Goal: Information Seeking & Learning: Find specific page/section

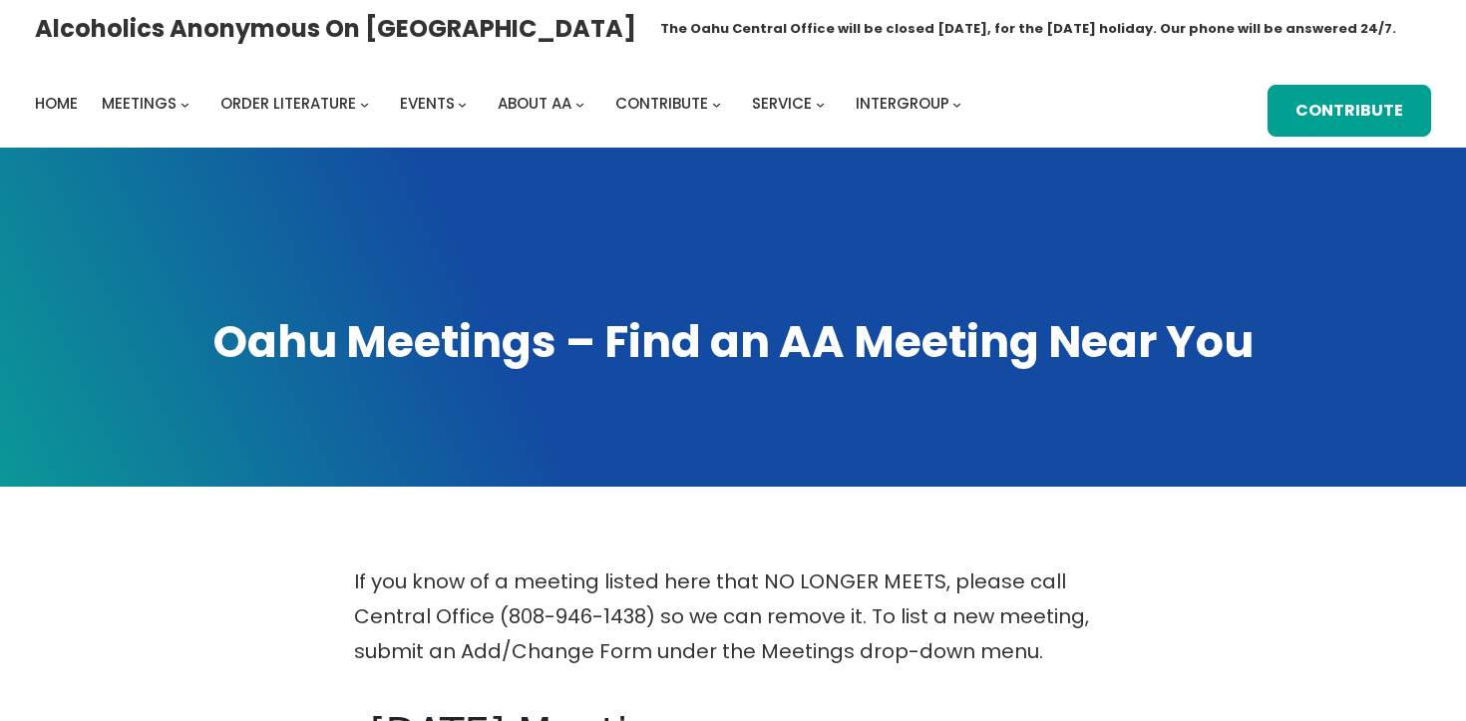
scroll to position [414, 0]
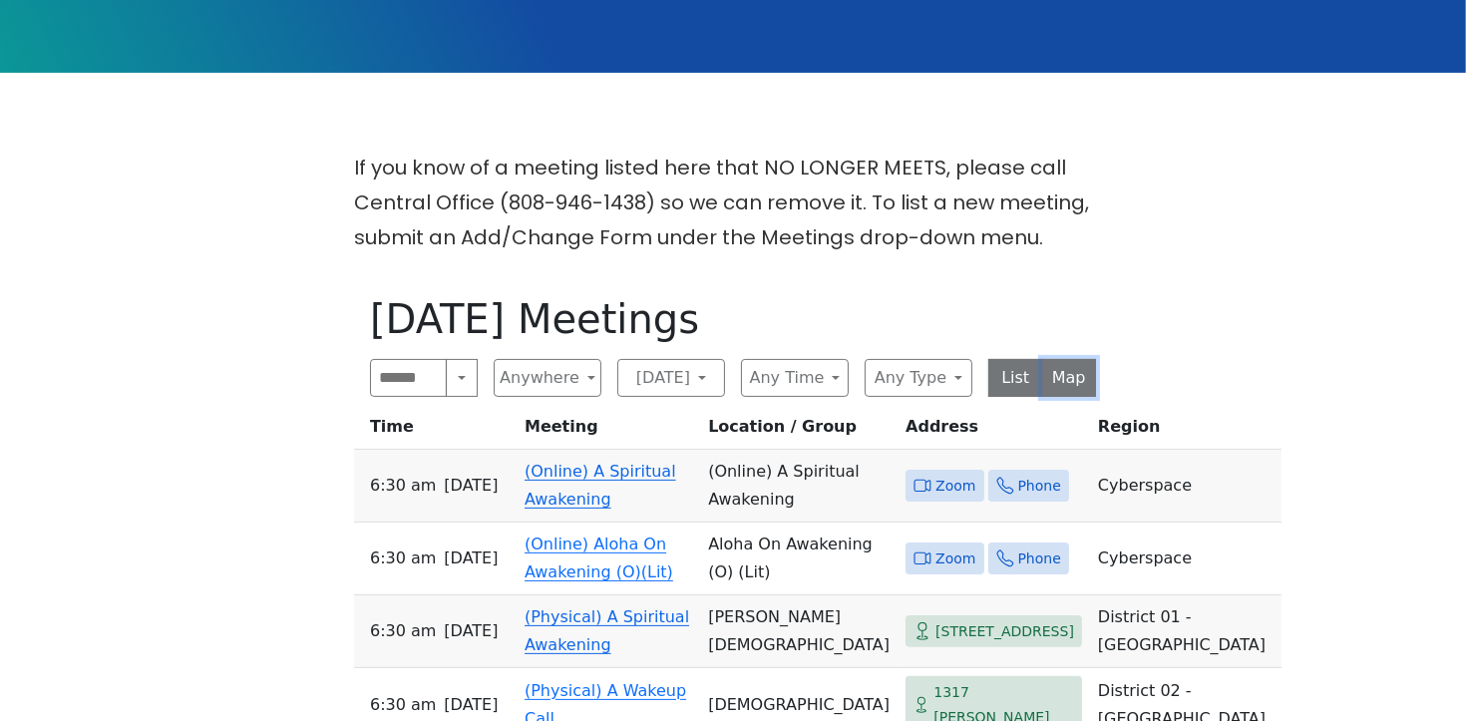
click at [1082, 373] on button "Map" at bounding box center [1069, 378] width 55 height 38
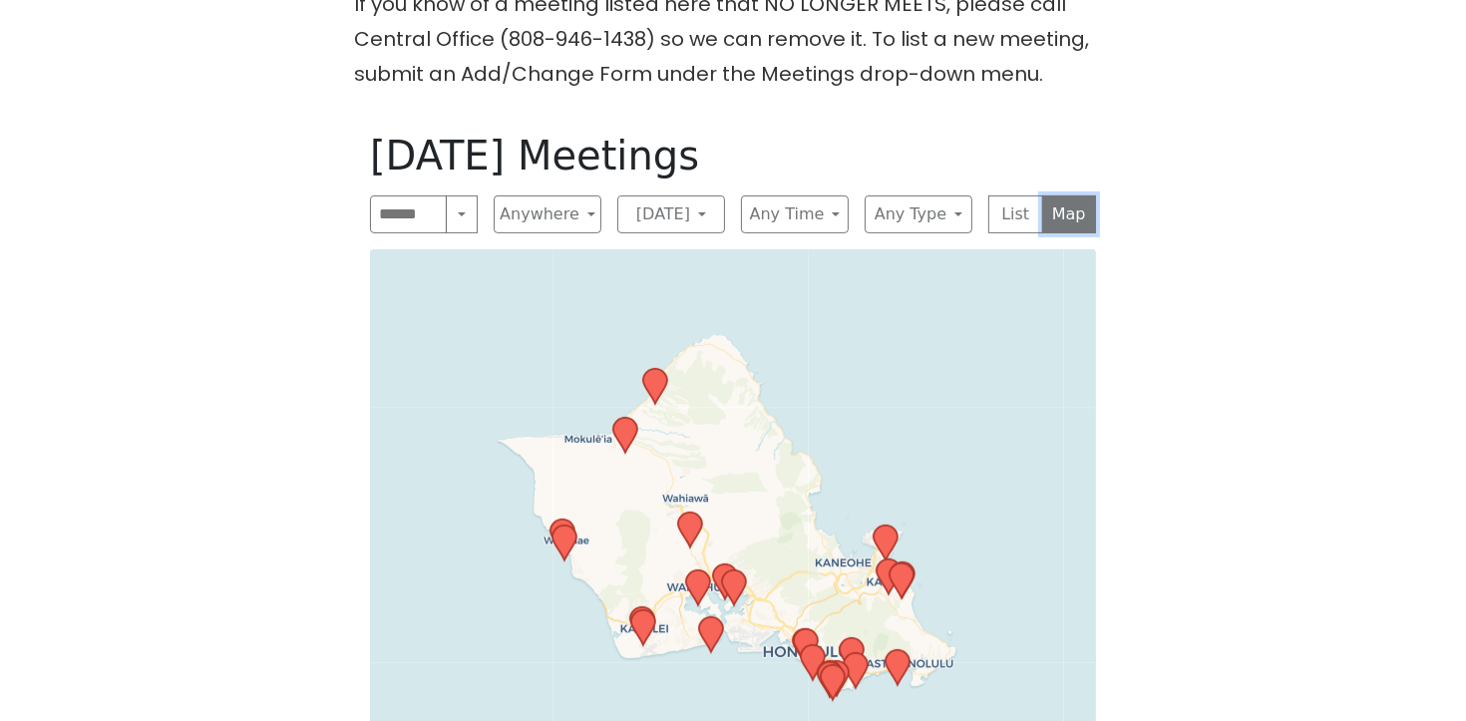
scroll to position [739, 0]
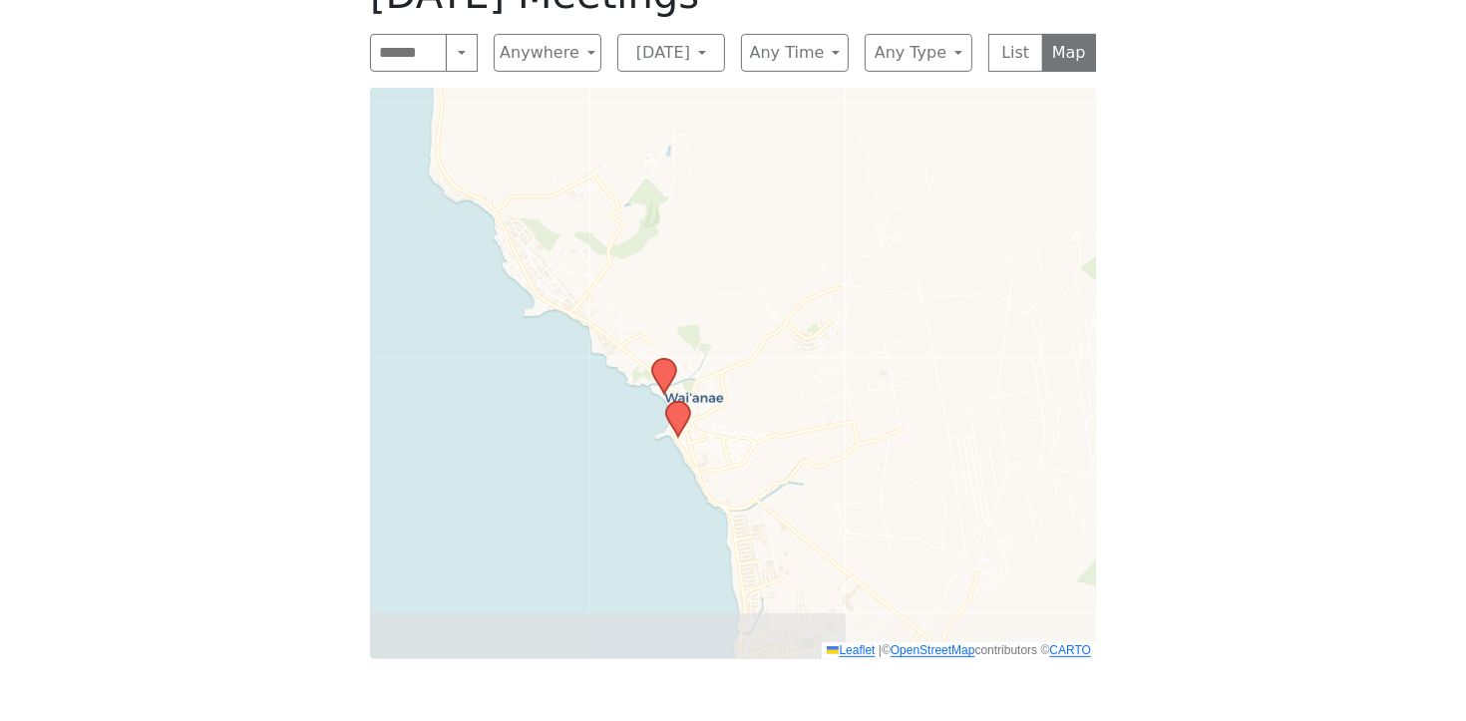
drag, startPoint x: 582, startPoint y: 364, endPoint x: 780, endPoint y: 285, distance: 212.6
click at [777, 290] on div "Leaflet | © OpenStreetMap contributors © CARTO" at bounding box center [733, 373] width 726 height 571
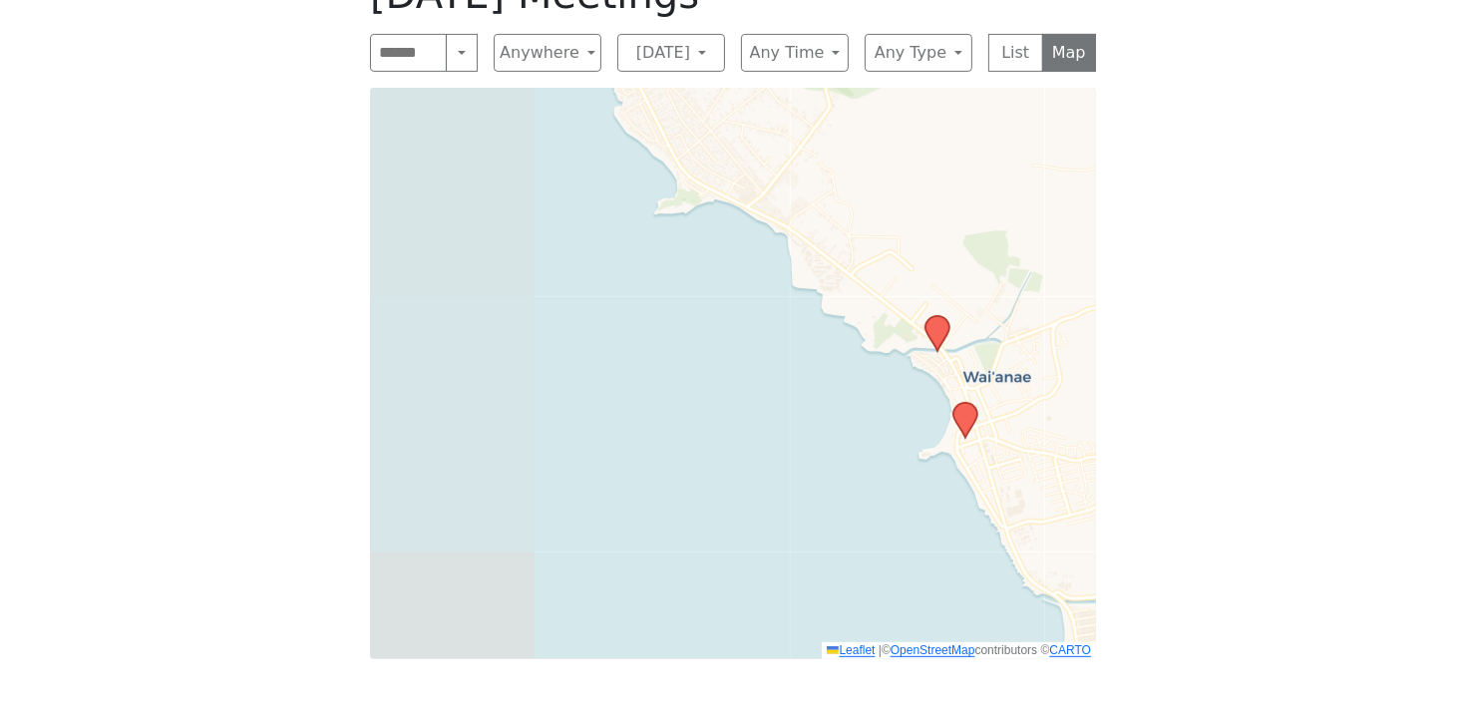
drag, startPoint x: 724, startPoint y: 376, endPoint x: 1119, endPoint y: 280, distance: 406.4
click at [1145, 288] on div "If you know of a meeting listed here that NO LONGER MEETS, please call Central …" at bounding box center [733, 262] width 1319 height 874
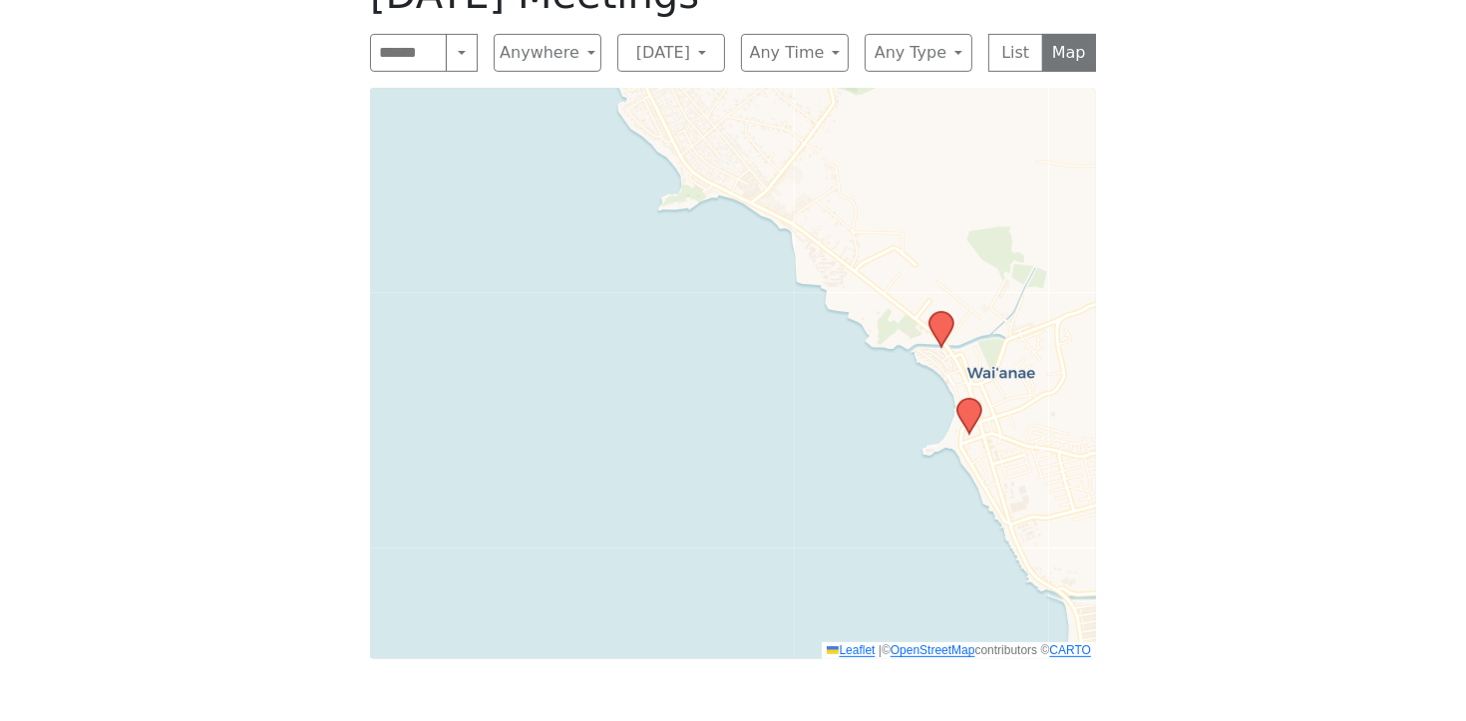
click at [946, 324] on icon at bounding box center [941, 329] width 24 height 35
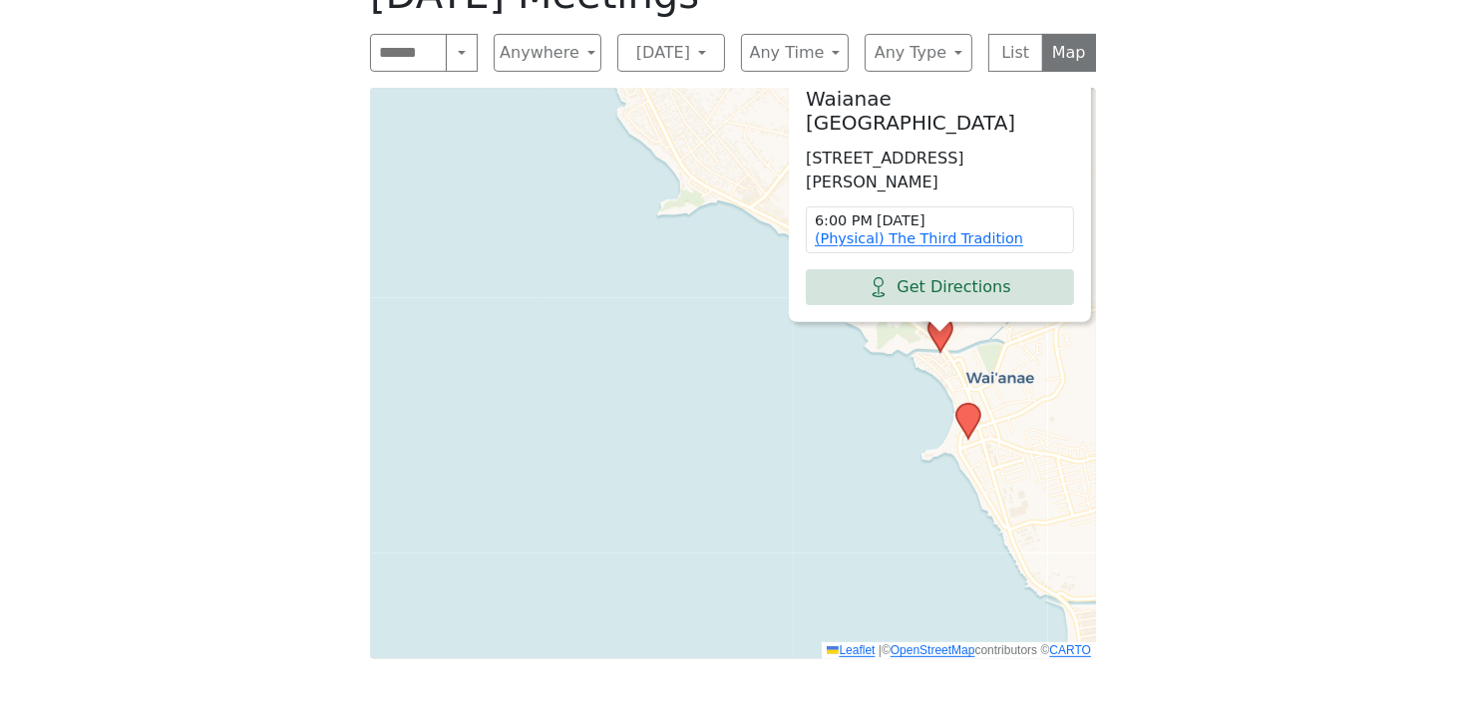
click at [973, 418] on icon at bounding box center [968, 421] width 24 height 35
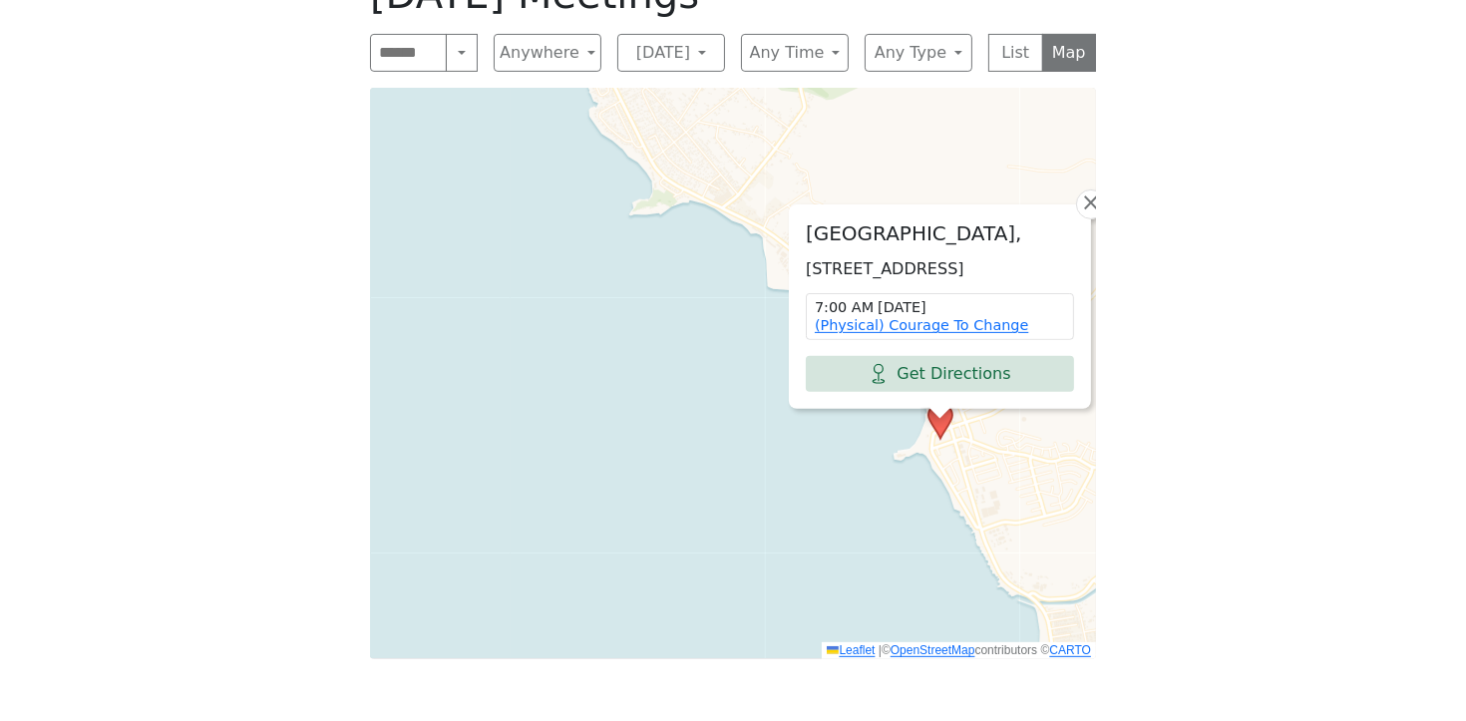
click at [1199, 337] on div "If you know of a meeting listed here that NO LONGER MEETS, please call Central …" at bounding box center [733, 262] width 1319 height 874
click at [655, 317] on div "[GEOGRAPHIC_DATA], [STREET_ADDRESS] 7:00 AM [DATE] (Physical) Courage To Change…" at bounding box center [733, 373] width 726 height 571
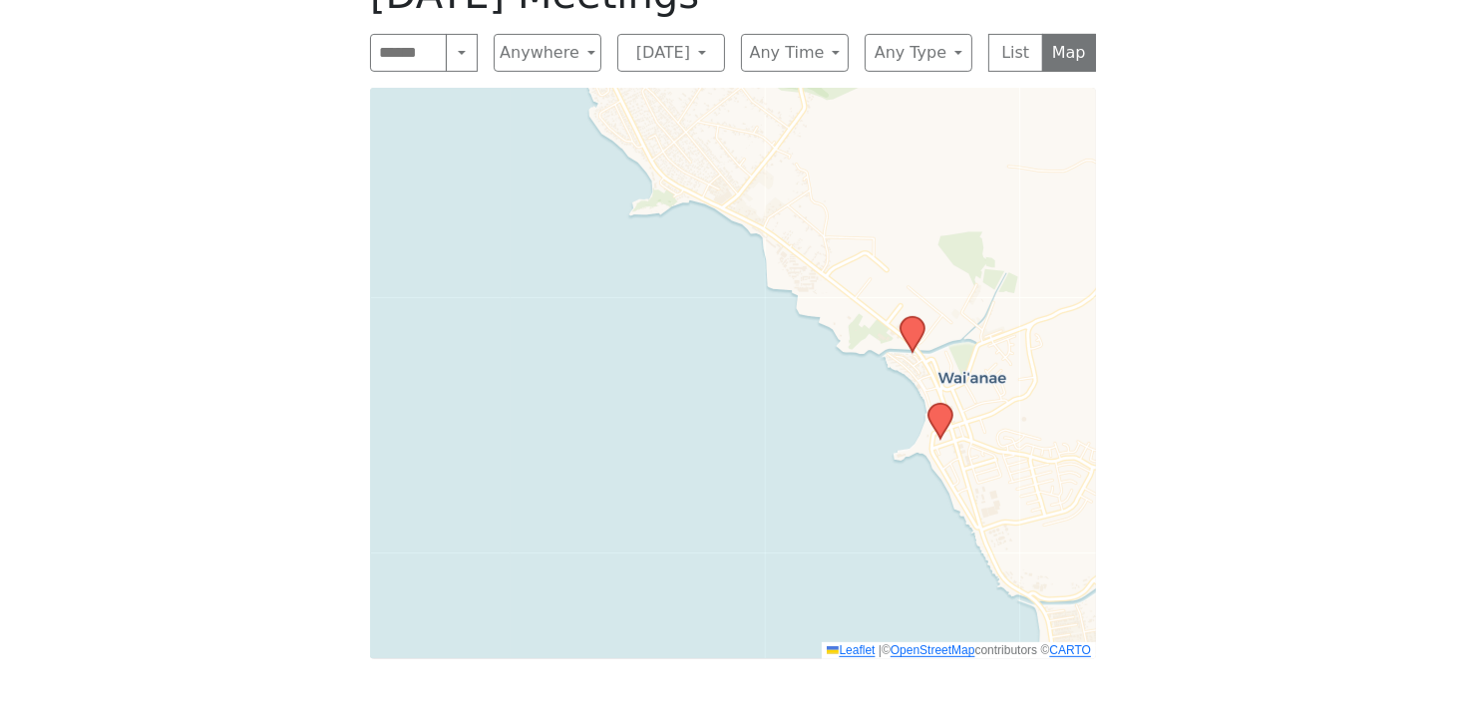
click at [911, 323] on icon at bounding box center [913, 334] width 24 height 35
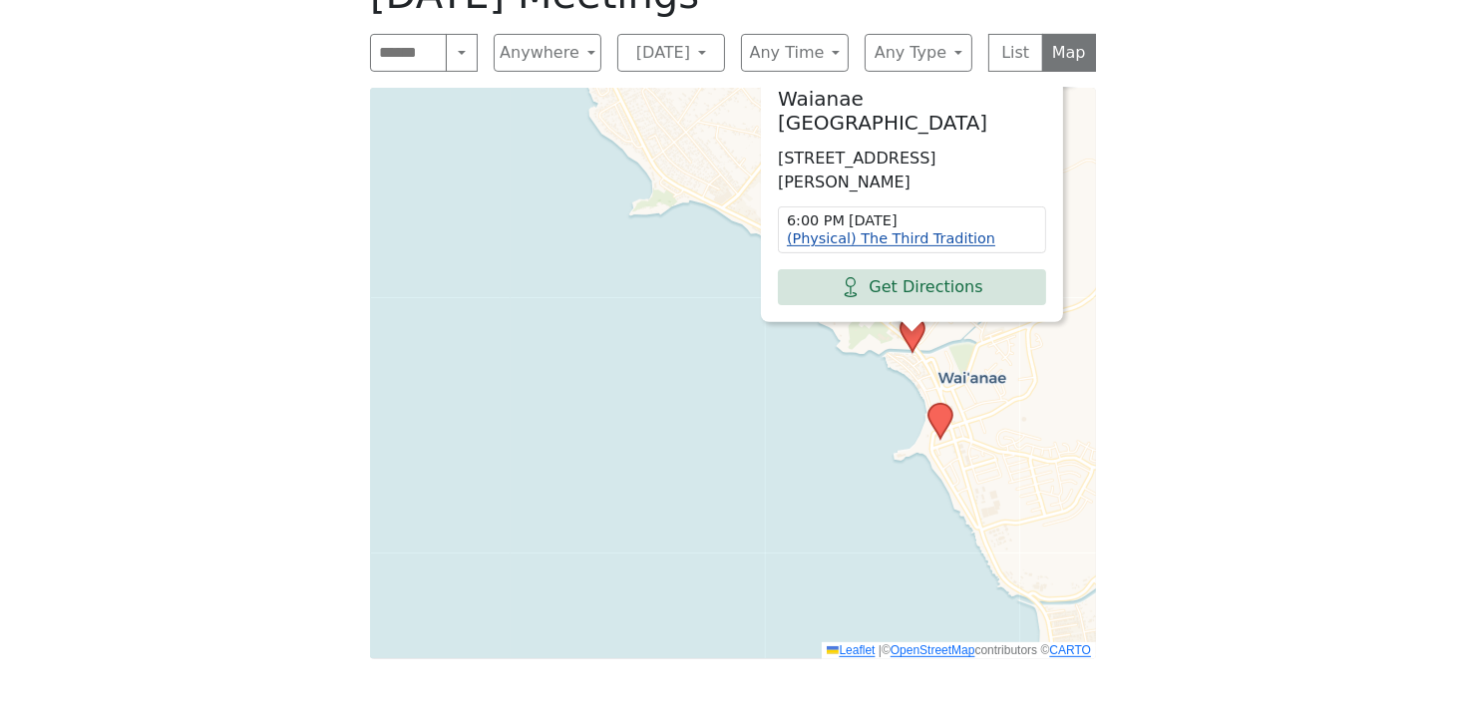
click at [863, 239] on link "(Physical) The Third Tradition" at bounding box center [891, 238] width 208 height 16
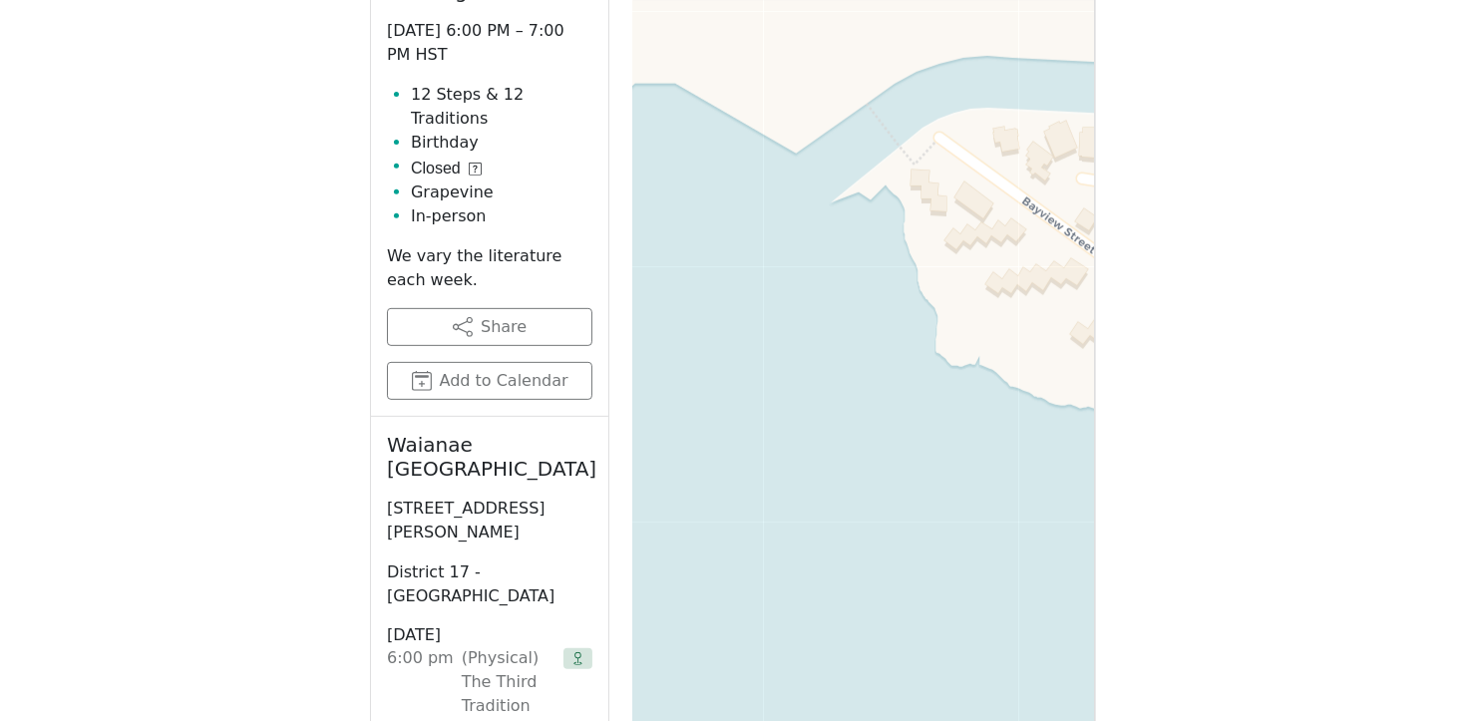
scroll to position [655, 0]
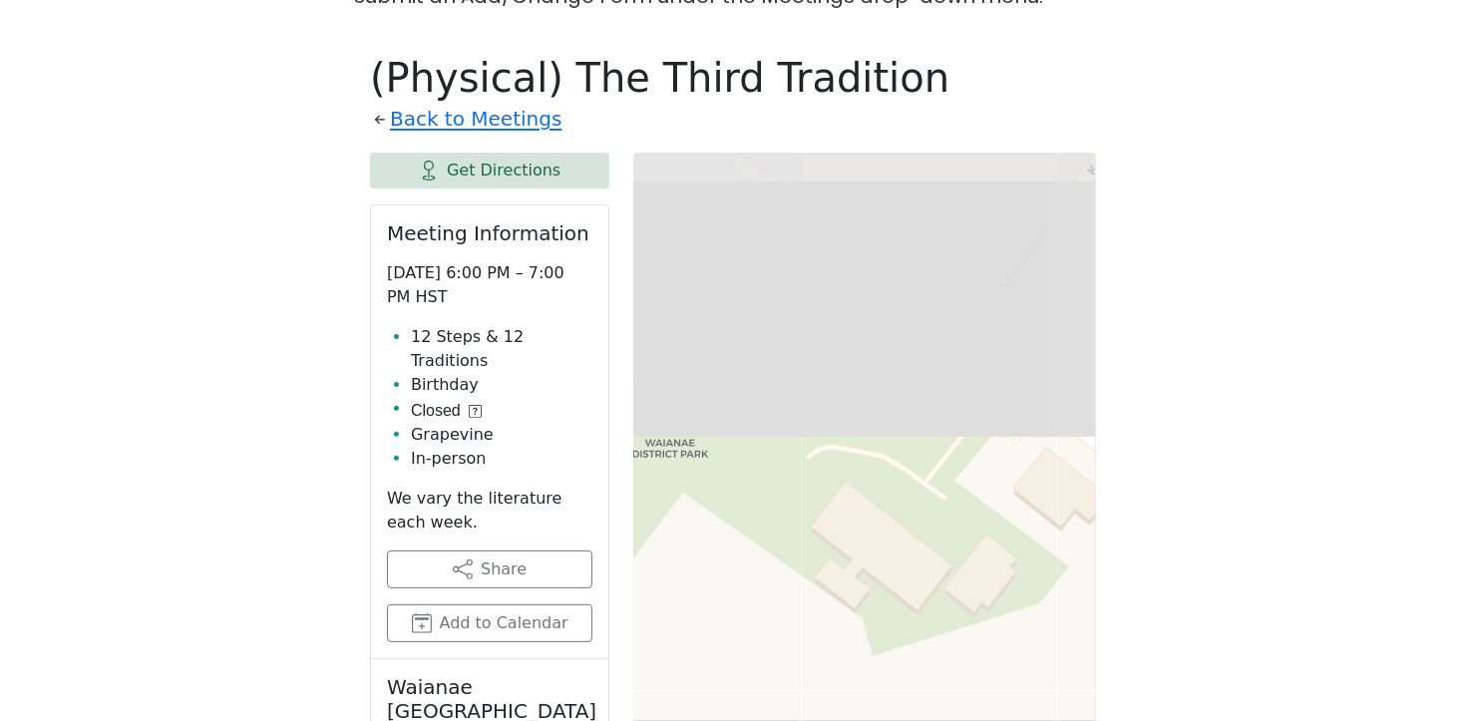
drag, startPoint x: 882, startPoint y: 324, endPoint x: 777, endPoint y: 611, distance: 305.7
click at [849, 705] on div "Waianae [GEOGRAPHIC_DATA] [STREET_ADDRESS][PERSON_NAME] Get Directions × Leafle…" at bounding box center [864, 651] width 463 height 997
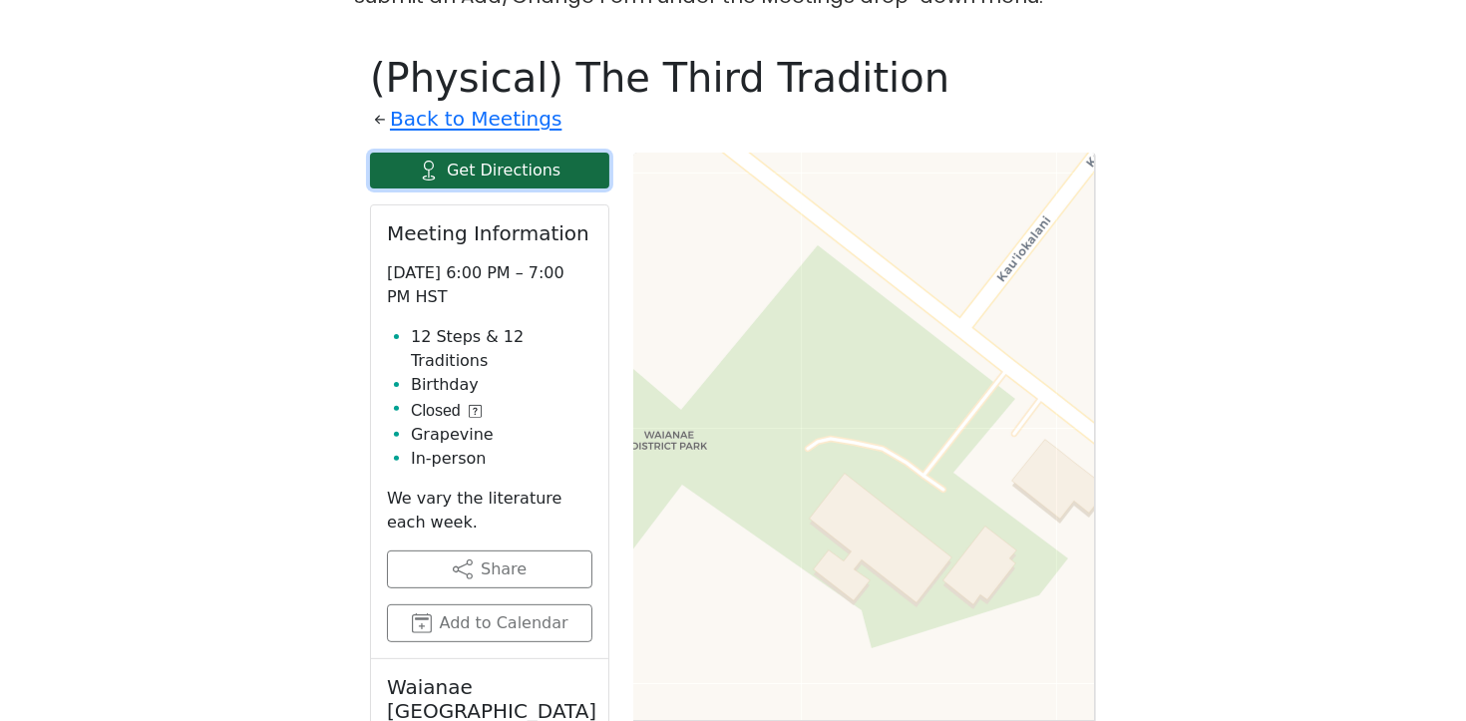
click at [465, 175] on link "Get Directions" at bounding box center [489, 171] width 239 height 36
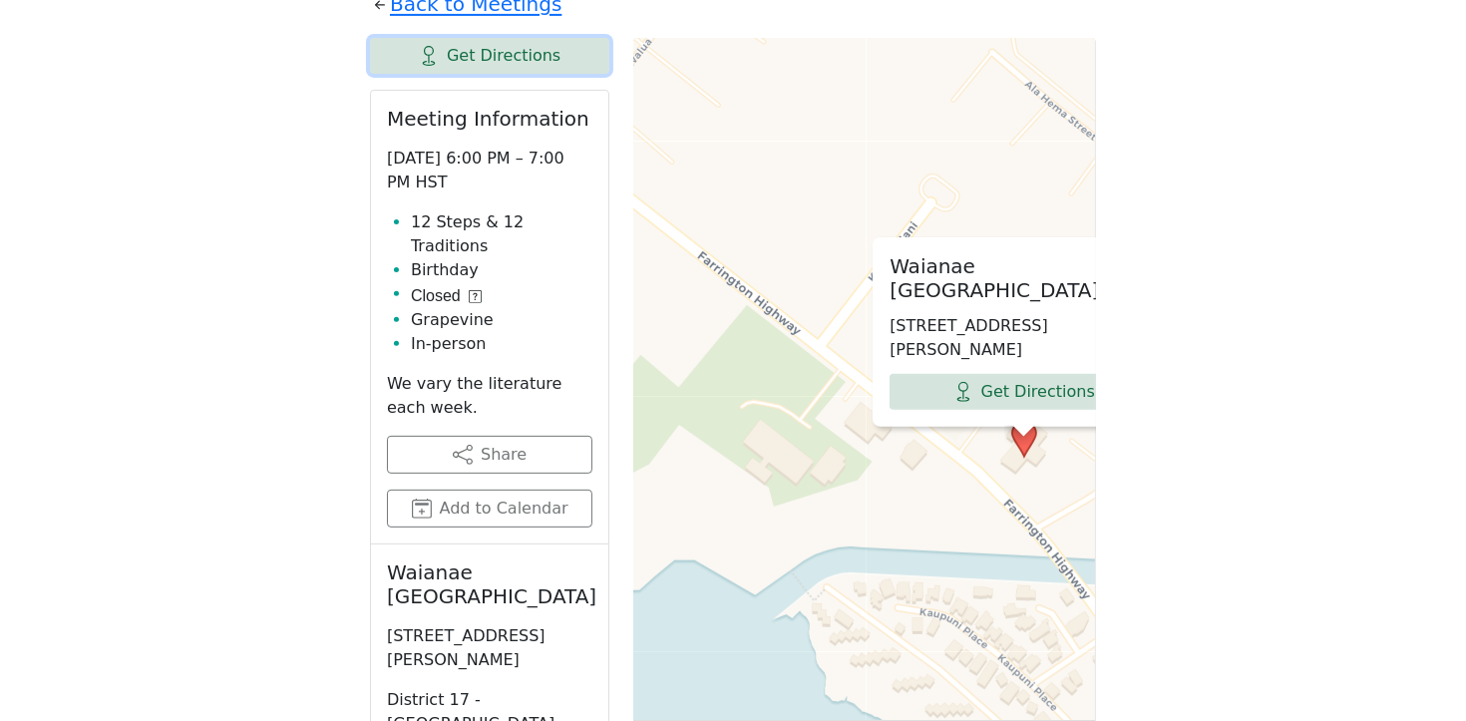
scroll to position [766, 0]
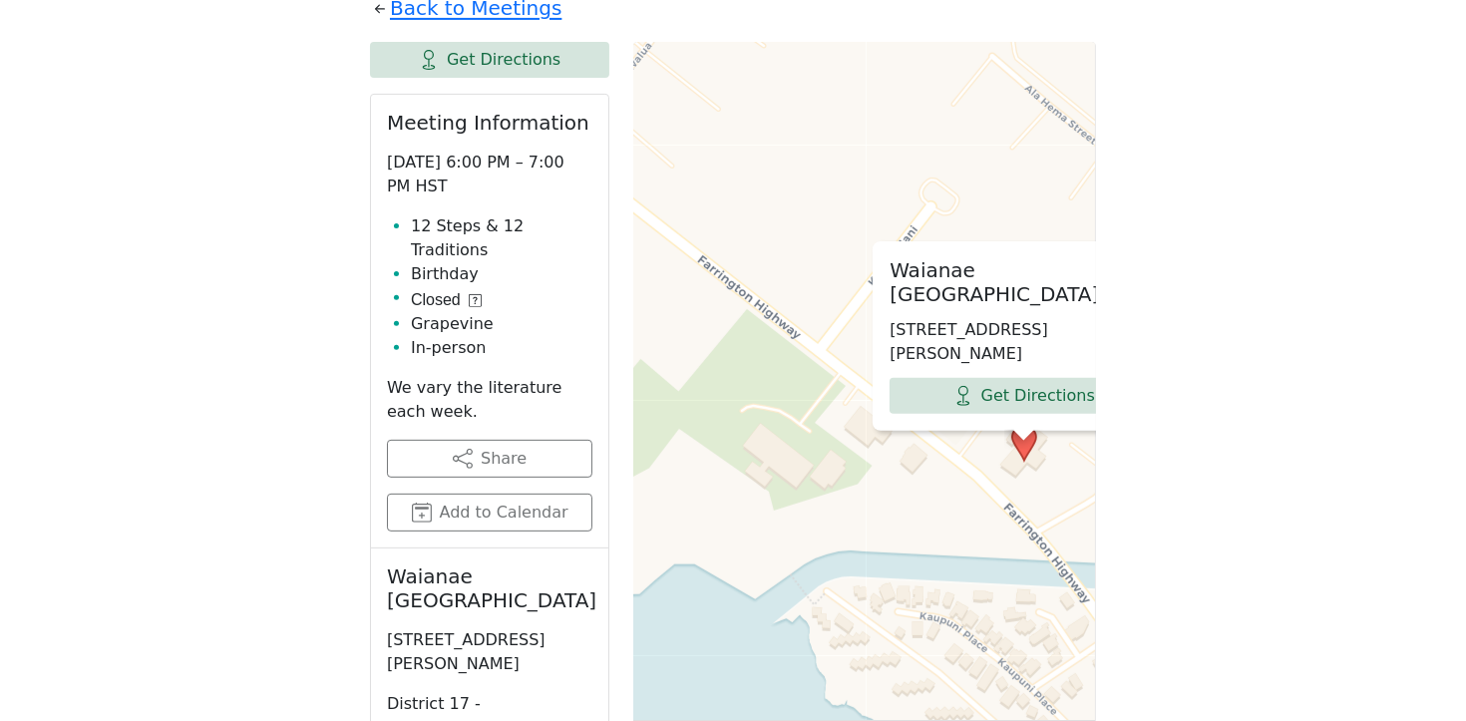
click at [479, 294] on icon at bounding box center [475, 300] width 13 height 13
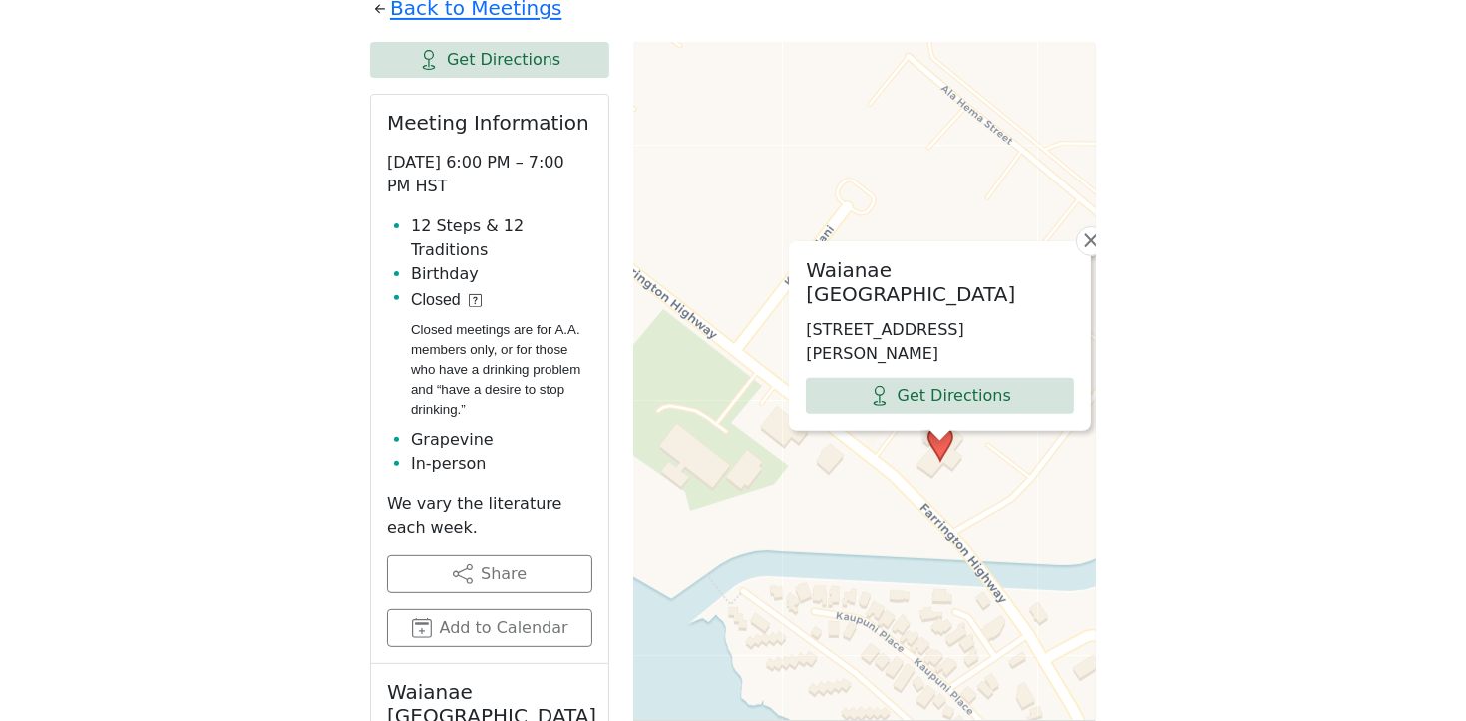
click at [476, 294] on icon at bounding box center [475, 300] width 13 height 13
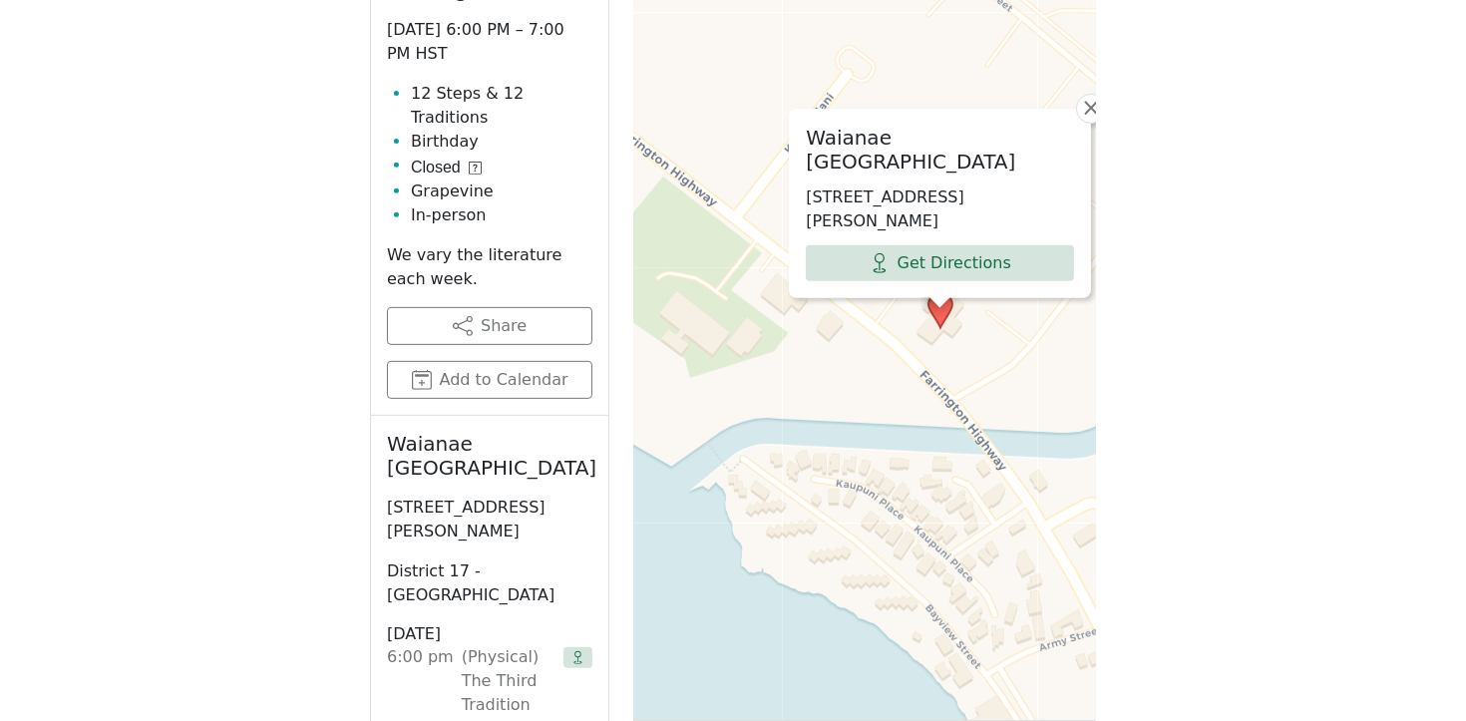
scroll to position [1004, 0]
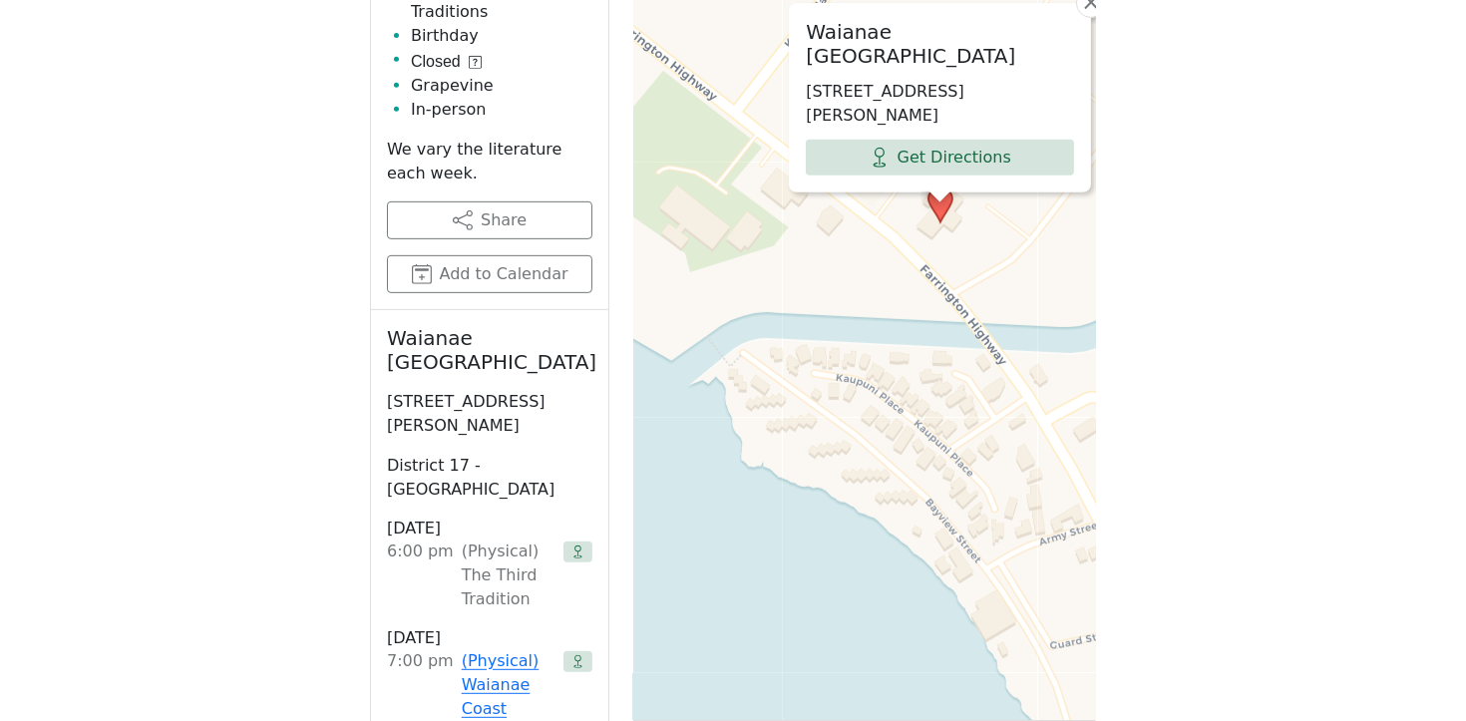
click at [479, 327] on h2 "Waianae [GEOGRAPHIC_DATA]" at bounding box center [489, 350] width 205 height 48
click at [472, 326] on h2 "Waianae [GEOGRAPHIC_DATA]" at bounding box center [489, 350] width 205 height 48
click at [428, 337] on h2 "Waianae [GEOGRAPHIC_DATA]" at bounding box center [489, 350] width 205 height 48
click at [583, 326] on h2 "Waianae [GEOGRAPHIC_DATA]" at bounding box center [489, 350] width 205 height 48
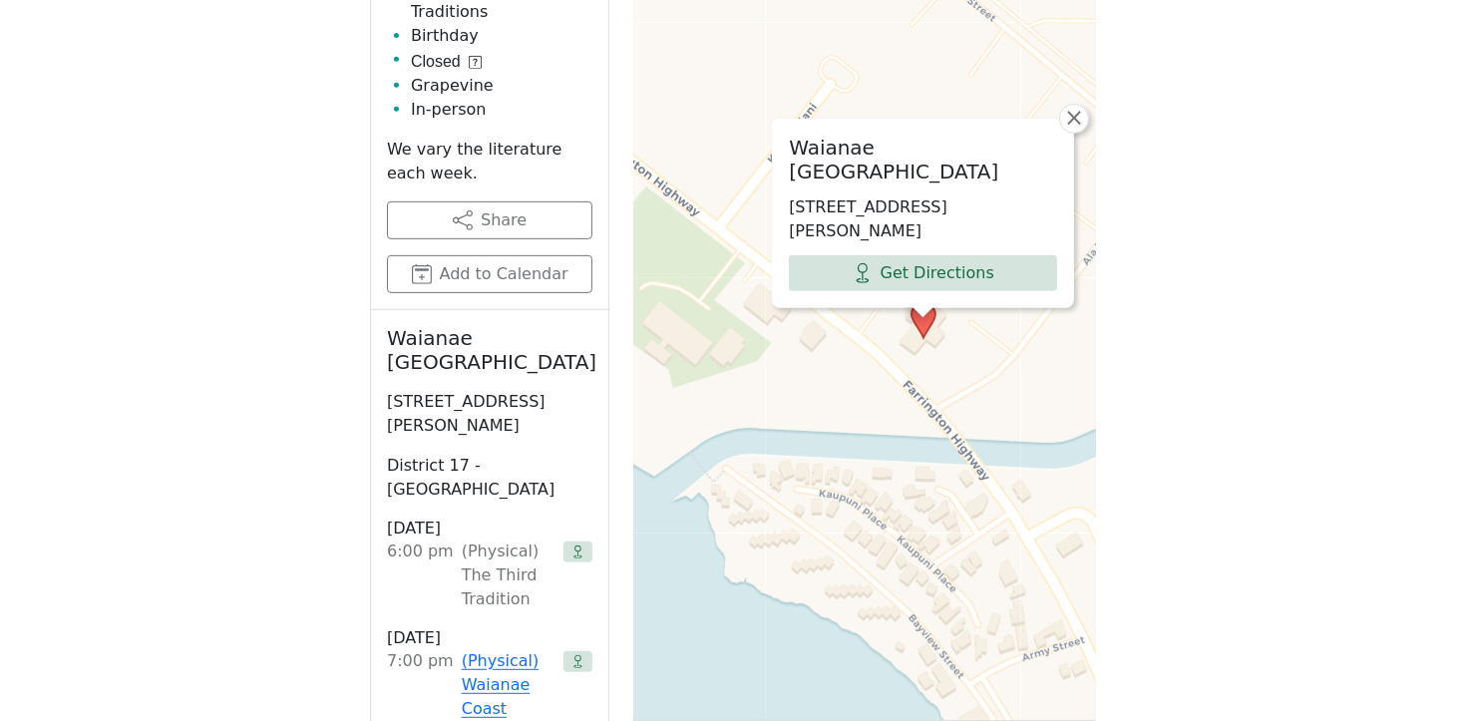
drag, startPoint x: 946, startPoint y: 336, endPoint x: 929, endPoint y: 452, distance: 116.9
click at [929, 452] on div "Waianae [GEOGRAPHIC_DATA] [STREET_ADDRESS][PERSON_NAME] Get Directions × Leafle…" at bounding box center [864, 302] width 463 height 997
drag, startPoint x: 788, startPoint y: 212, endPoint x: 894, endPoint y: 227, distance: 106.8
click at [894, 227] on p "[STREET_ADDRESS][PERSON_NAME]" at bounding box center [923, 219] width 268 height 48
drag, startPoint x: 931, startPoint y: 203, endPoint x: 708, endPoint y: 348, distance: 266.1
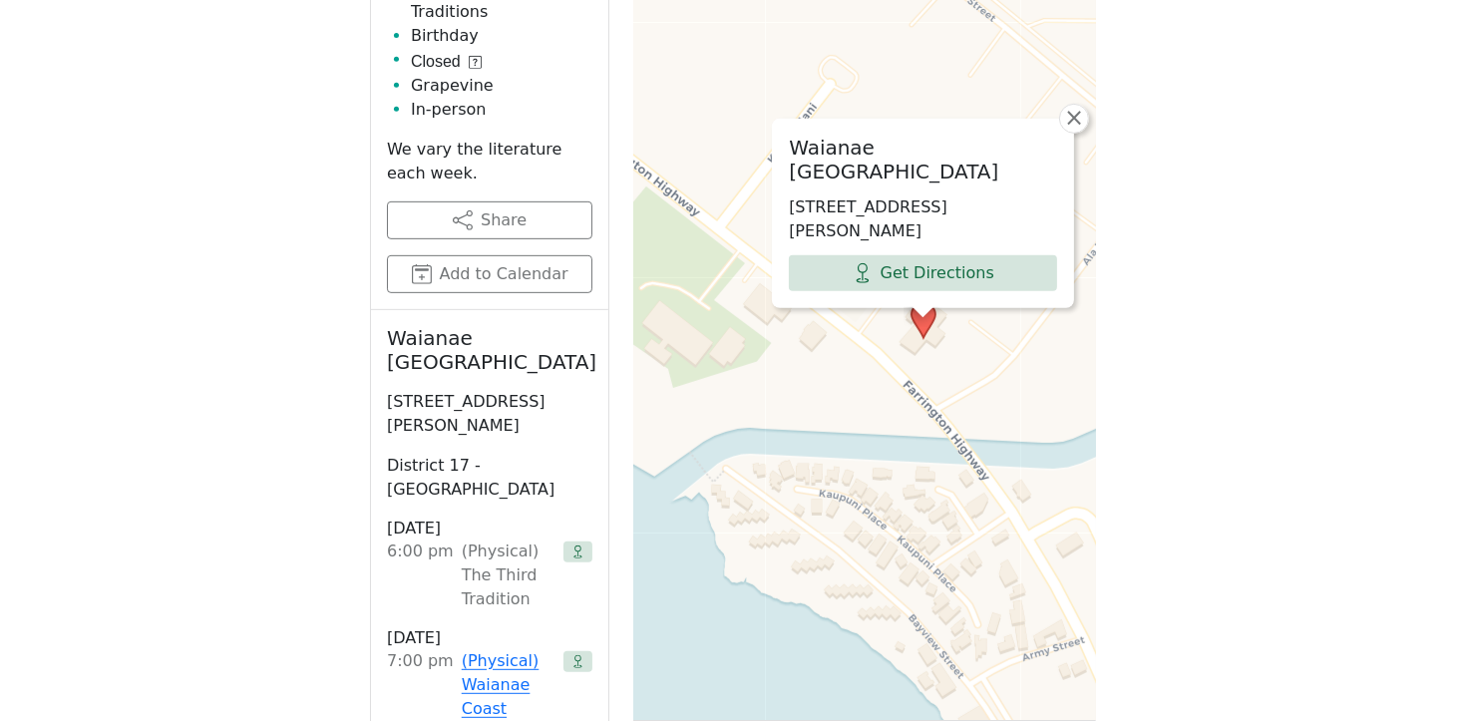
click at [706, 351] on div "Waianae [GEOGRAPHIC_DATA] [STREET_ADDRESS][PERSON_NAME] Get Directions × Leafle…" at bounding box center [864, 302] width 463 height 997
click at [1119, 214] on div "If you know of a meeting listed here that NO LONGER MEETS, please call Central …" at bounding box center [733, 432] width 1319 height 1745
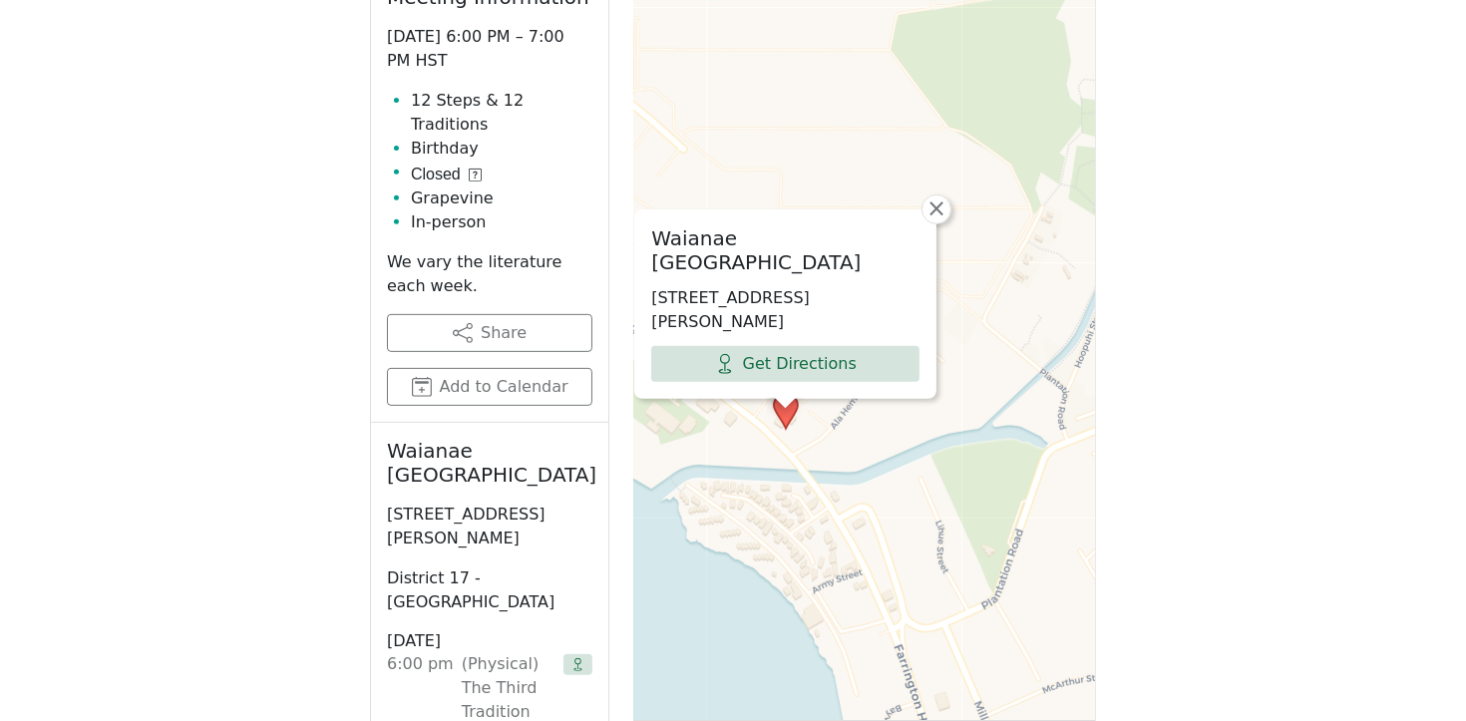
scroll to position [891, 0]
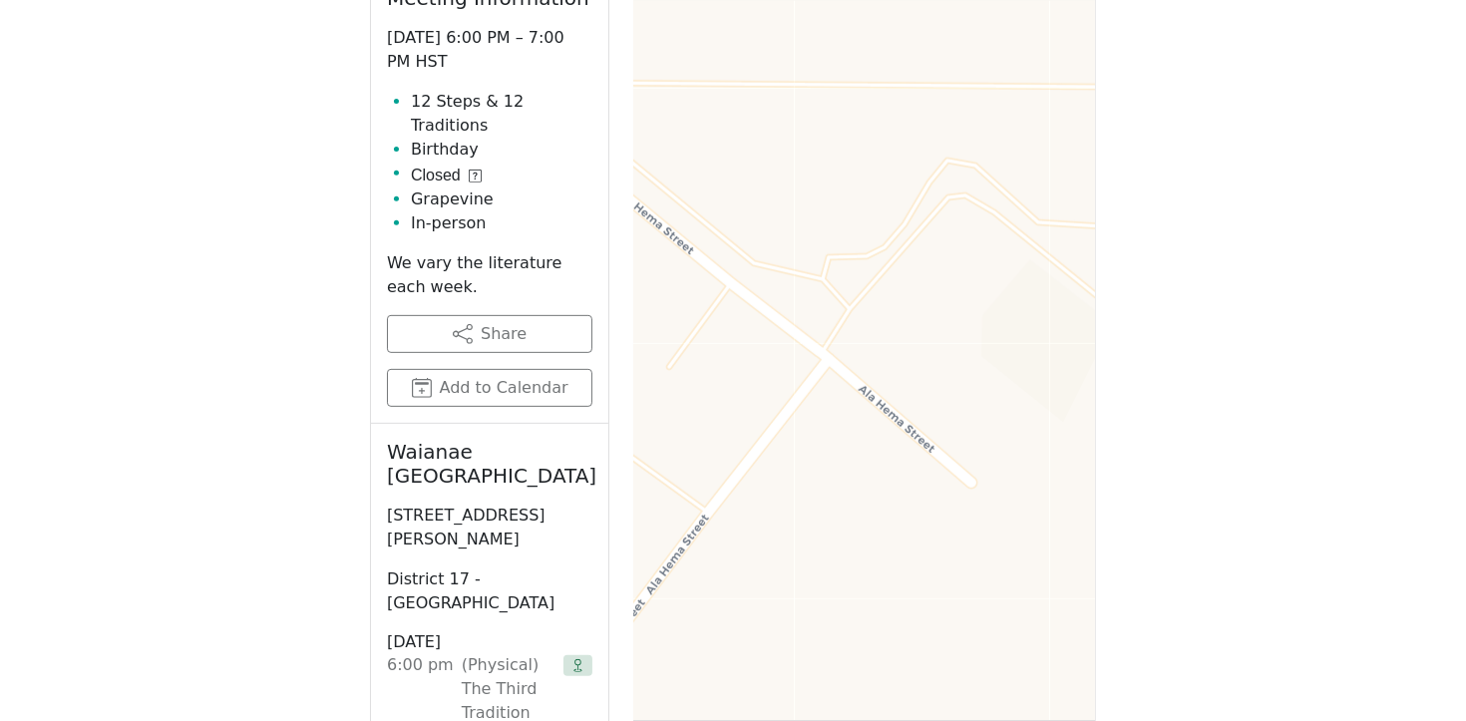
drag, startPoint x: 1188, startPoint y: 389, endPoint x: 1457, endPoint y: 254, distance: 301.0
click at [1465, 297] on div "Alcoholics Anonymous on [GEOGRAPHIC_DATA] The [GEOGRAPHIC_DATA] will be closed …" at bounding box center [733, 562] width 1466 height 2906
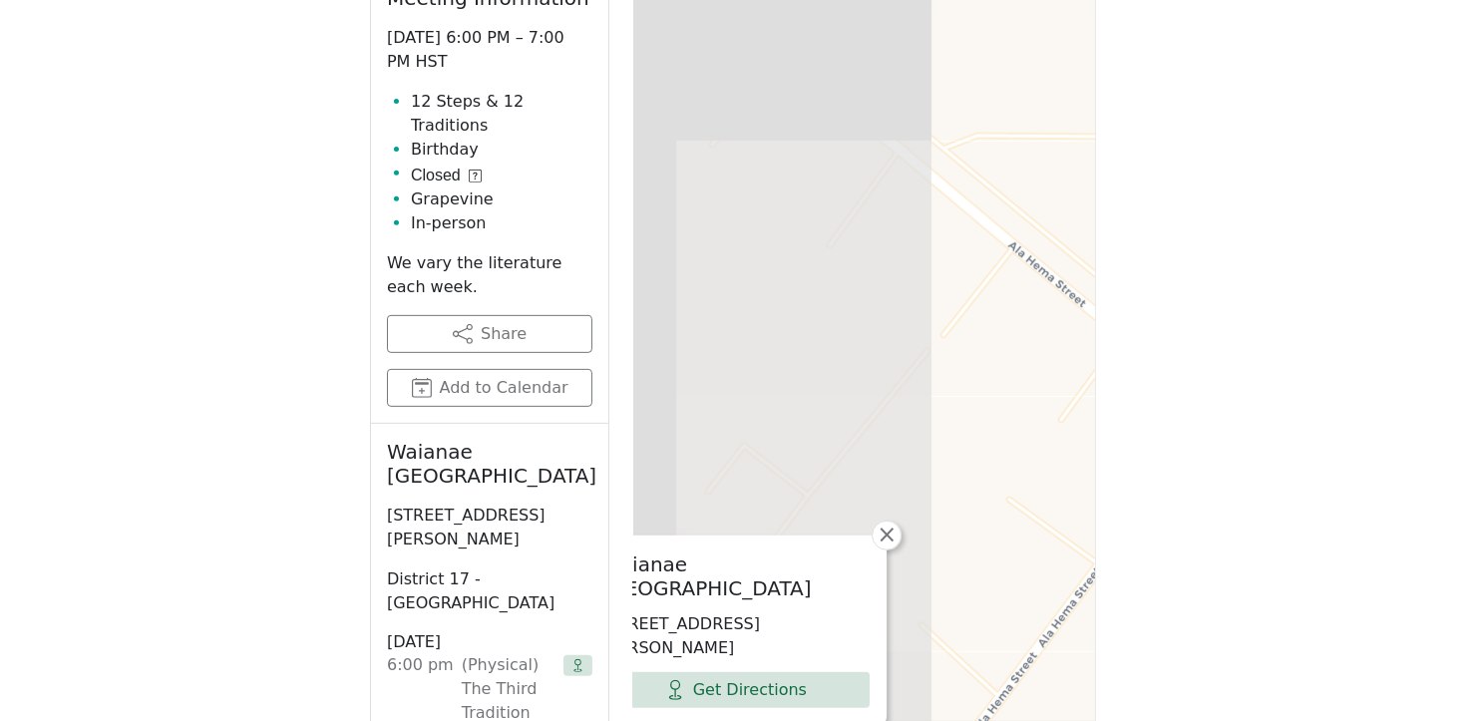
drag, startPoint x: 762, startPoint y: 259, endPoint x: 1277, endPoint y: 192, distance: 518.9
click at [1275, 200] on div "If you know of a meeting listed here that NO LONGER MEETS, please call Central …" at bounding box center [733, 546] width 1319 height 1745
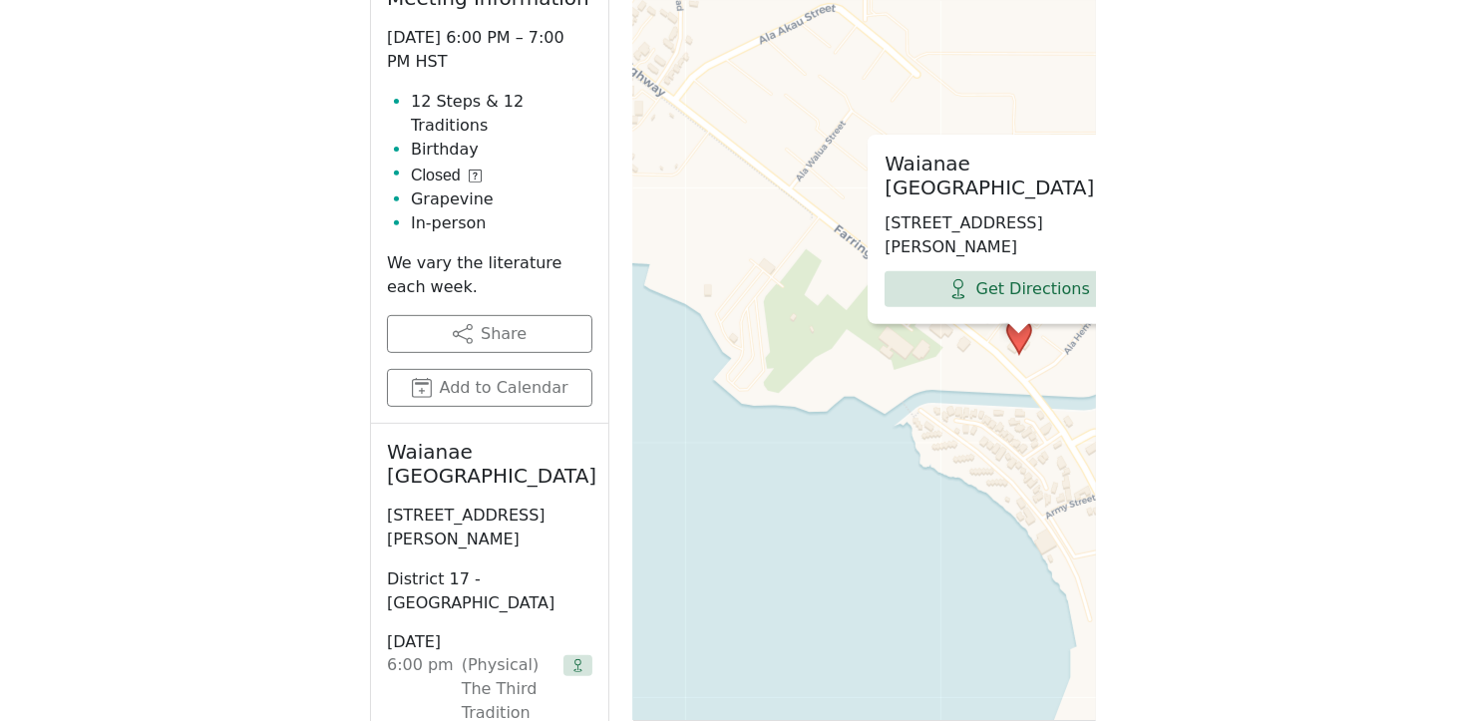
click at [1095, 372] on div "Waianae [GEOGRAPHIC_DATA] [STREET_ADDRESS][PERSON_NAME] Get Directions × Leafle…" at bounding box center [864, 415] width 463 height 997
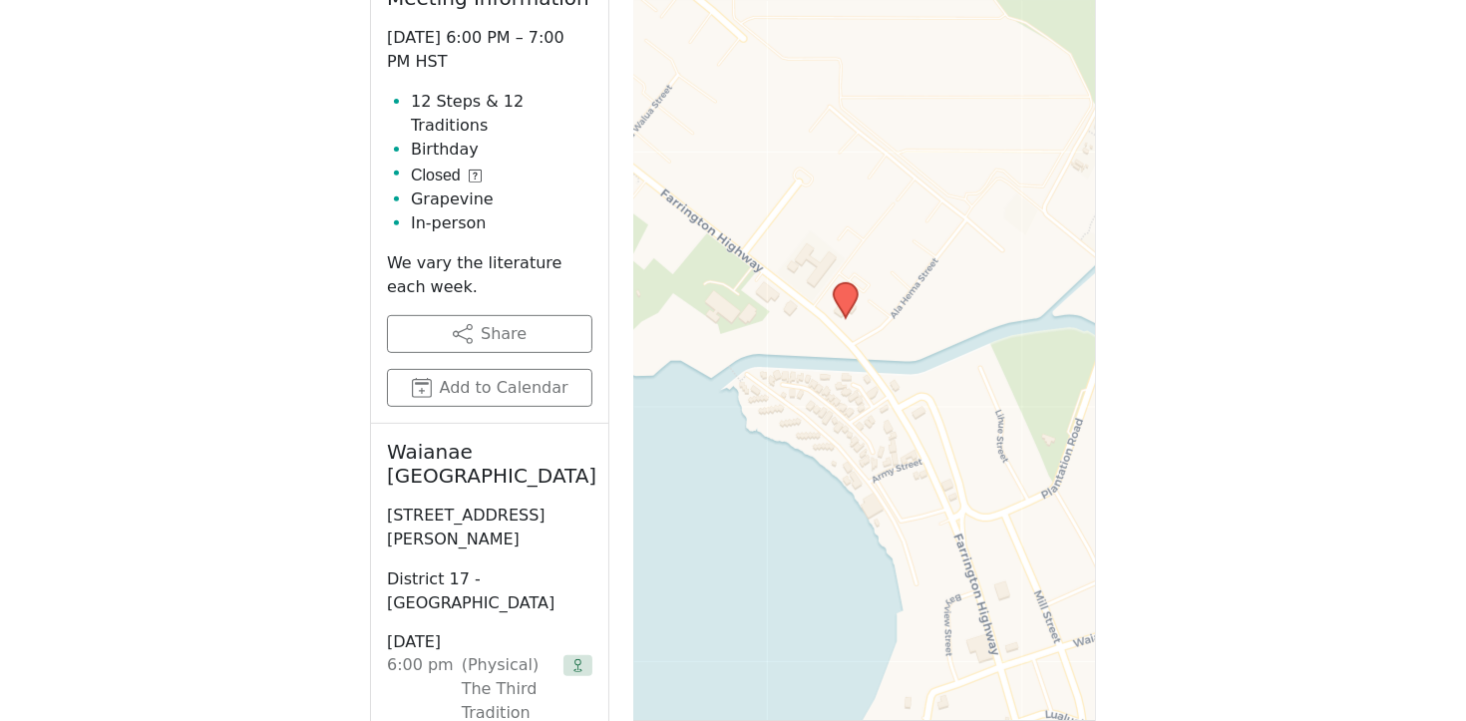
drag, startPoint x: 930, startPoint y: 384, endPoint x: 757, endPoint y: 342, distance: 178.5
click at [756, 346] on div "Leaflet | © OpenStreetMap contributors © CARTO" at bounding box center [864, 415] width 463 height 997
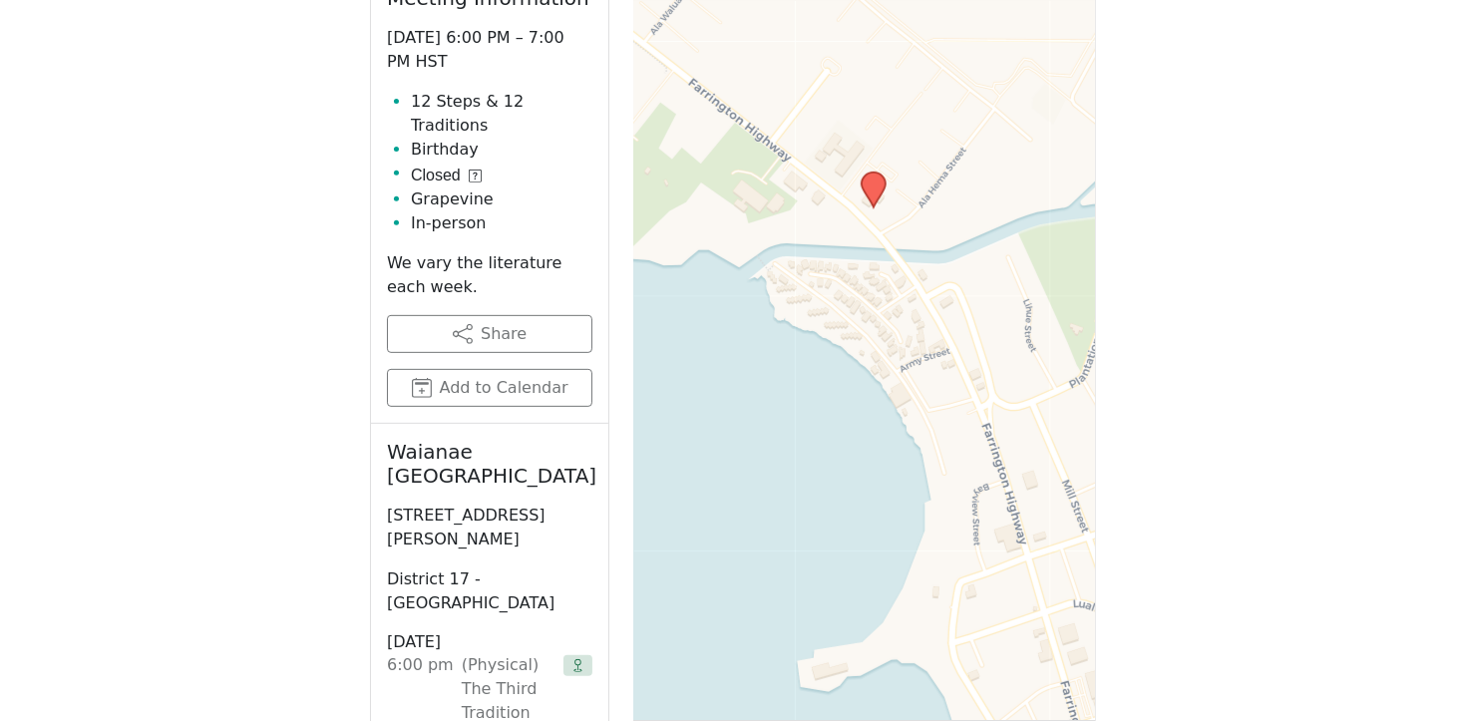
drag, startPoint x: 860, startPoint y: 449, endPoint x: 889, endPoint y: 340, distance: 112.5
click at [889, 340] on div "Leaflet | © OpenStreetMap contributors © CARTO" at bounding box center [864, 415] width 463 height 997
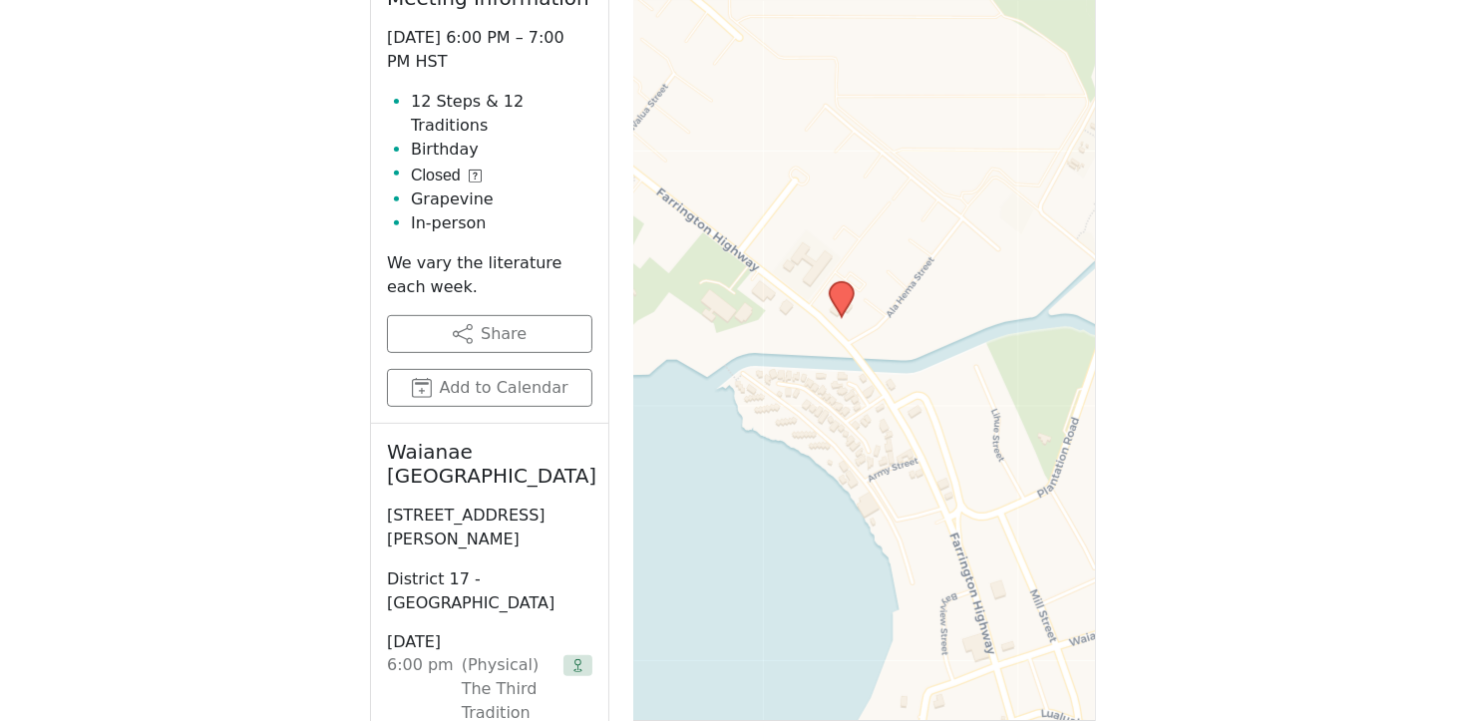
drag, startPoint x: 936, startPoint y: 238, endPoint x: 899, endPoint y: 340, distance: 108.6
click at [902, 344] on div "Leaflet | © OpenStreetMap contributors © CARTO" at bounding box center [864, 415] width 463 height 997
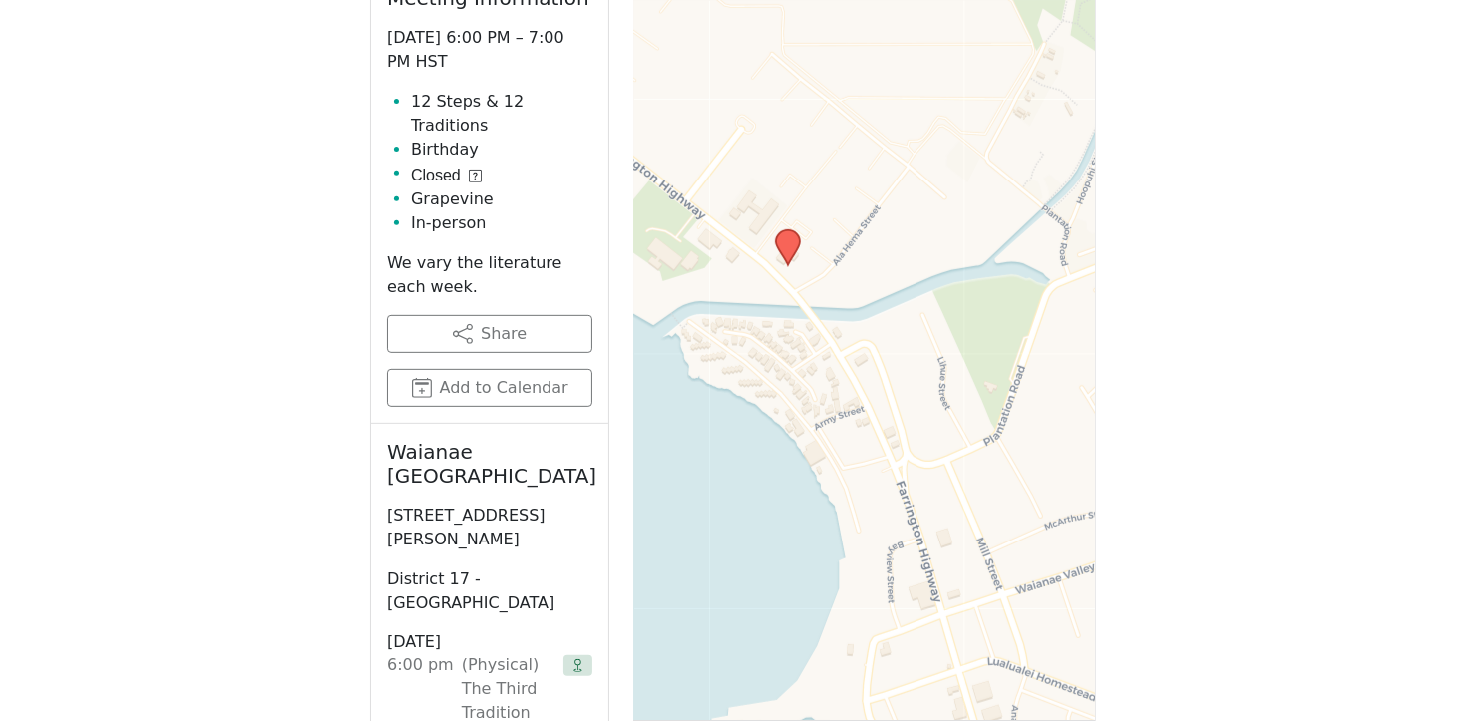
drag, startPoint x: 974, startPoint y: 430, endPoint x: 925, endPoint y: 383, distance: 67.7
click at [925, 383] on div "Leaflet | © OpenStreetMap contributors © CARTO" at bounding box center [864, 415] width 463 height 997
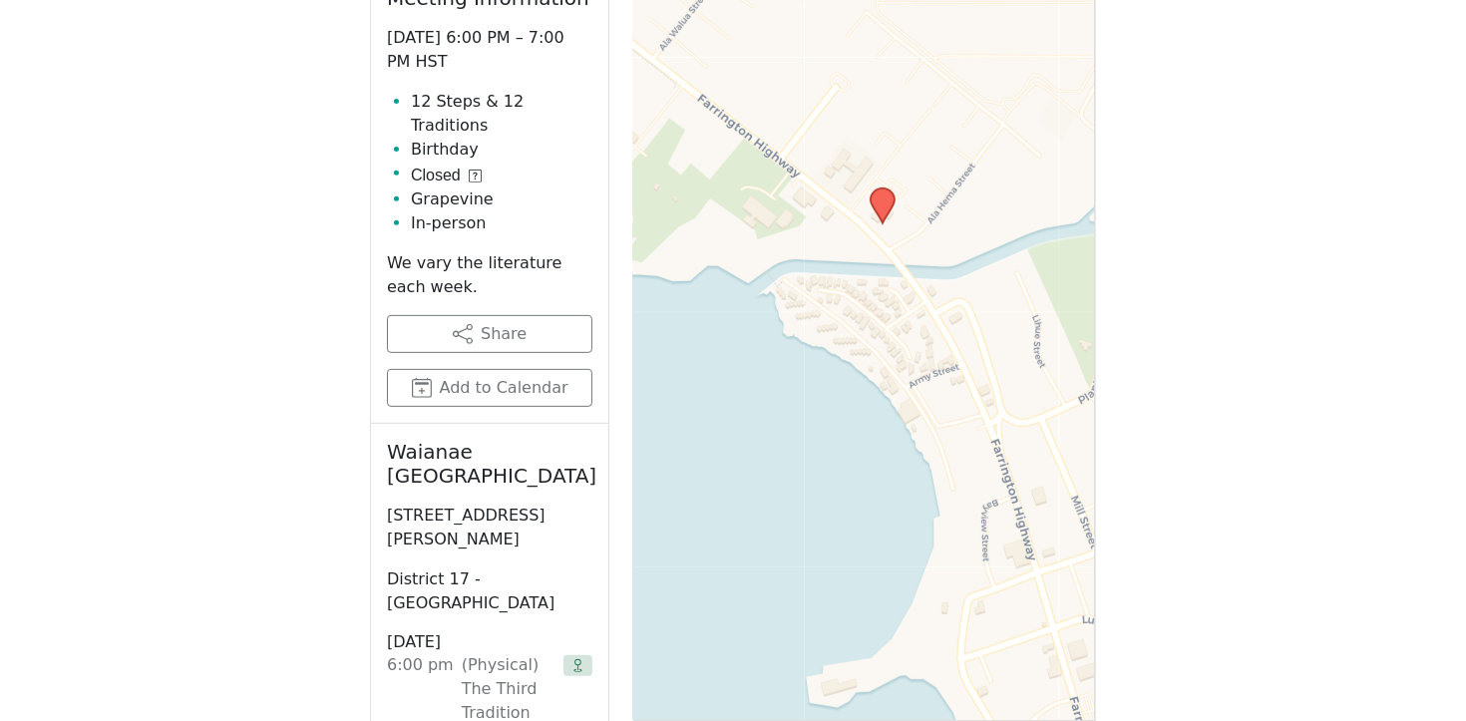
drag, startPoint x: 866, startPoint y: 360, endPoint x: 960, endPoint y: 318, distance: 103.6
click at [960, 318] on div "Leaflet | © OpenStreetMap contributors © CARTO" at bounding box center [864, 415] width 463 height 997
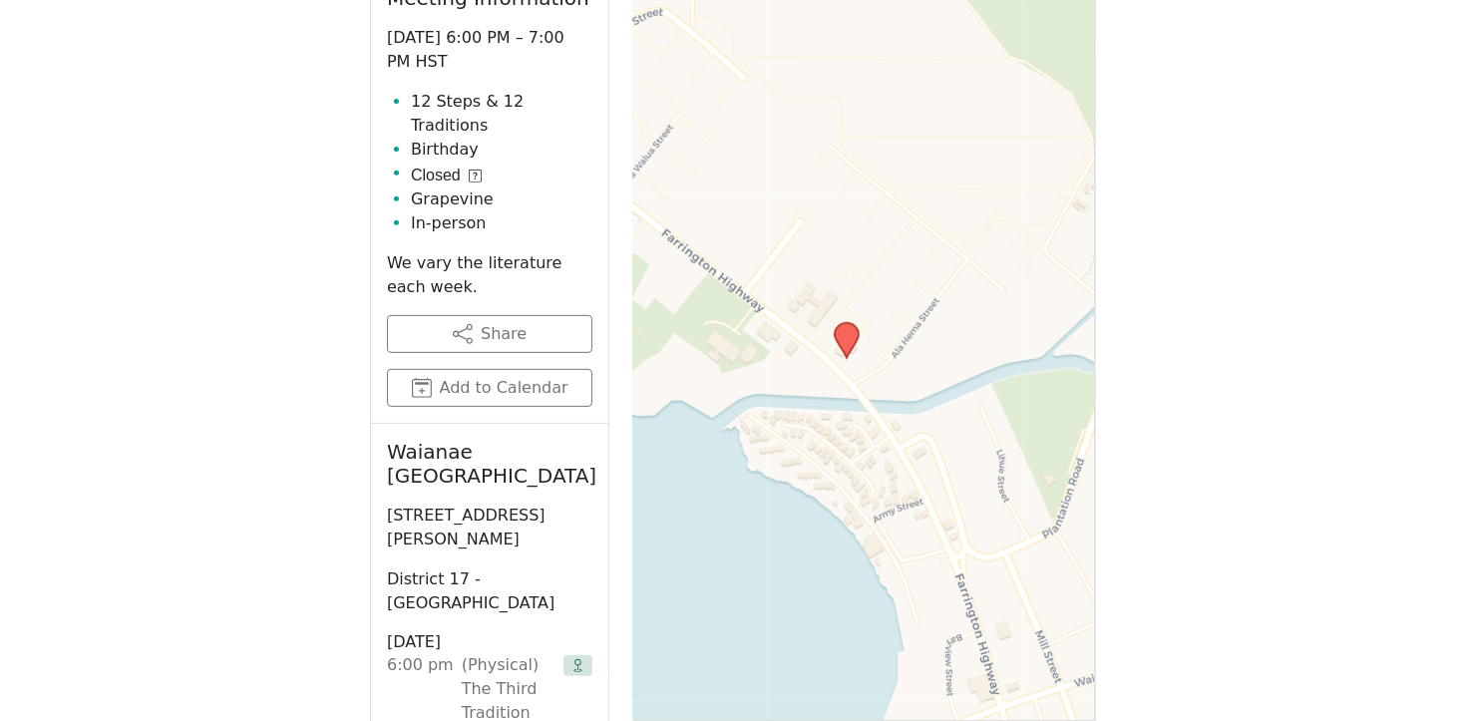
drag, startPoint x: 883, startPoint y: 335, endPoint x: 846, endPoint y: 463, distance: 132.9
click at [847, 466] on div "Leaflet | © OpenStreetMap contributors © CARTO" at bounding box center [864, 415] width 463 height 997
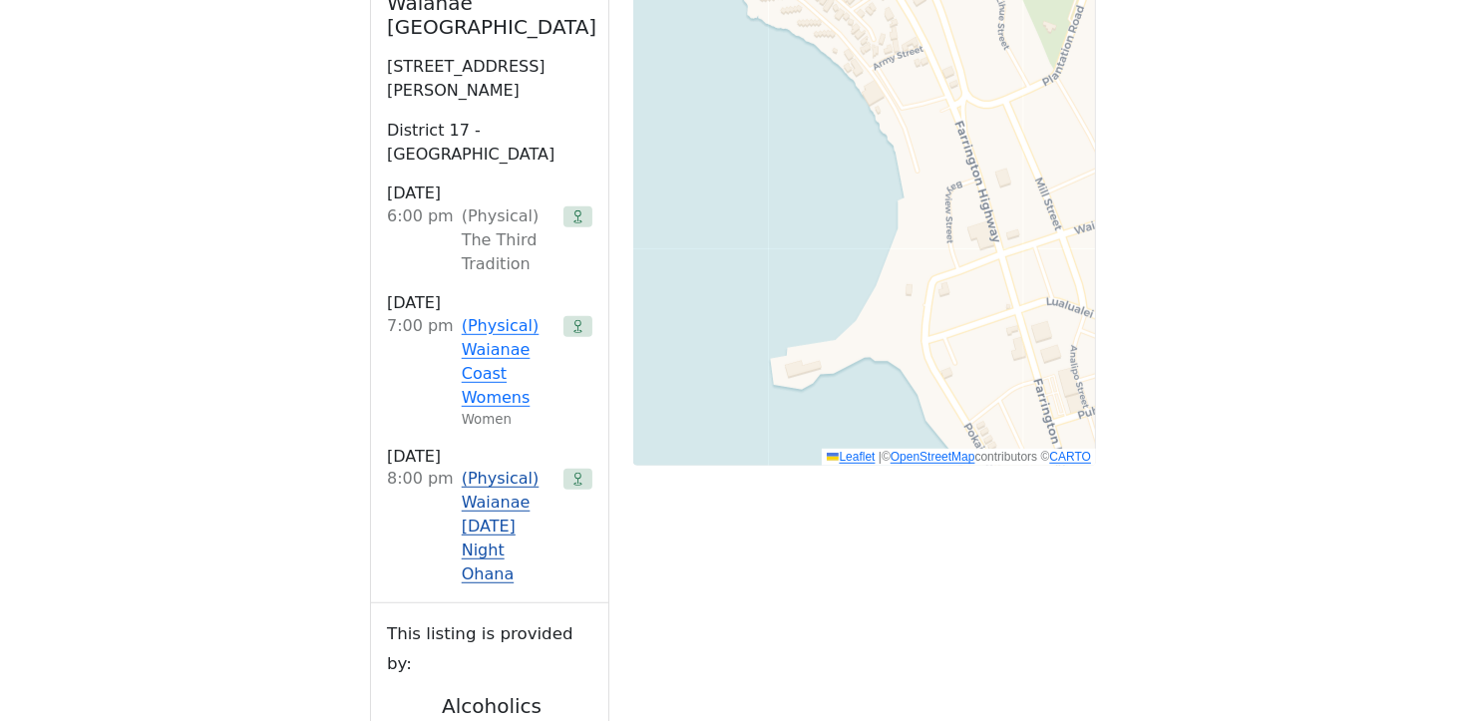
scroll to position [1340, 0]
click at [510, 466] on link "(Physical) Waianae [DATE] Night Ohana" at bounding box center [509, 526] width 94 height 120
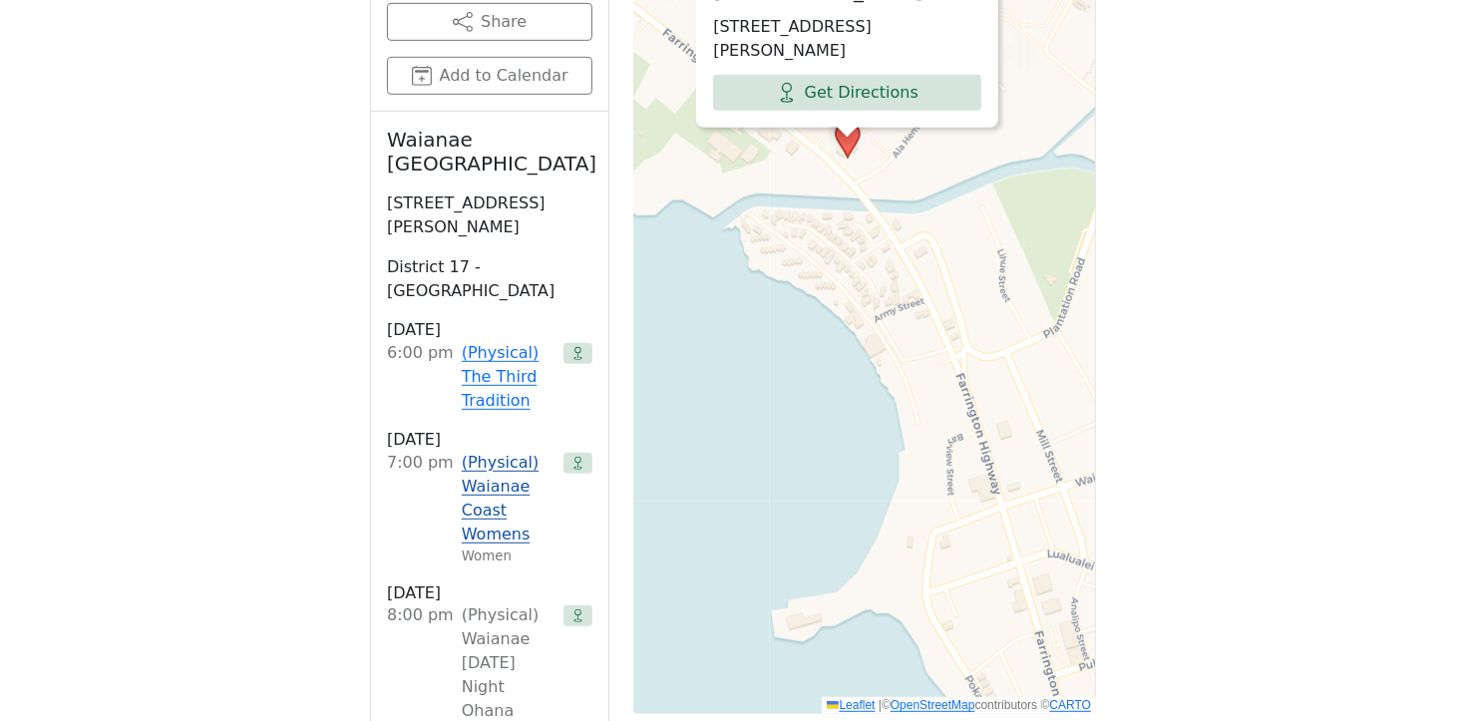
scroll to position [1205, 0]
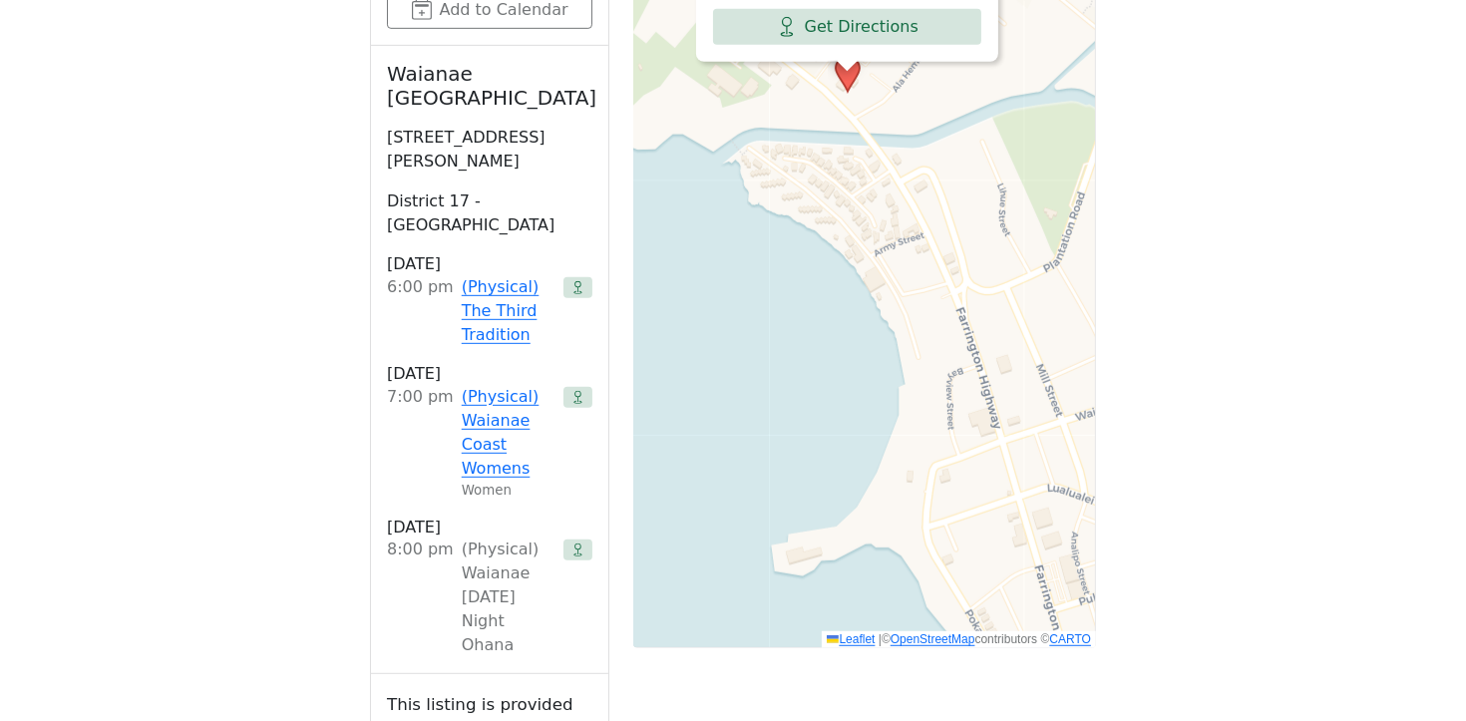
click at [482, 538] on div "(Physical) Waianae [DATE] Night Ohana" at bounding box center [509, 598] width 94 height 120
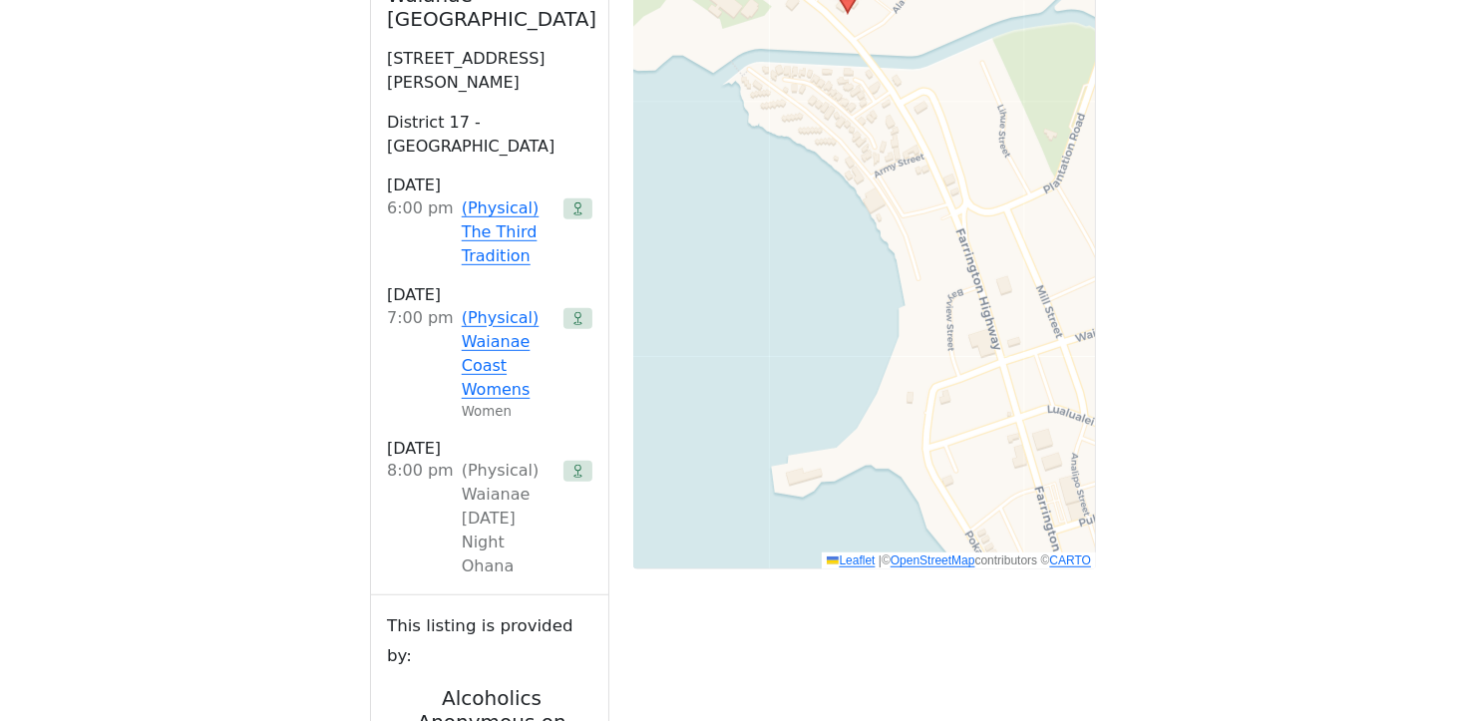
scroll to position [1285, 0]
click at [427, 458] on div "8:00 PM" at bounding box center [420, 518] width 67 height 120
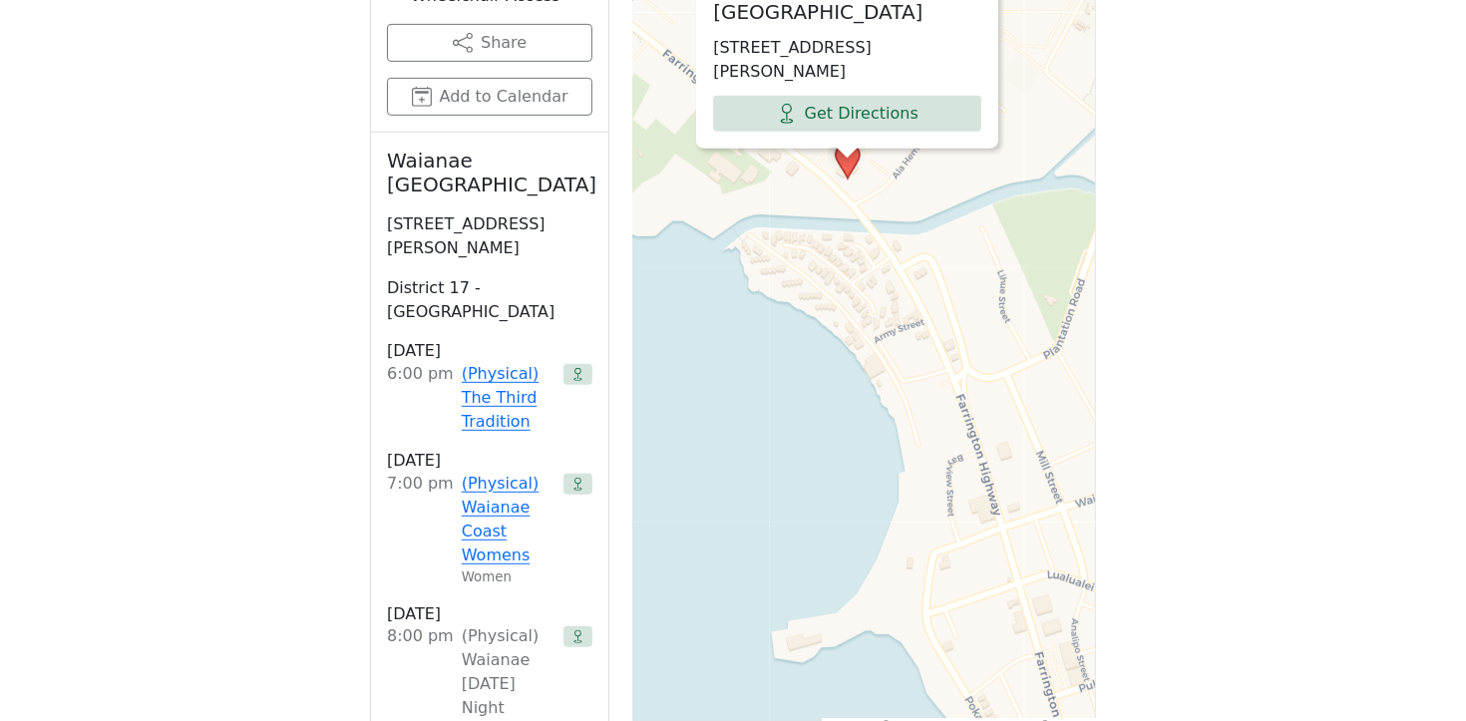
scroll to position [1114, 0]
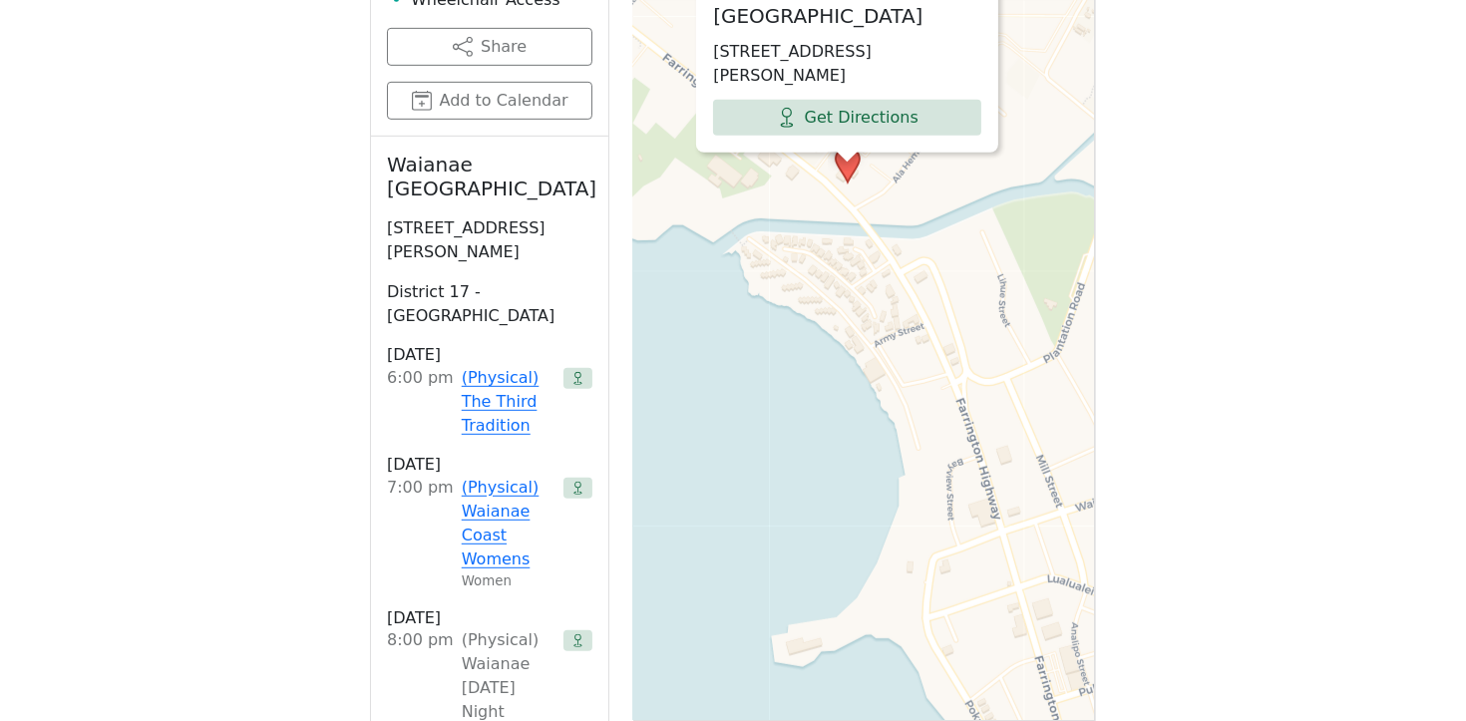
click at [444, 628] on div "8:00 PM" at bounding box center [420, 688] width 67 height 120
click at [414, 628] on div "8:00 PM" at bounding box center [420, 688] width 67 height 120
drag, startPoint x: 393, startPoint y: 543, endPoint x: 545, endPoint y: 599, distance: 161.9
click at [538, 628] on li "8:00 PM (Physical) Waianae [DATE] Night Ohana" at bounding box center [489, 688] width 205 height 120
click at [517, 628] on div "(Physical) Waianae [DATE] Night Ohana" at bounding box center [509, 688] width 94 height 120
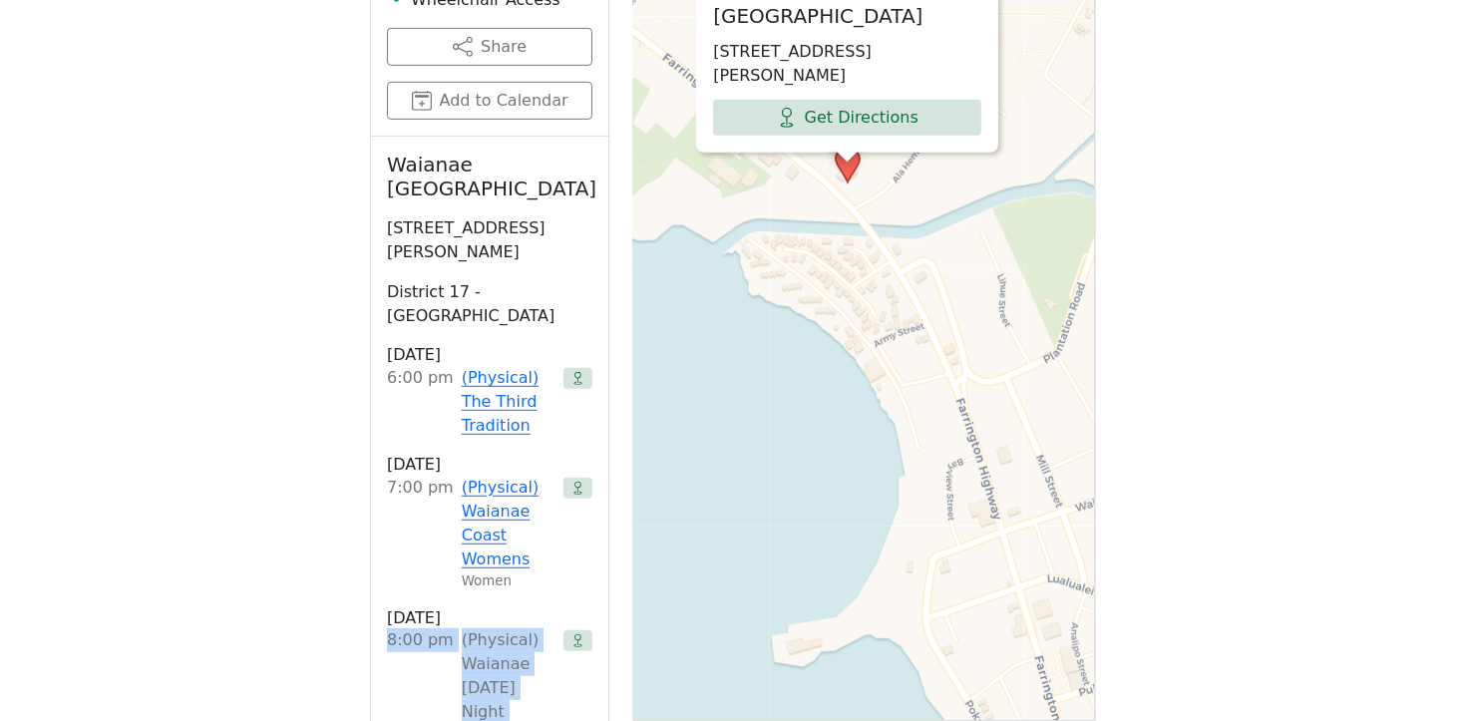
drag, startPoint x: 390, startPoint y: 546, endPoint x: 517, endPoint y: 604, distance: 139.7
click at [517, 628] on li "8:00 PM (Physical) Waianae [DATE] Night Ohana" at bounding box center [489, 688] width 205 height 120
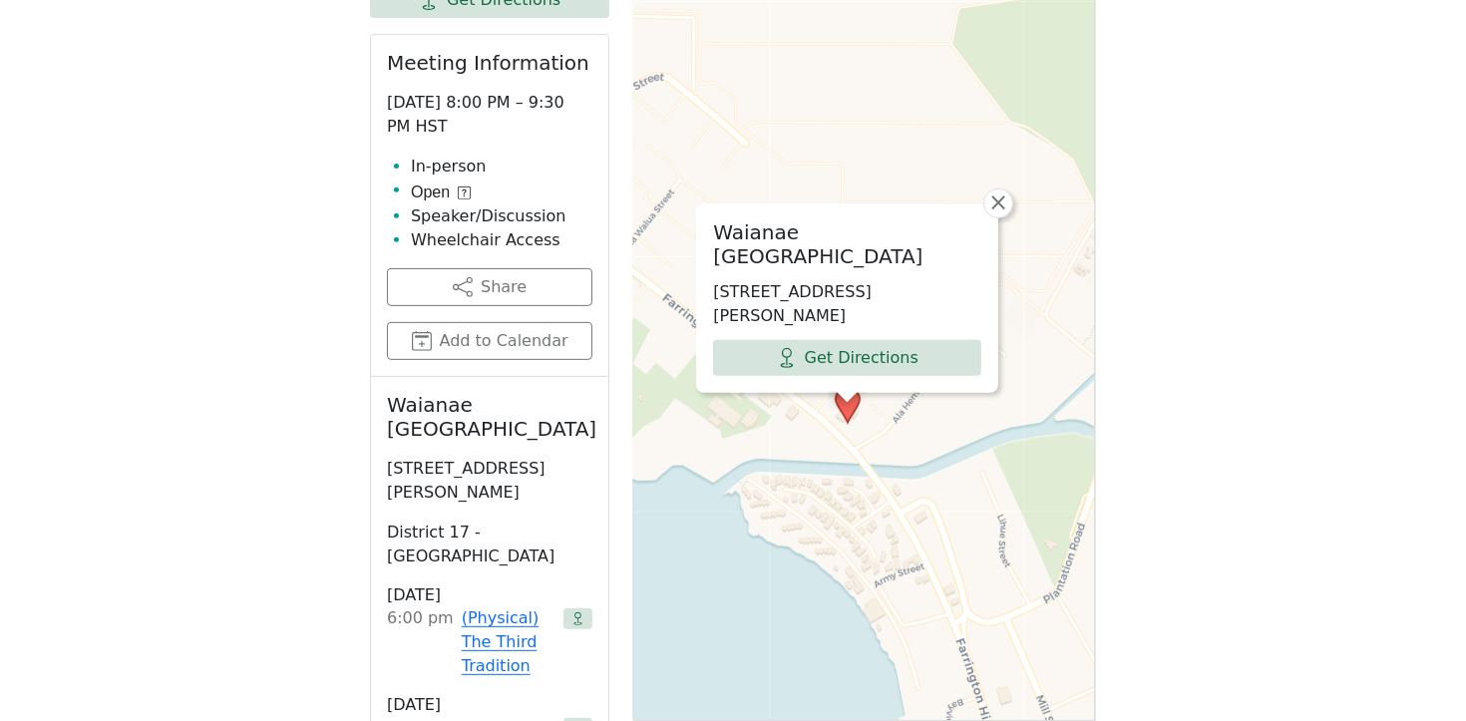
scroll to position [662, 0]
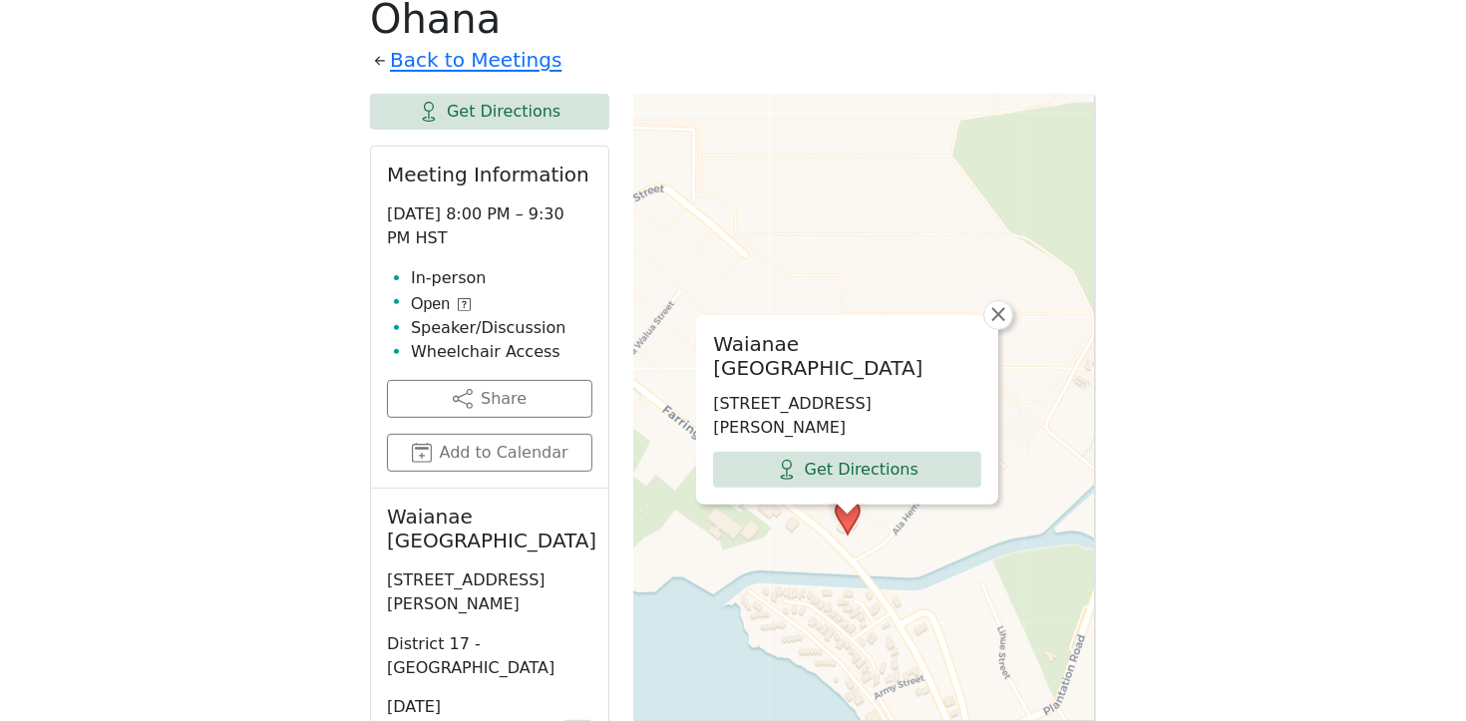
scroll to position [774, 0]
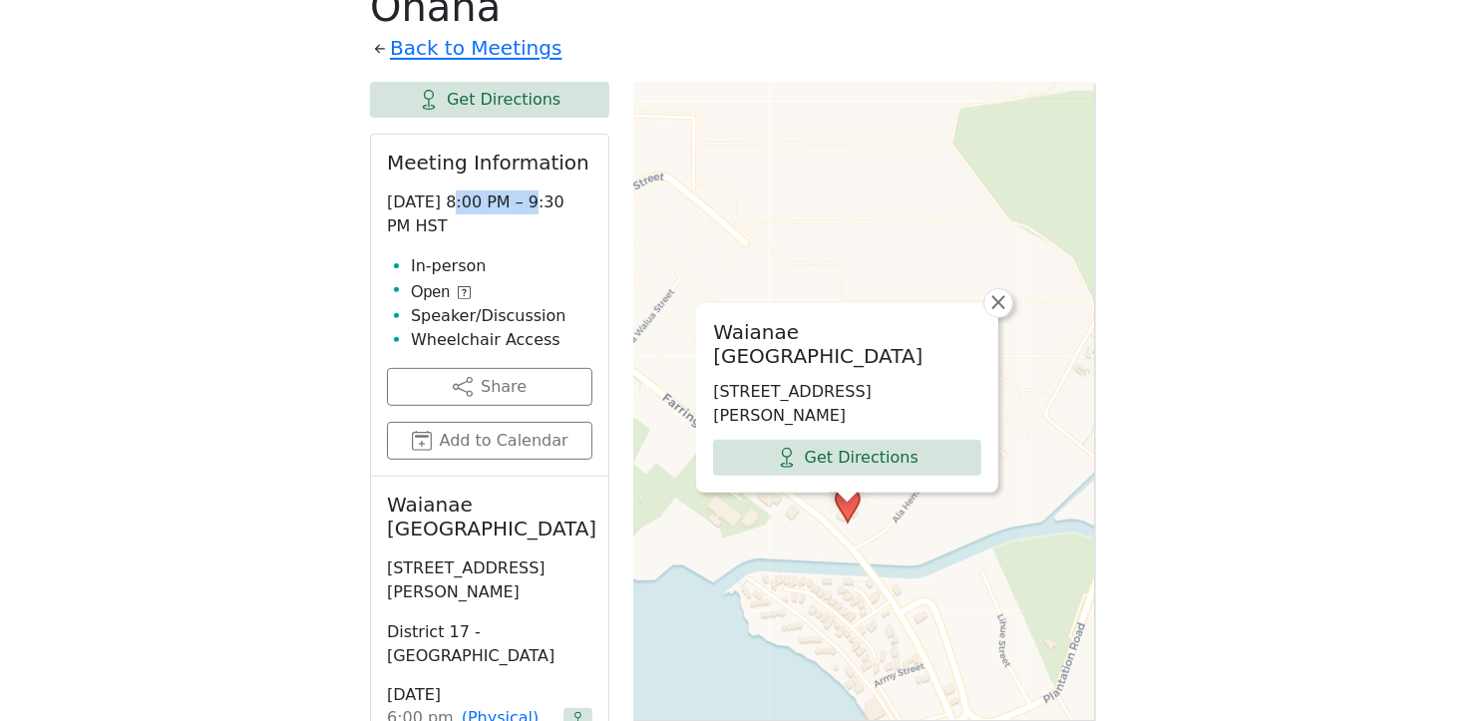
drag, startPoint x: 442, startPoint y: 157, endPoint x: 501, endPoint y: 152, distance: 59.1
click at [518, 190] on p "[DATE] 8:00 PM – 9:30 PM HST" at bounding box center [489, 214] width 205 height 48
drag, startPoint x: 436, startPoint y: 151, endPoint x: 574, endPoint y: 160, distance: 138.9
click at [574, 190] on p "[DATE] 8:00 PM – 9:30 PM HST" at bounding box center [489, 214] width 205 height 48
click at [552, 190] on p "[DATE] 8:00 PM – 9:30 PM HST" at bounding box center [489, 214] width 205 height 48
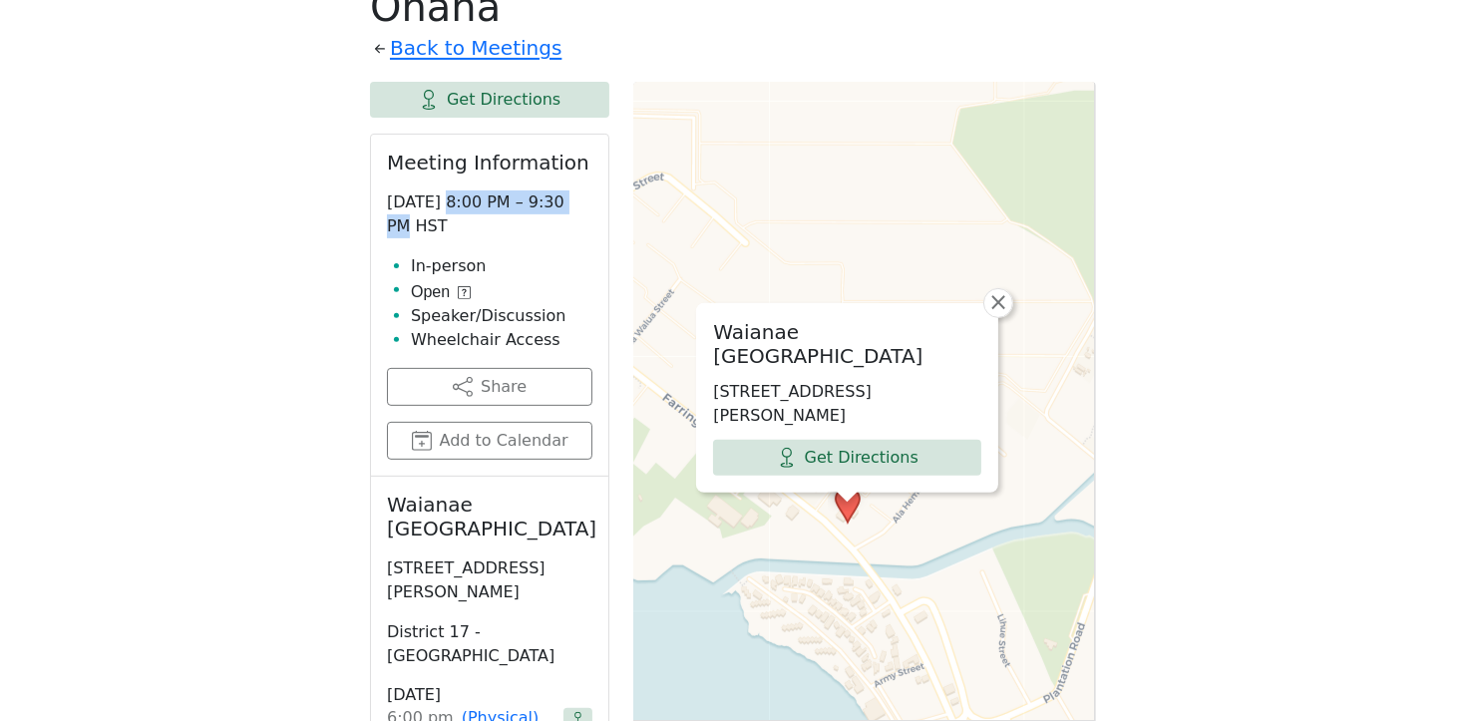
drag, startPoint x: 438, startPoint y: 155, endPoint x: 568, endPoint y: 150, distance: 130.7
click at [568, 190] on p "[DATE] 8:00 PM – 9:30 PM HST" at bounding box center [489, 214] width 205 height 48
click at [294, 181] on div "If you know of a meeting listed here that NO LONGER MEETS, please call Central …" at bounding box center [733, 631] width 1319 height 1681
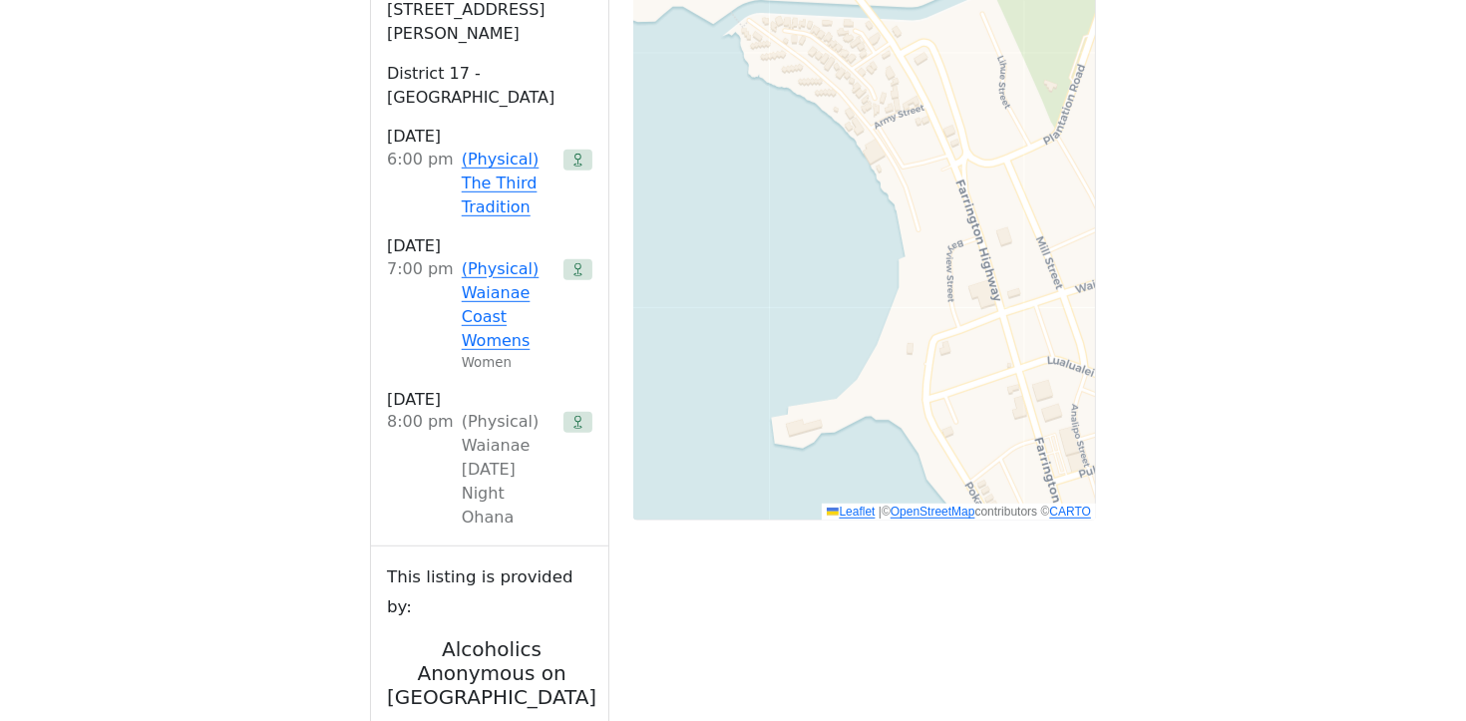
scroll to position [1377, 0]
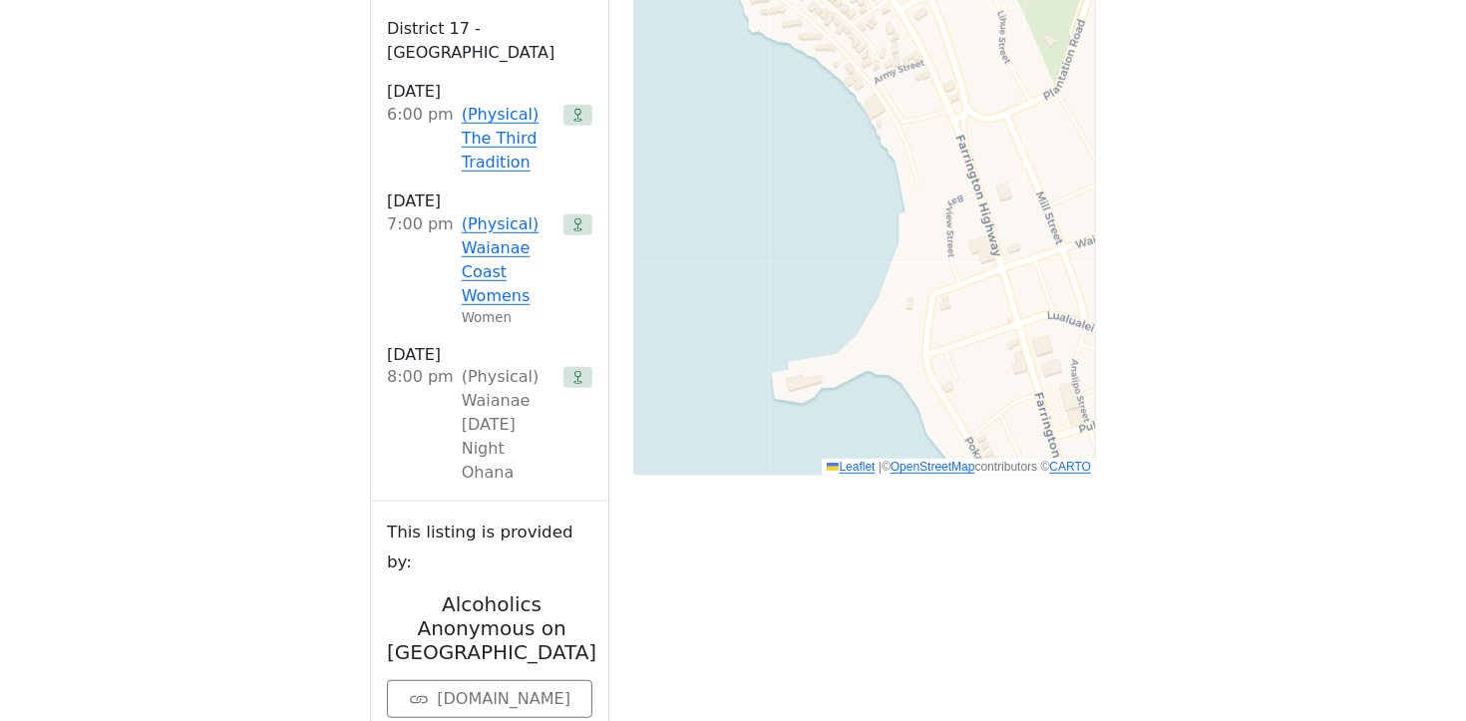
click at [350, 332] on div "If you know of a meeting listed here that NO LONGER MEETS, please call Central …" at bounding box center [733, 27] width 1319 height 1681
drag, startPoint x: 454, startPoint y: 286, endPoint x: 525, endPoint y: 352, distance: 96.7
click at [527, 365] on div "(Physical) Waianae [DATE] Night Ohana" at bounding box center [509, 425] width 94 height 120
click at [315, 299] on div "If you know of a meeting listed here that NO LONGER MEETS, please call Central …" at bounding box center [733, 27] width 1319 height 1681
drag, startPoint x: 456, startPoint y: 305, endPoint x: 499, endPoint y: 351, distance: 62.8
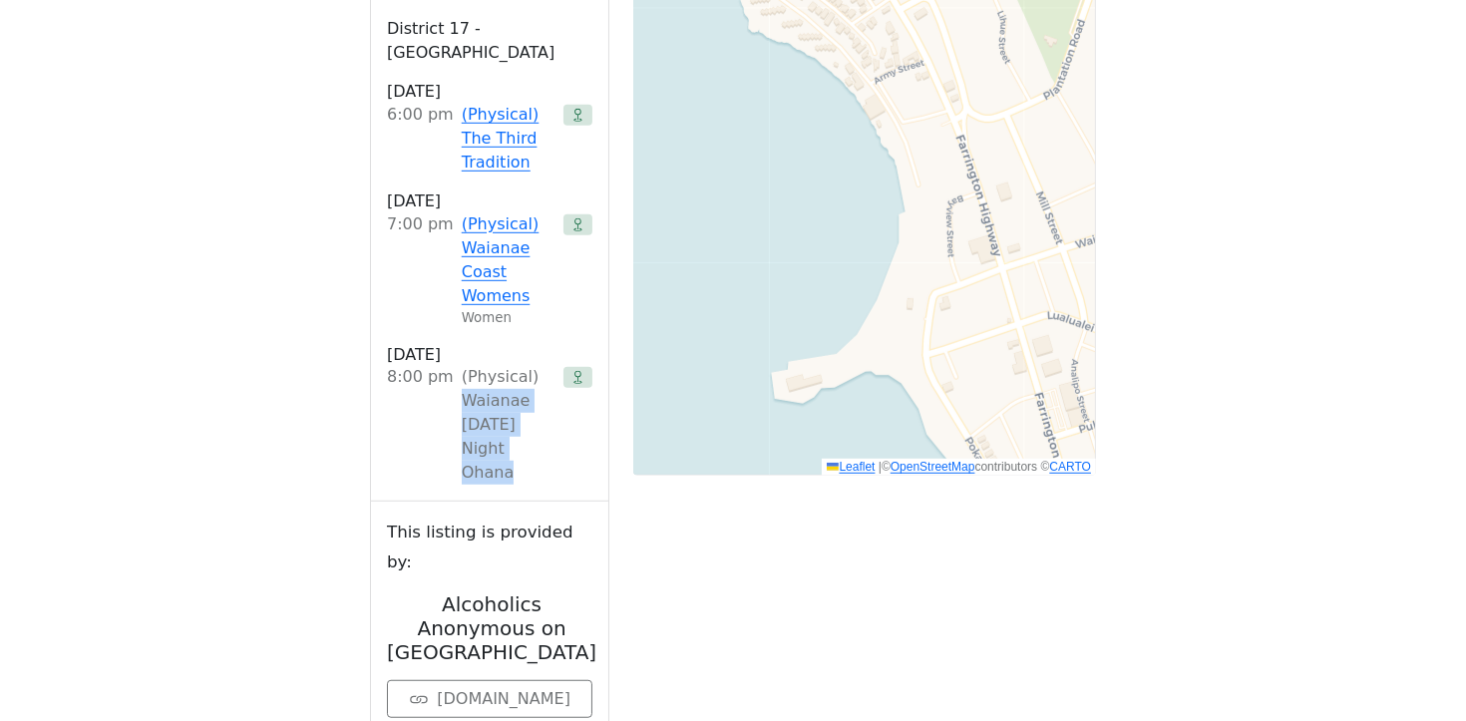
click at [499, 365] on div "(Physical) Waianae [DATE] Night Ohana" at bounding box center [509, 425] width 94 height 120
click at [255, 296] on div "If you know of a meeting listed here that NO LONGER MEETS, please call Central …" at bounding box center [733, 27] width 1319 height 1681
drag, startPoint x: 388, startPoint y: 281, endPoint x: 550, endPoint y: 351, distance: 176.0
click at [550, 365] on li "8:00 PM (Physical) Waianae [DATE] Night Ohana" at bounding box center [489, 425] width 205 height 120
click at [560, 365] on li "8:00 PM (Physical) Waianae [DATE] Night Ohana" at bounding box center [489, 425] width 205 height 120
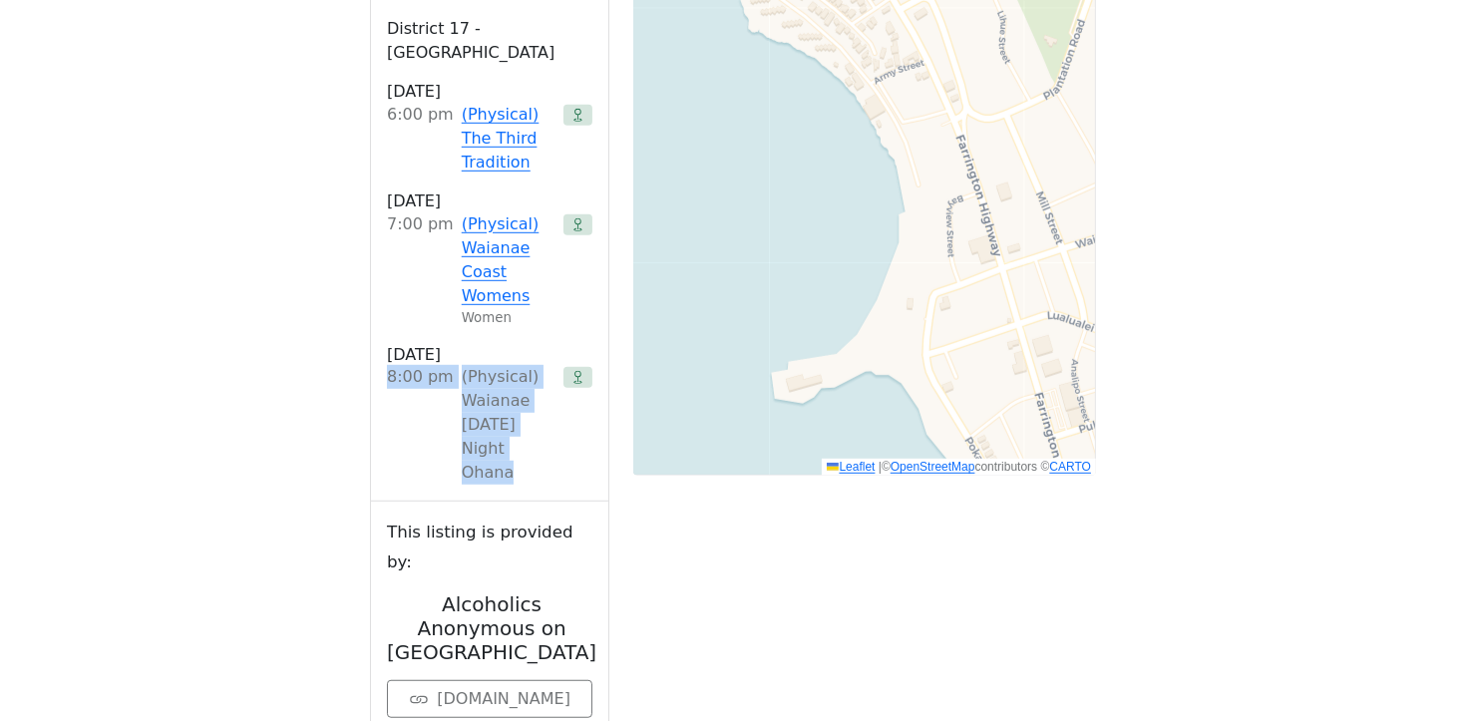
click at [401, 365] on div "8:00 PM" at bounding box center [420, 425] width 67 height 120
click at [387, 365] on div "8:00 PM" at bounding box center [420, 425] width 67 height 120
click at [394, 365] on div "8:00 PM" at bounding box center [420, 425] width 67 height 120
drag, startPoint x: 388, startPoint y: 281, endPoint x: 399, endPoint y: 272, distance: 14.2
click at [396, 365] on div "8:00 PM" at bounding box center [420, 425] width 67 height 120
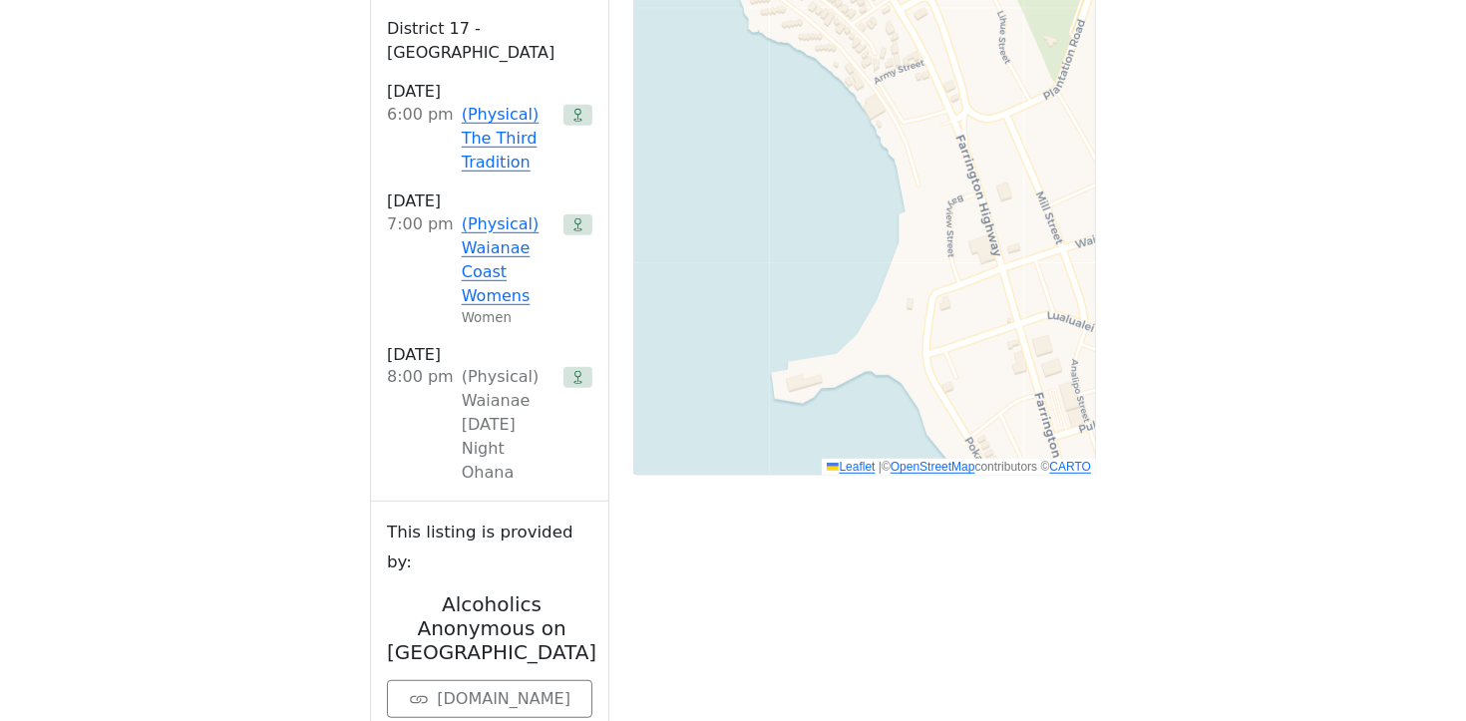
click at [467, 365] on div "(Physical) Waianae [DATE] Night Ohana" at bounding box center [509, 425] width 94 height 120
click at [387, 365] on div "8:00 PM" at bounding box center [420, 425] width 67 height 120
click at [399, 365] on div "8:00 PM" at bounding box center [420, 425] width 67 height 120
click at [385, 284] on div "[GEOGRAPHIC_DATA] [STREET_ADDRESS][PERSON_NAME] District 17 - [GEOGRAPHIC_DATA]…" at bounding box center [489, 187] width 237 height 628
click at [391, 365] on div "8:00 PM" at bounding box center [420, 425] width 67 height 120
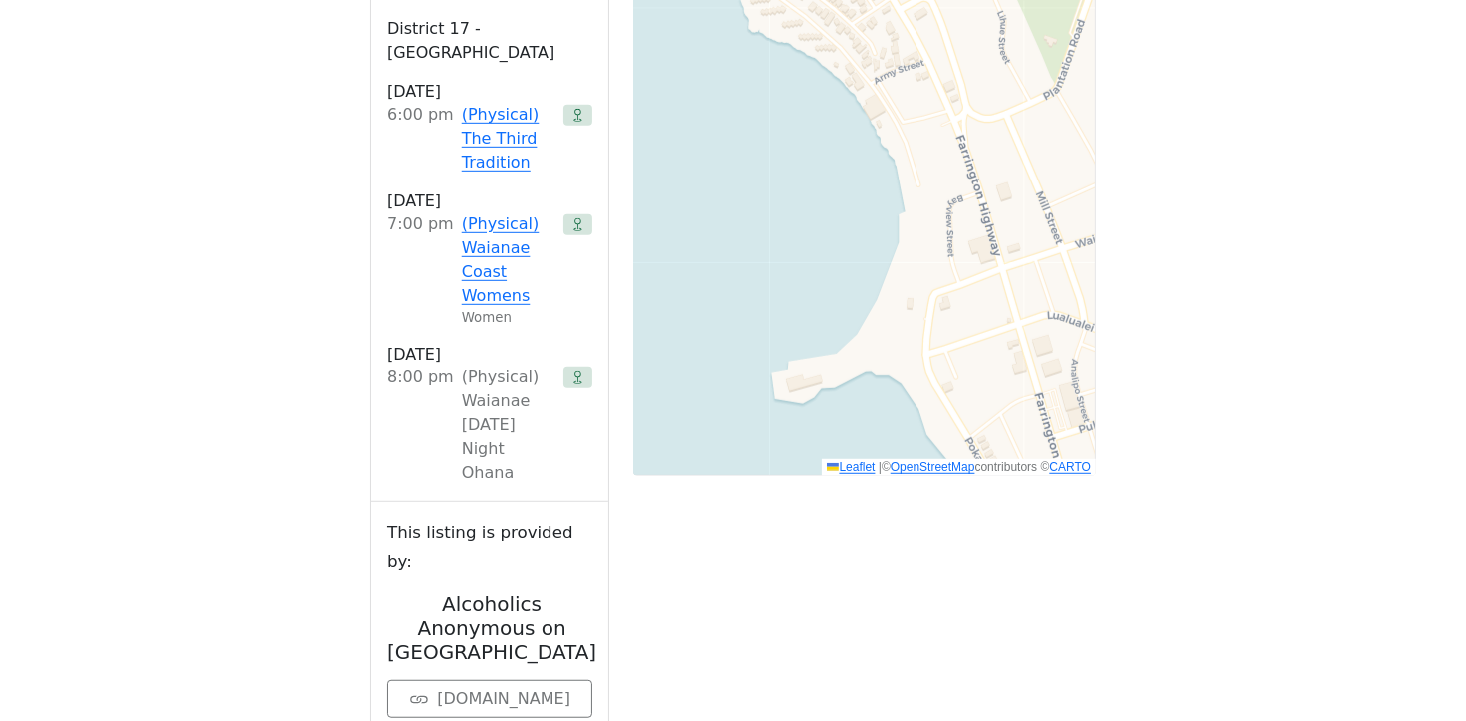
click at [406, 365] on div "8:00 PM" at bounding box center [420, 425] width 67 height 120
click at [420, 365] on div "8:00 PM" at bounding box center [420, 425] width 67 height 120
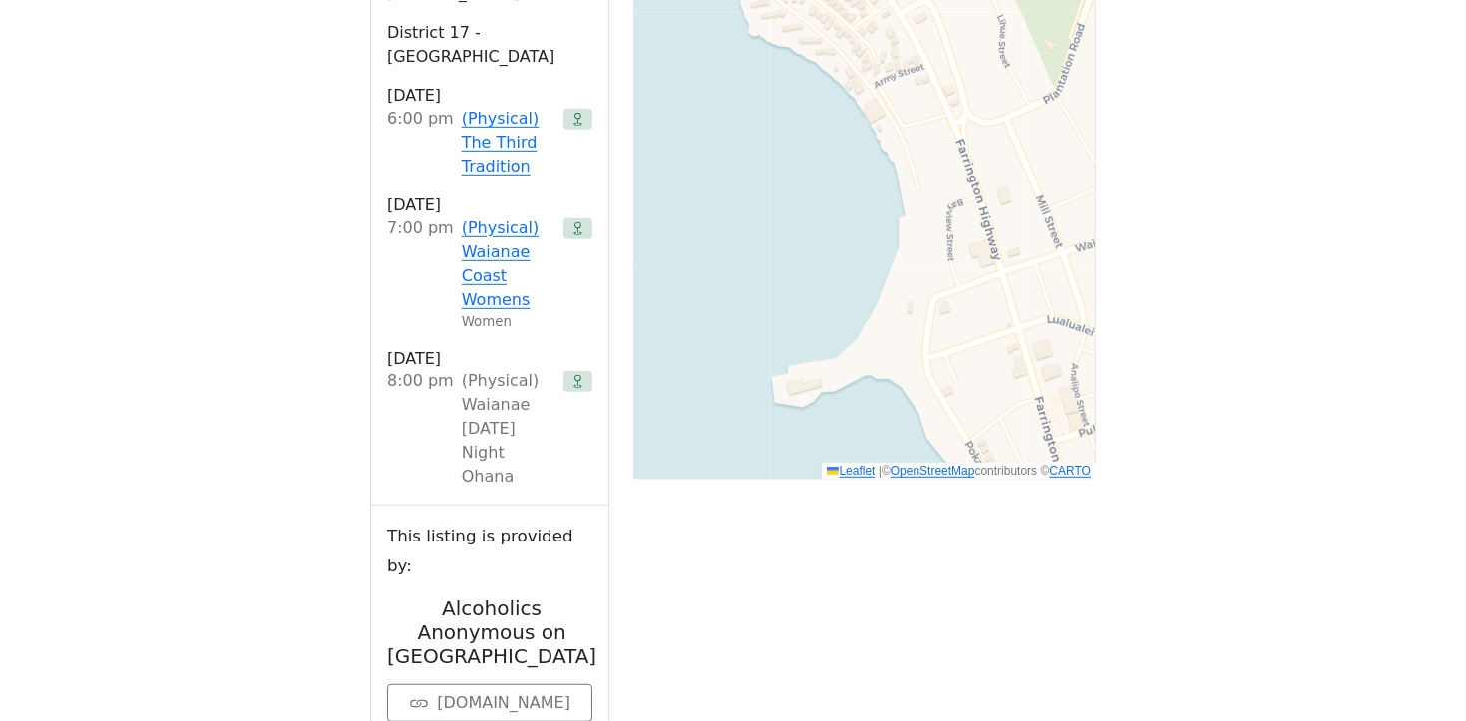
scroll to position [1250, 0]
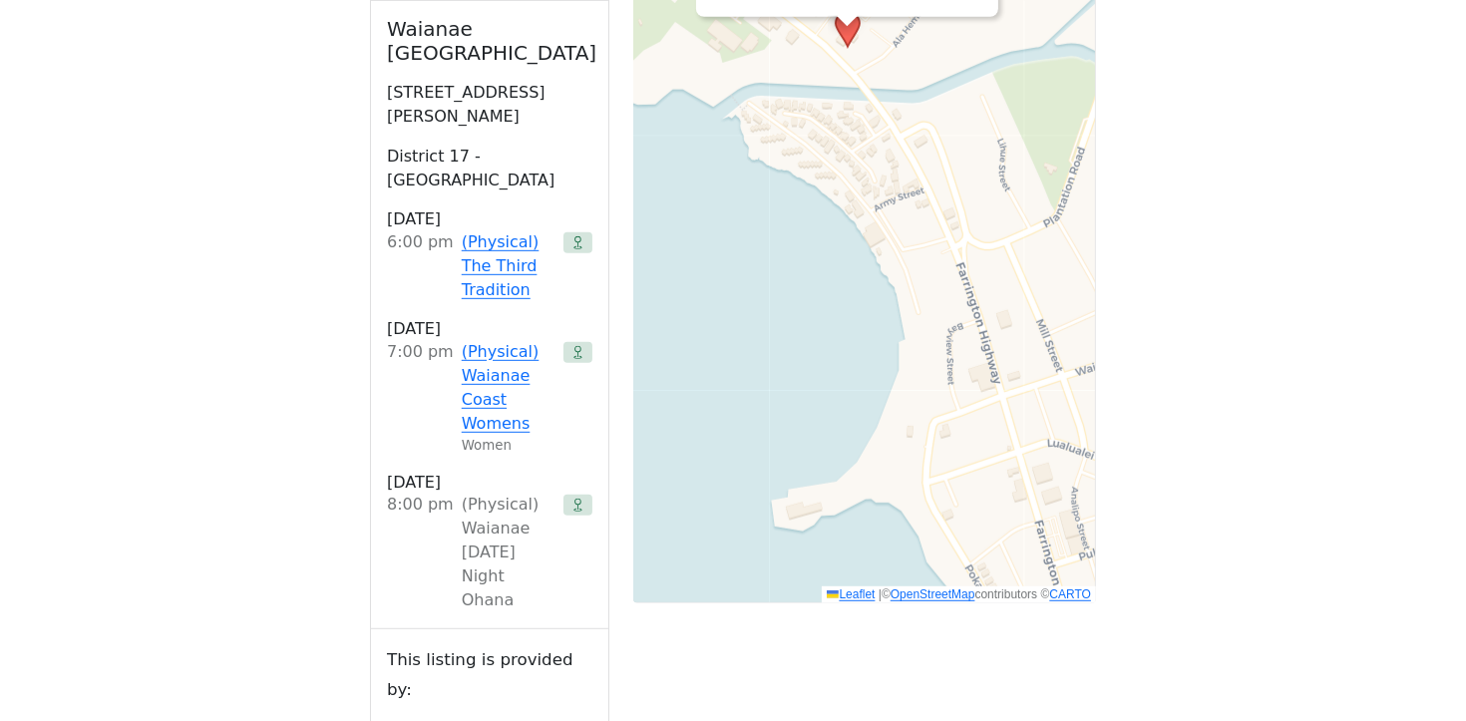
click at [393, 472] on h3 "[DATE]" at bounding box center [489, 483] width 205 height 22
click at [391, 472] on h3 "[DATE]" at bounding box center [489, 483] width 205 height 22
click at [391, 493] on div "8:00 PM" at bounding box center [420, 553] width 67 height 120
click at [407, 493] on div "8:00 PM" at bounding box center [420, 553] width 67 height 120
click at [462, 493] on div "(Physical) Waianae [DATE] Night Ohana" at bounding box center [509, 553] width 94 height 120
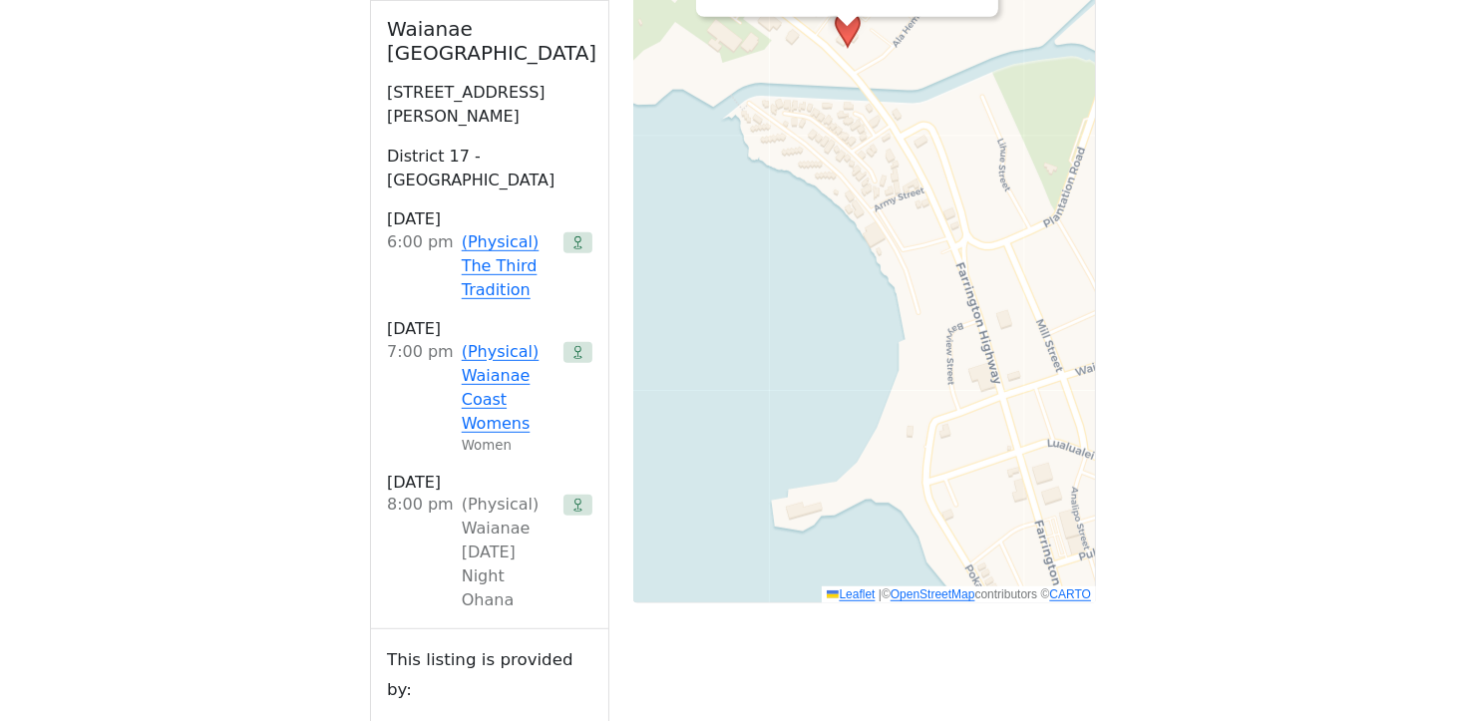
click at [462, 493] on div "(Physical) Waianae [DATE] Night Ohana" at bounding box center [509, 553] width 94 height 120
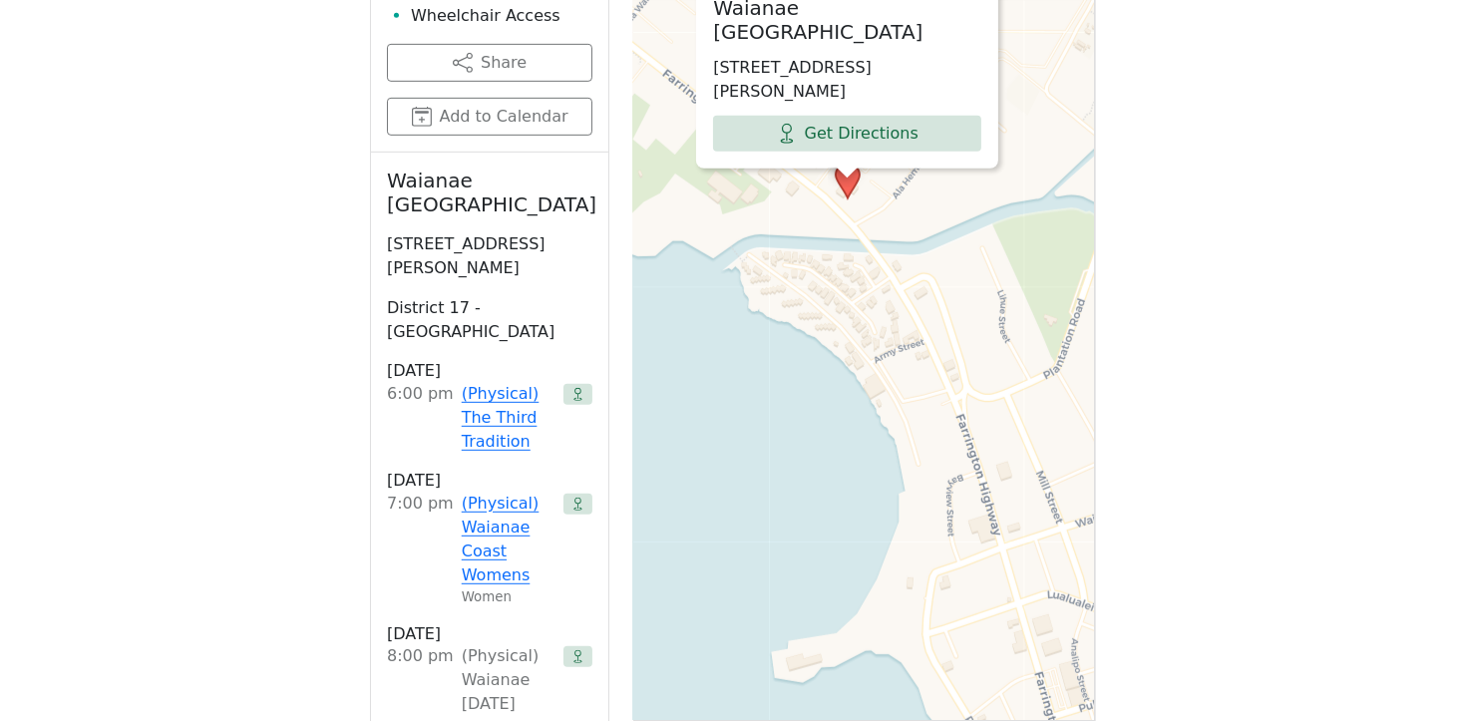
scroll to position [1088, 0]
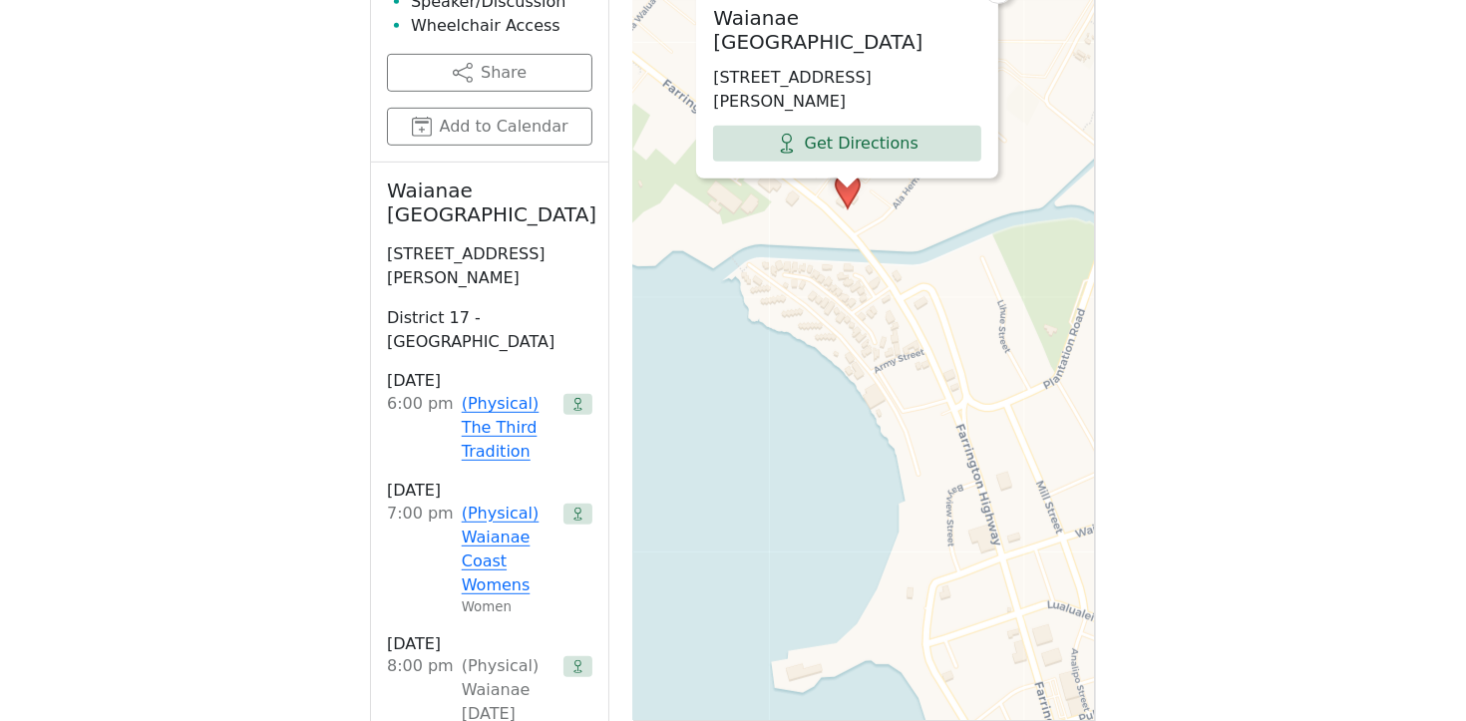
click at [958, 356] on div "Waianae [GEOGRAPHIC_DATA] [STREET_ADDRESS][PERSON_NAME] Get Directions × Leafle…" at bounding box center [864, 266] width 463 height 997
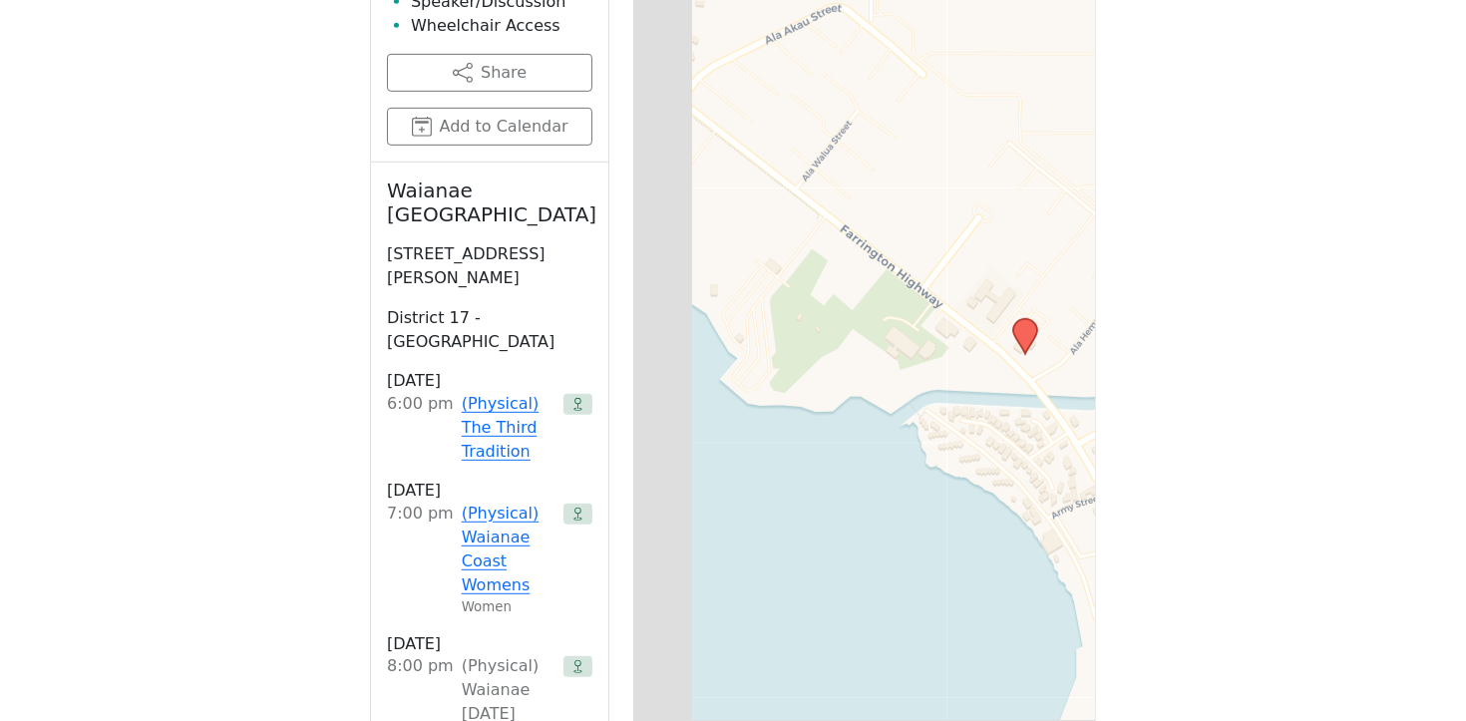
drag, startPoint x: 853, startPoint y: 358, endPoint x: 1136, endPoint y: 572, distance: 355.2
click at [1136, 572] on div "If you know of a meeting listed here that NO LONGER MEETS, please call Central …" at bounding box center [733, 316] width 1319 height 1681
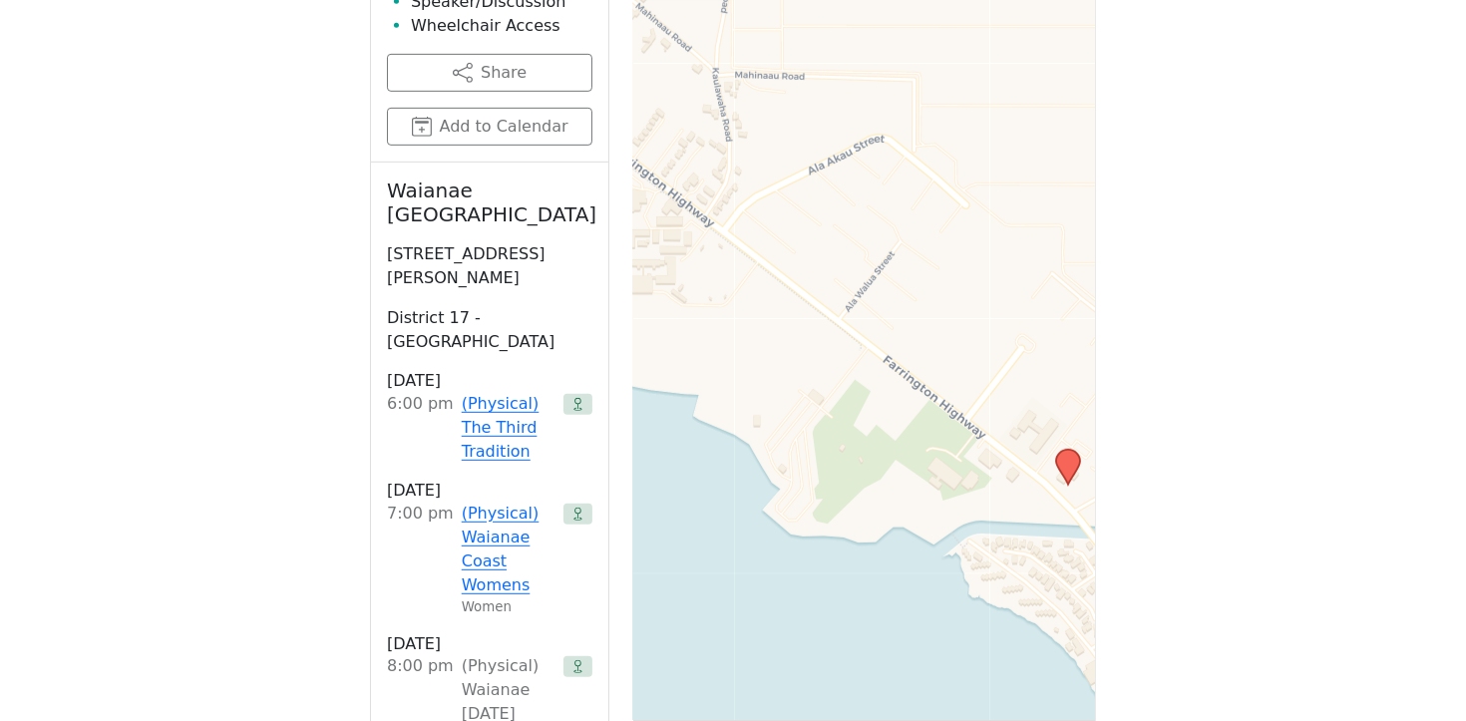
drag, startPoint x: 919, startPoint y: 353, endPoint x: 857, endPoint y: 415, distance: 88.2
click at [857, 415] on div "Leaflet | © OpenStreetMap contributors © CARTO" at bounding box center [864, 266] width 463 height 997
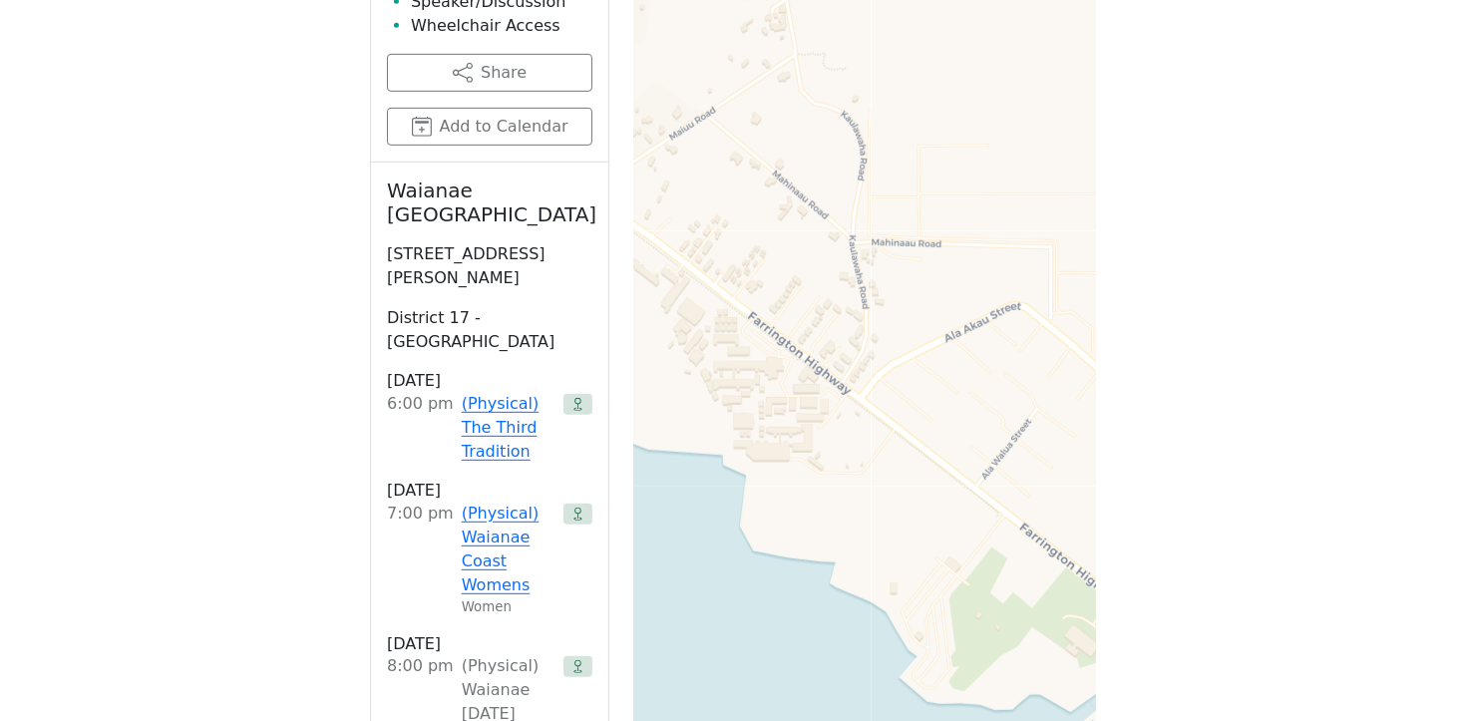
drag, startPoint x: 776, startPoint y: 356, endPoint x: 932, endPoint y: 503, distance: 214.5
click at [925, 508] on div "Leaflet | © OpenStreetMap contributors © CARTO" at bounding box center [864, 266] width 463 height 997
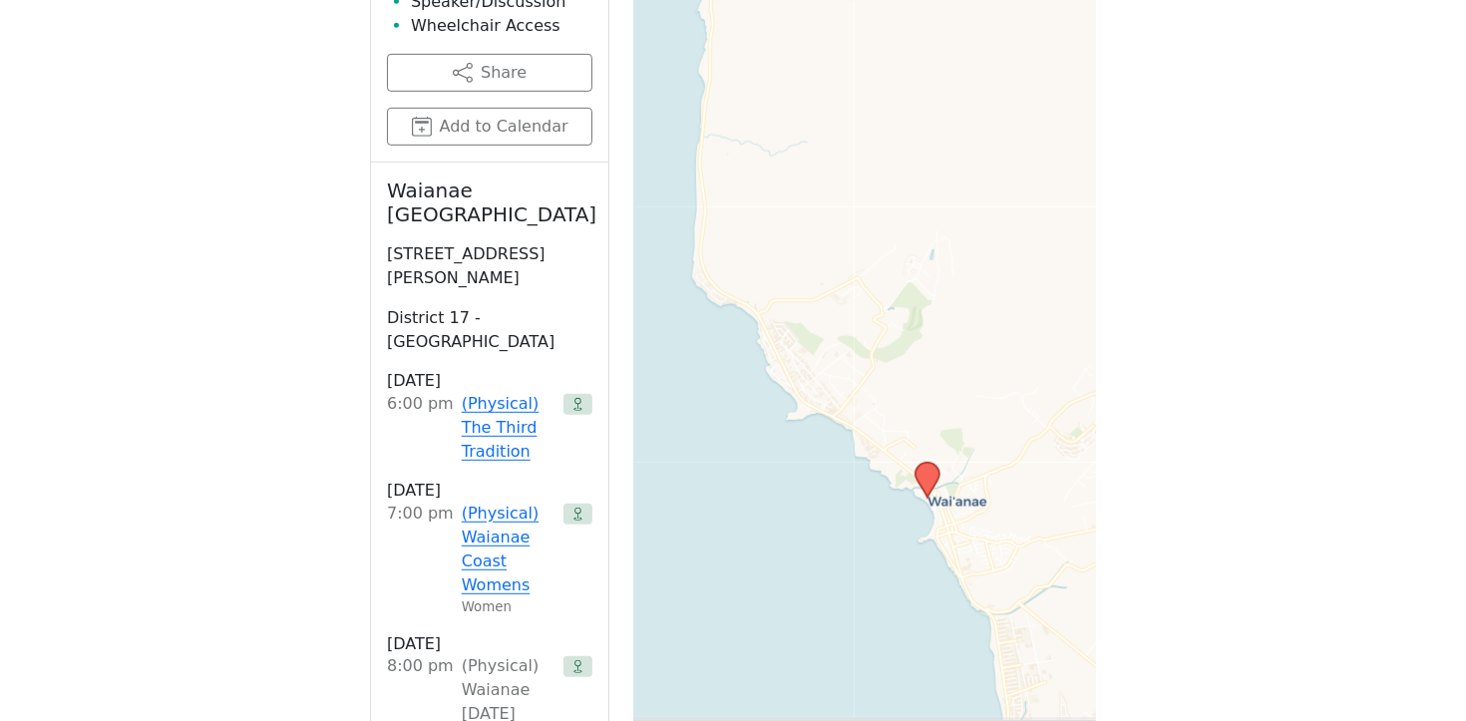
drag, startPoint x: 899, startPoint y: 470, endPoint x: 828, endPoint y: 360, distance: 130.6
click at [829, 361] on div "Leaflet | © OpenStreetMap contributors © CARTO" at bounding box center [864, 266] width 463 height 997
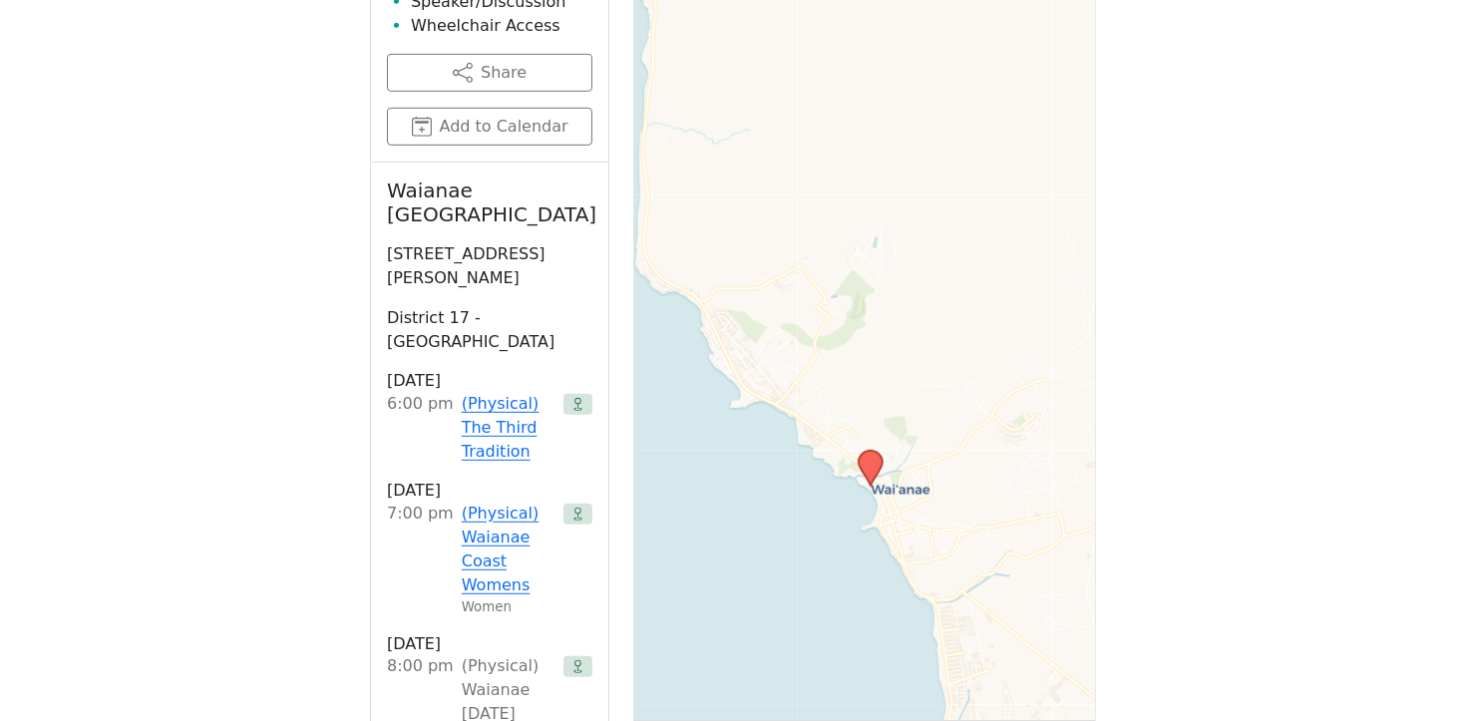
drag, startPoint x: 879, startPoint y: 477, endPoint x: 844, endPoint y: 480, distance: 35.0
click at [847, 494] on div "Leaflet | © OpenStreetMap contributors © CARTO" at bounding box center [864, 266] width 463 height 997
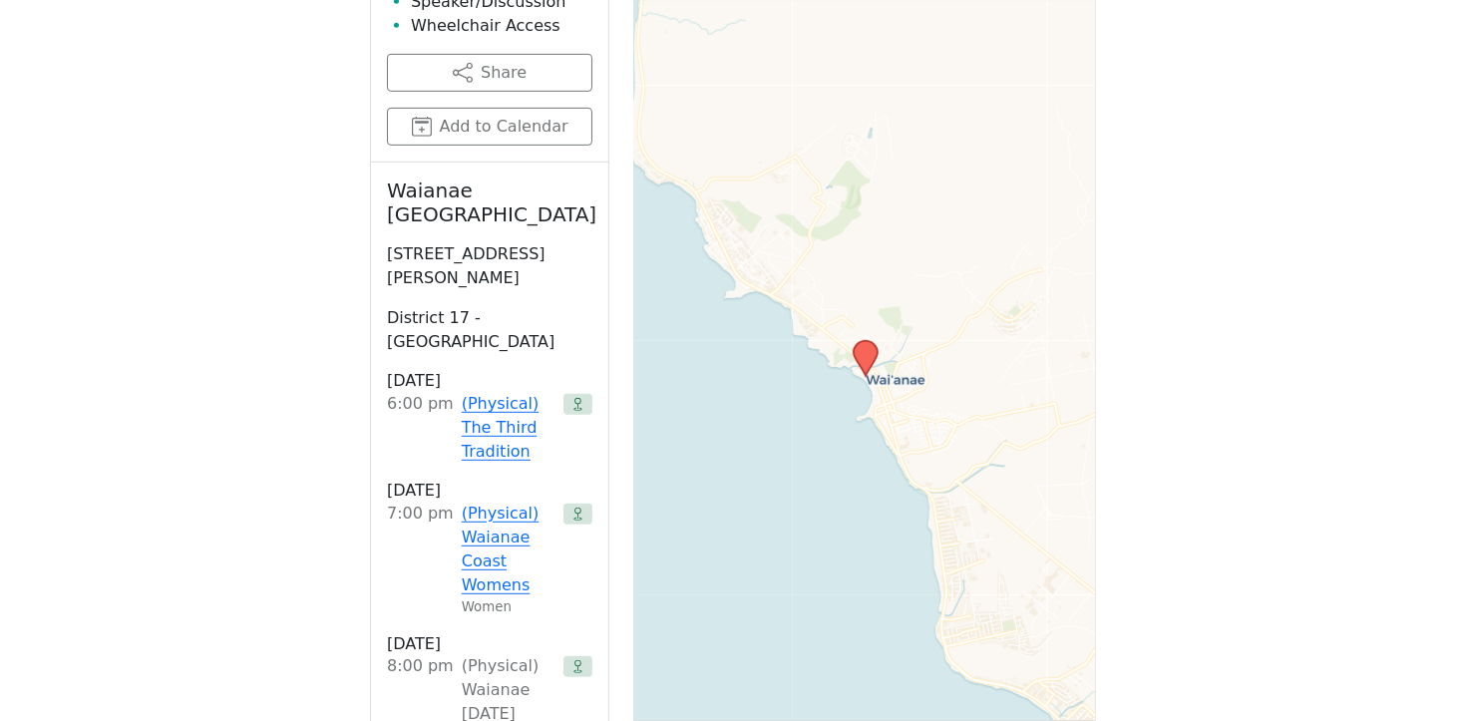
drag, startPoint x: 1028, startPoint y: 343, endPoint x: 1013, endPoint y: 197, distance: 146.4
click at [1016, 206] on div "Leaflet | © OpenStreetMap contributors © CARTO" at bounding box center [864, 266] width 463 height 997
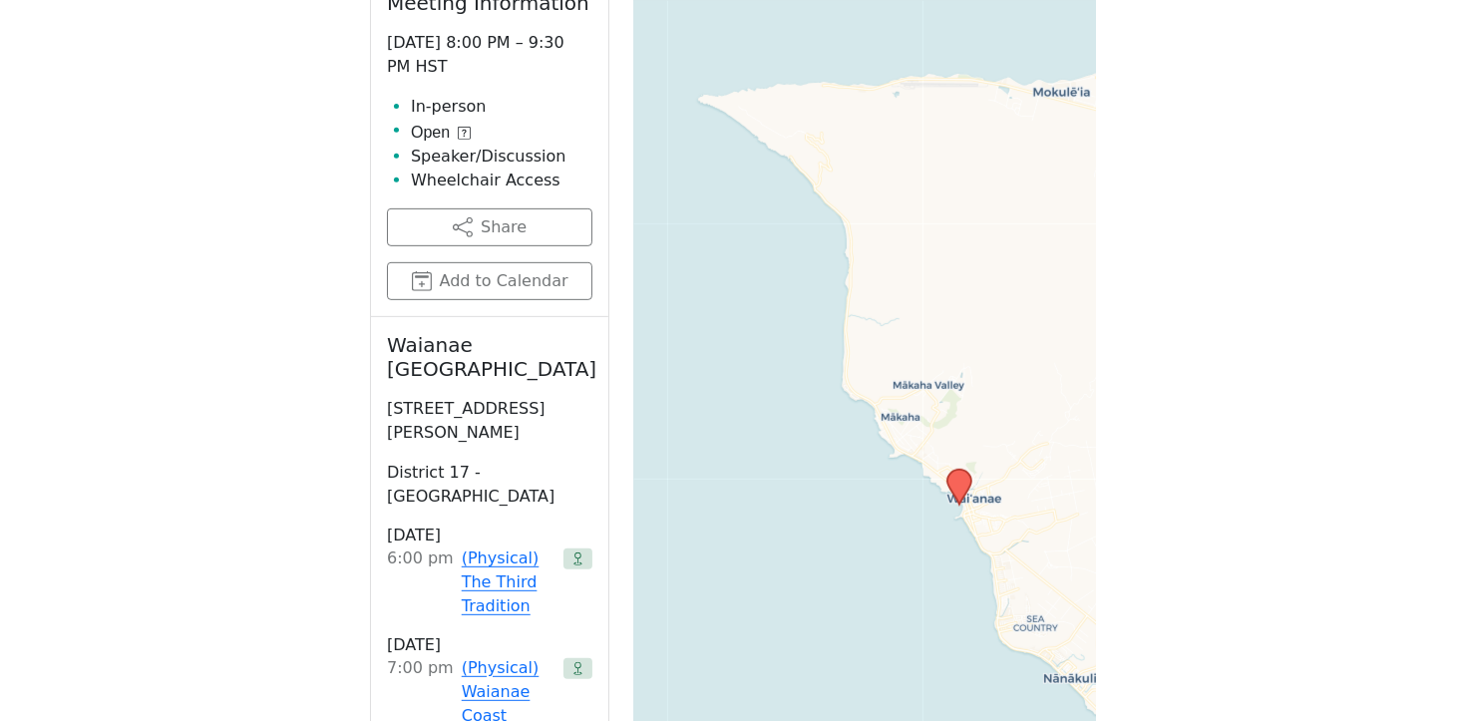
scroll to position [919, 0]
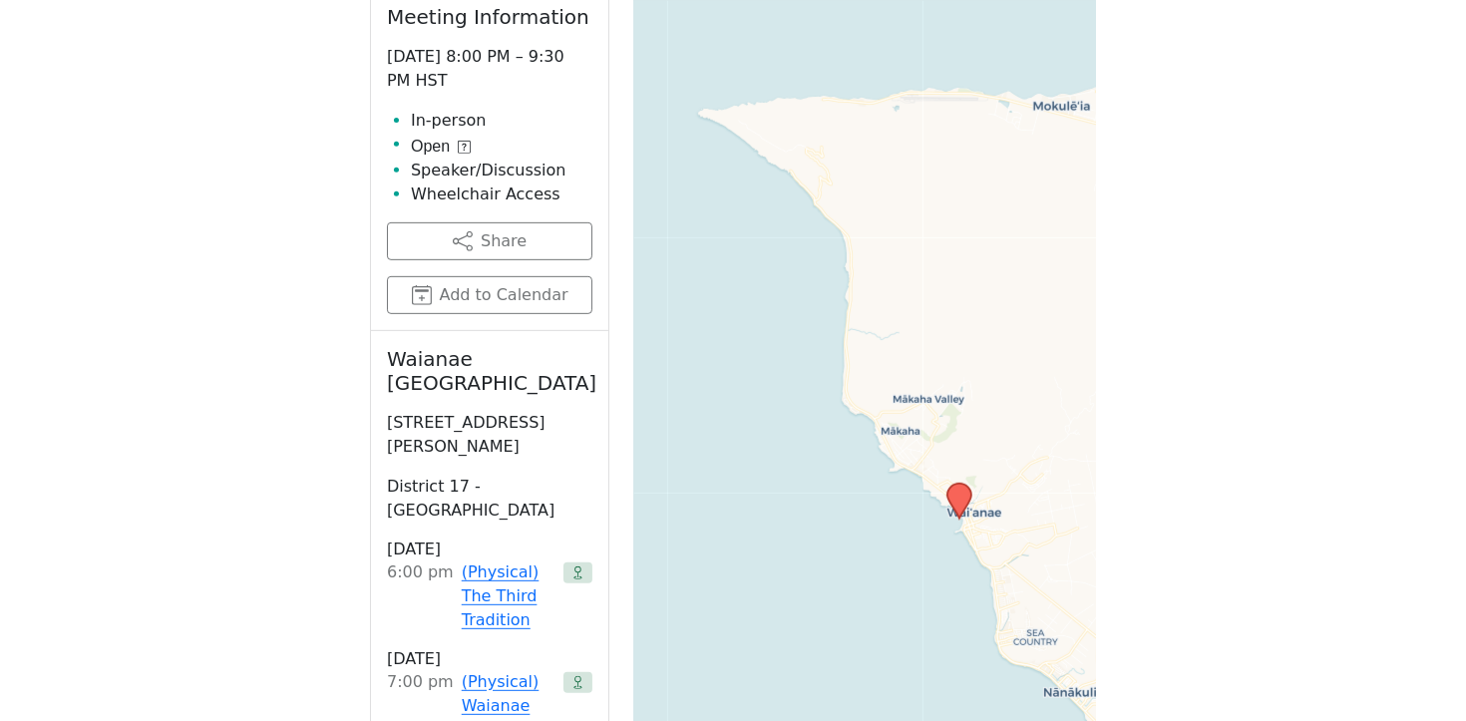
click at [1103, 300] on div "(Physical) Waianae [DATE] Night Ohana Back to Meetings Get Directions Meeting I…" at bounding box center [733, 538] width 758 height 1529
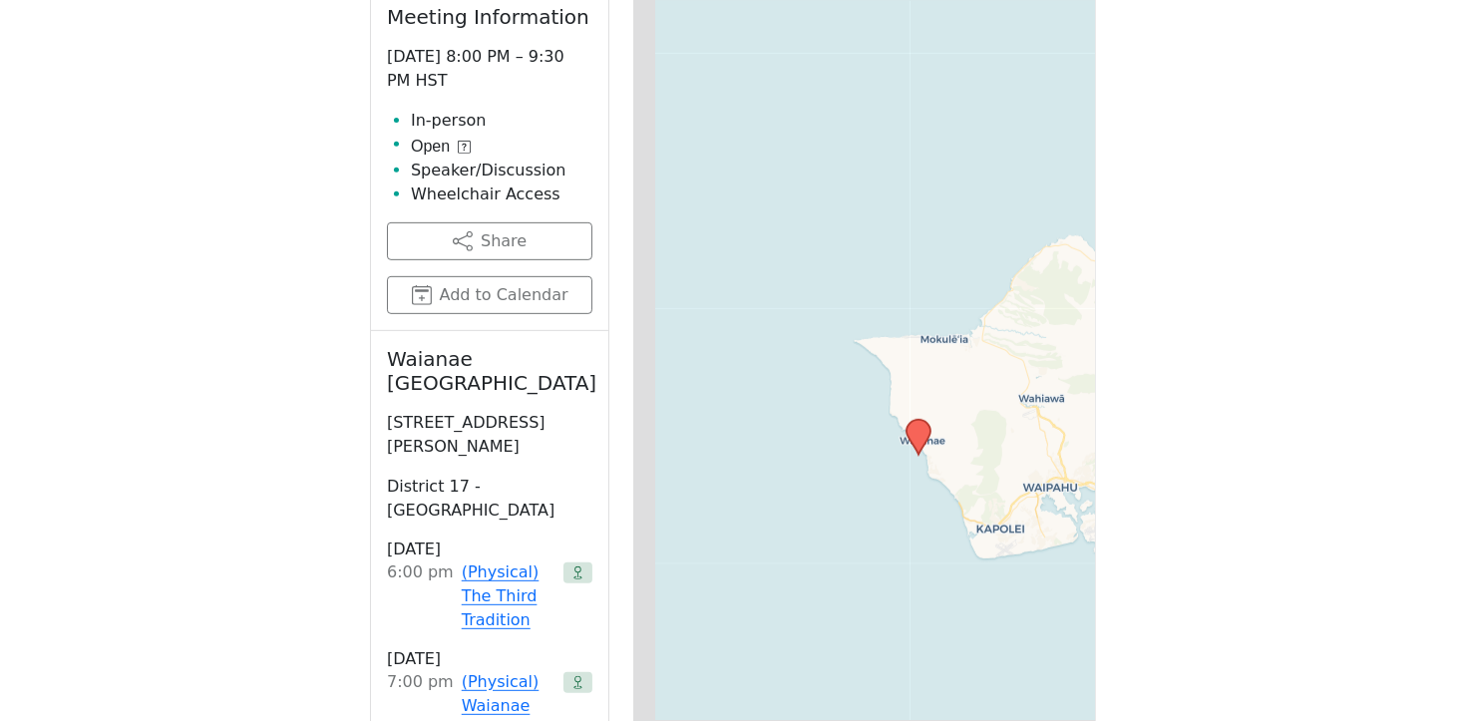
drag, startPoint x: 911, startPoint y: 480, endPoint x: 983, endPoint y: 360, distance: 140.1
click at [1019, 379] on div "Leaflet | © OpenStreetMap contributors © CARTO" at bounding box center [864, 434] width 463 height 997
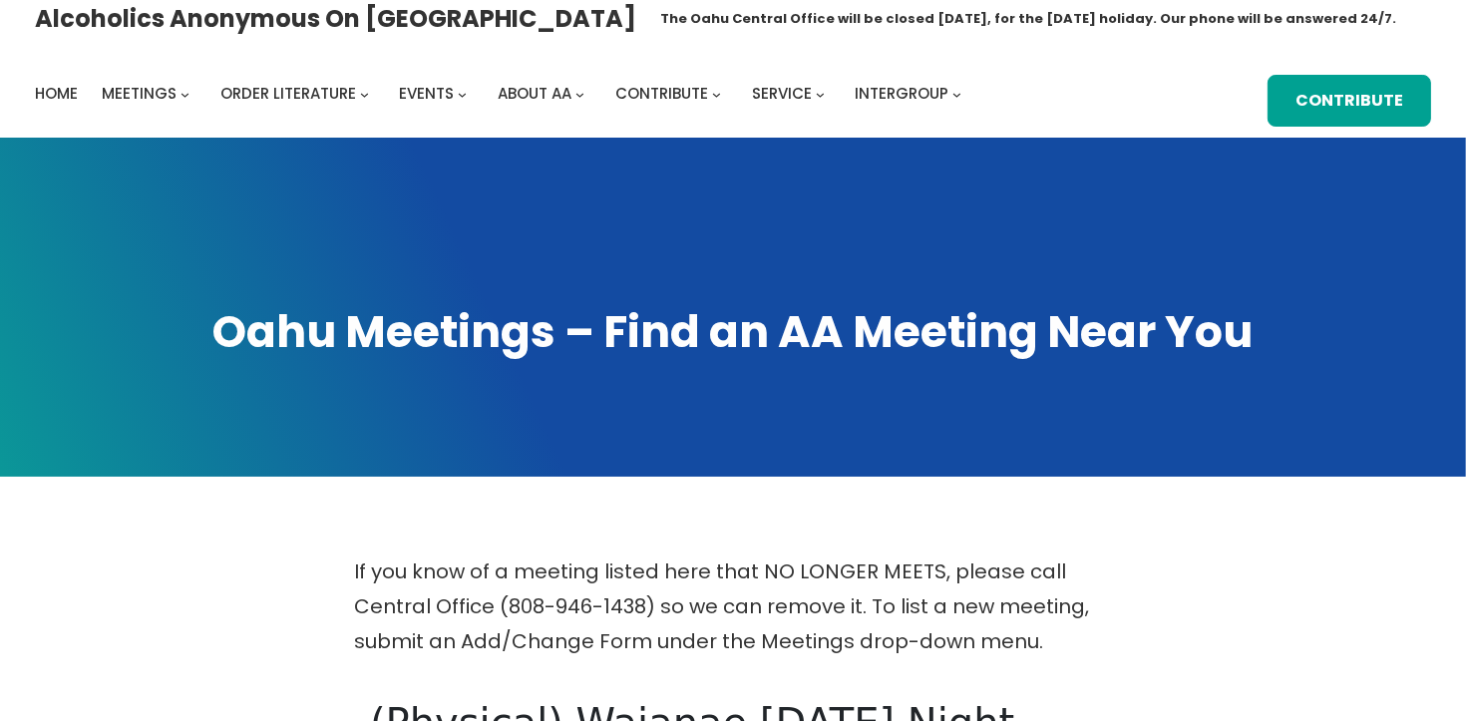
scroll to position [0, 0]
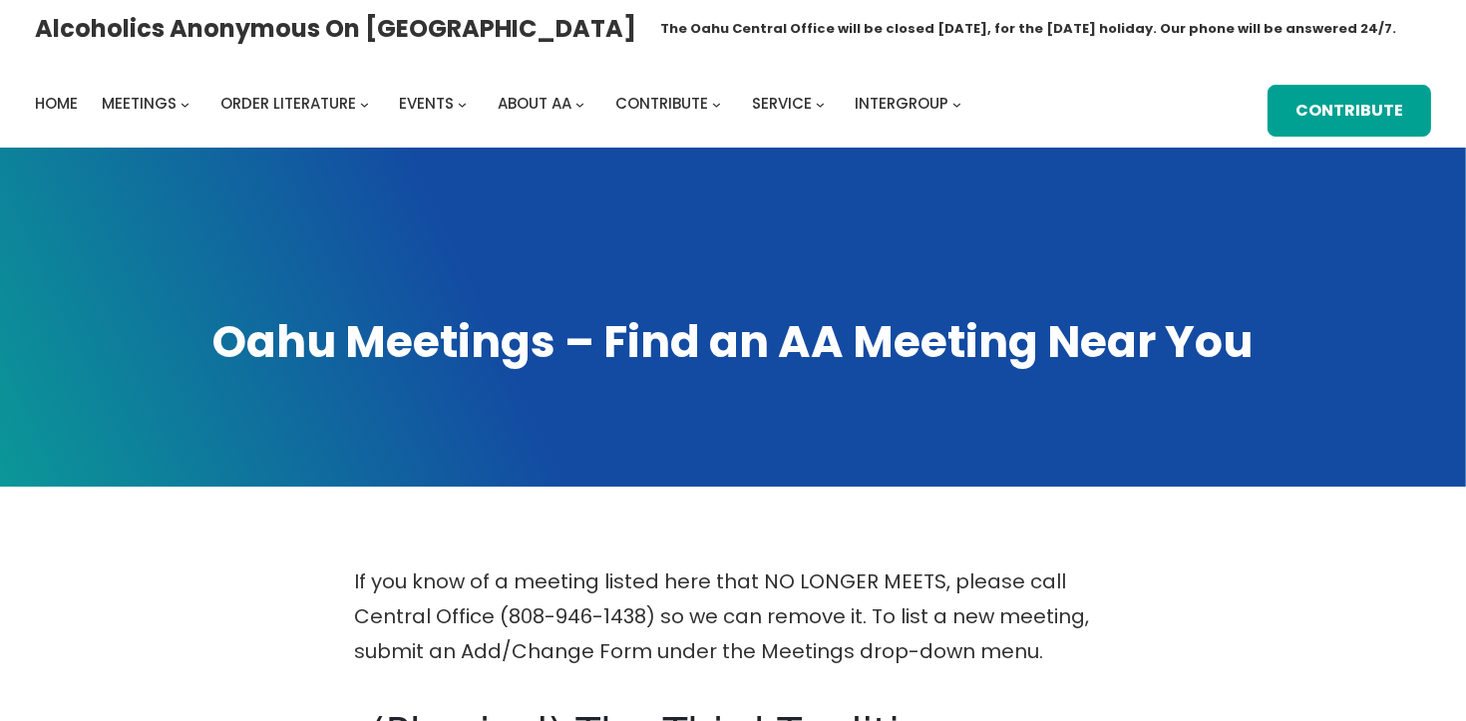
scroll to position [693, 0]
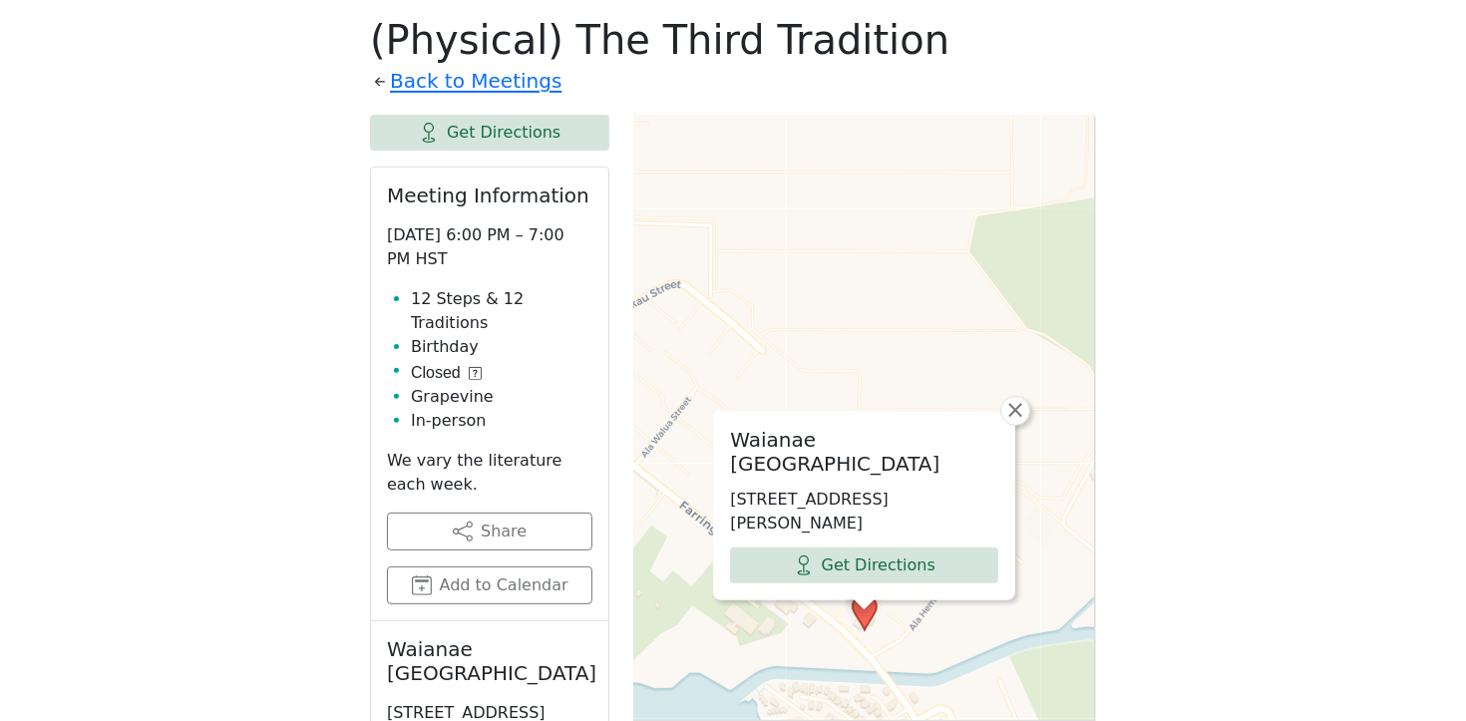
scroll to position [739, 0]
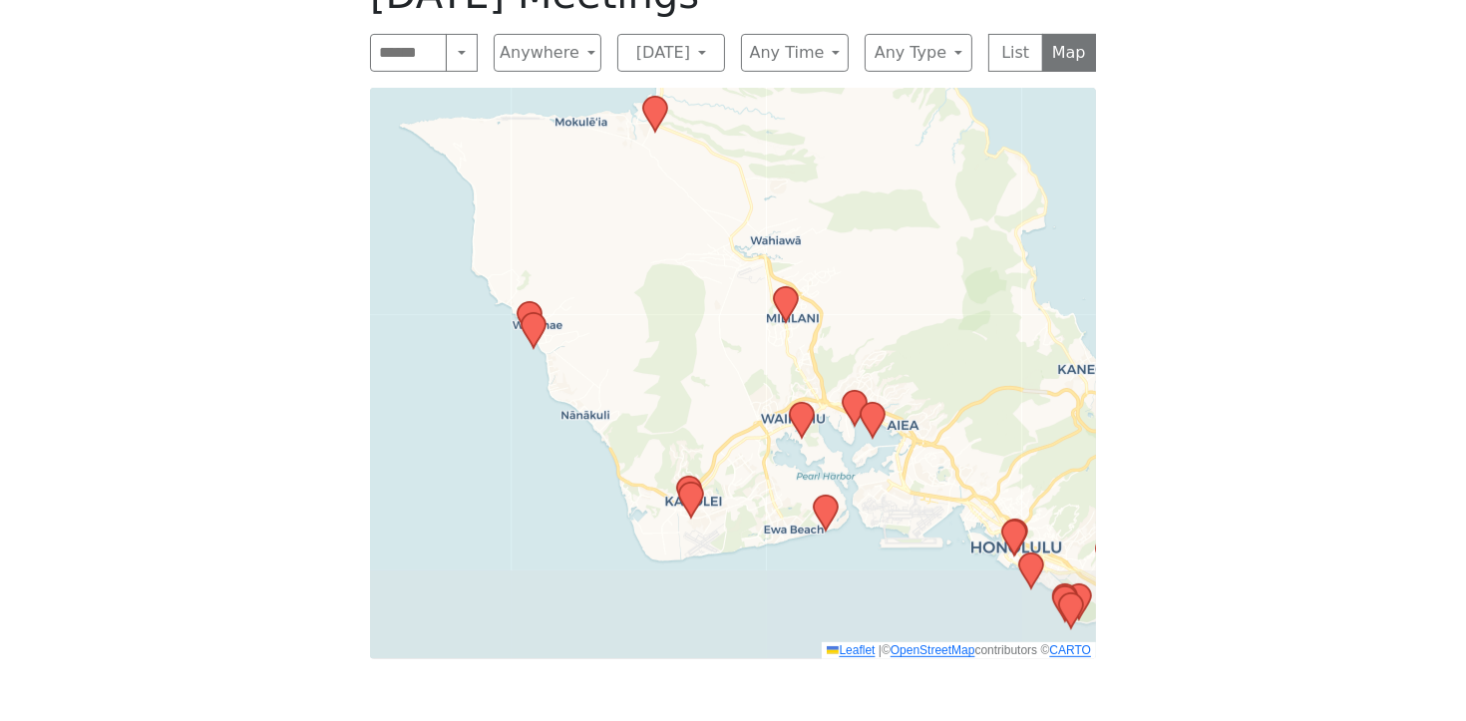
drag, startPoint x: 538, startPoint y: 369, endPoint x: 566, endPoint y: 226, distance: 145.5
click at [566, 226] on div "Leaflet | © OpenStreetMap contributors © CARTO" at bounding box center [733, 373] width 726 height 571
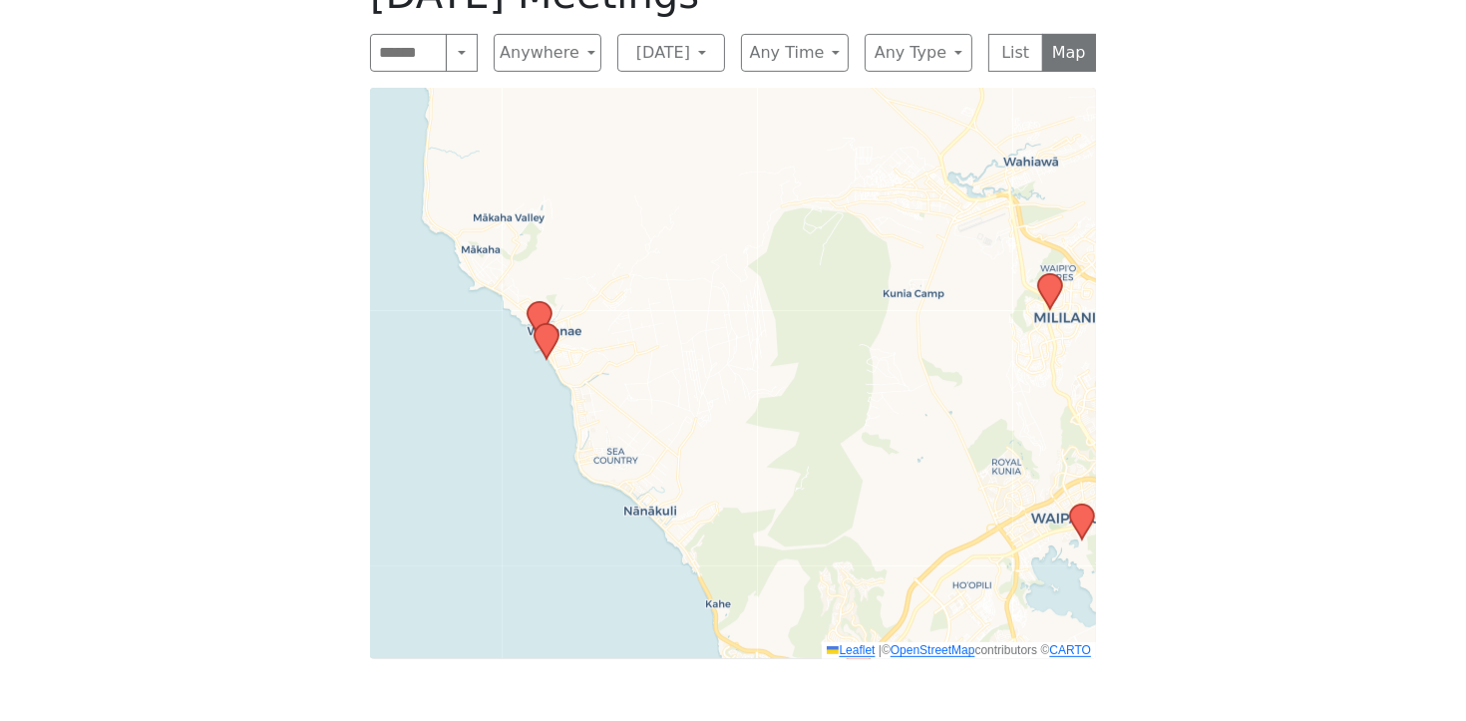
drag, startPoint x: 584, startPoint y: 293, endPoint x: 663, endPoint y: 308, distance: 80.2
click at [664, 305] on div "Leaflet | © OpenStreetMap contributors © CARTO" at bounding box center [733, 373] width 726 height 571
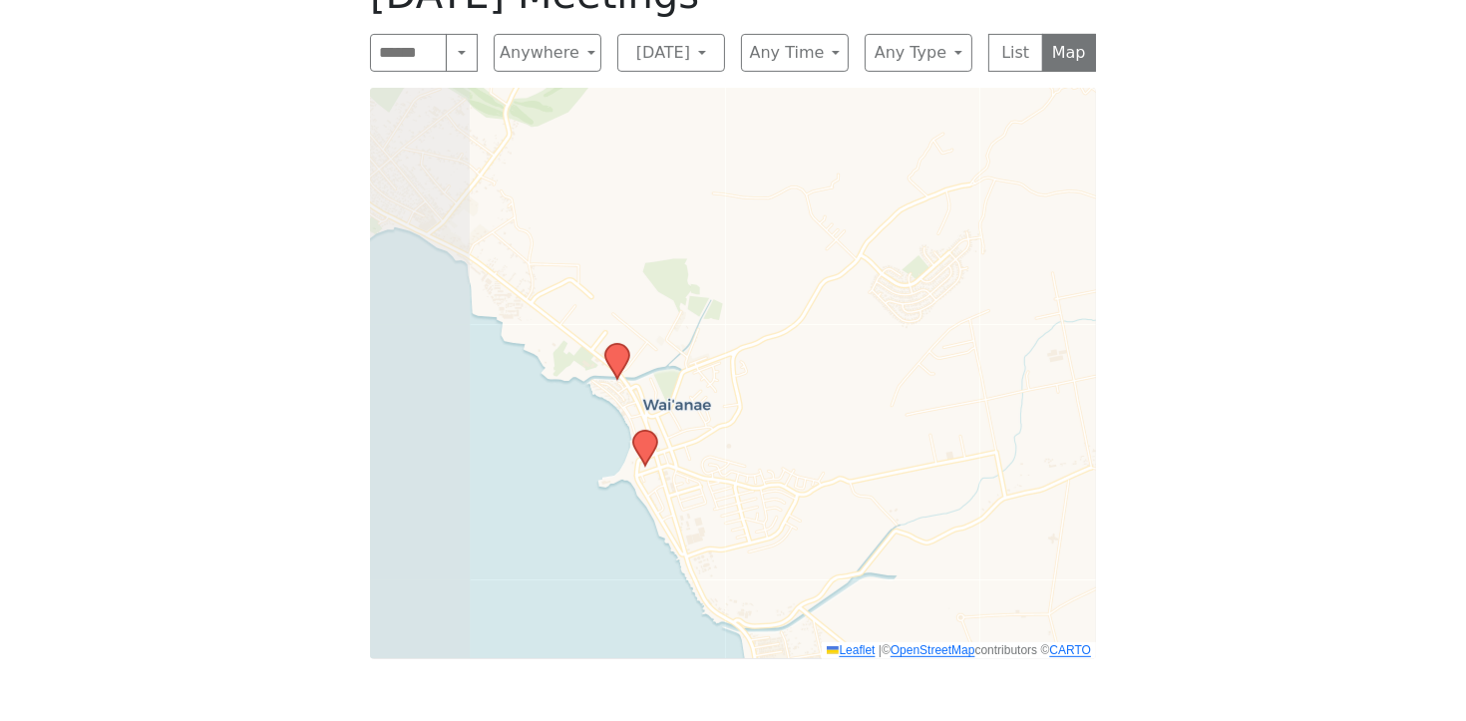
drag, startPoint x: 562, startPoint y: 321, endPoint x: 884, endPoint y: 373, distance: 325.3
click at [884, 373] on div "Leaflet | © OpenStreetMap contributors © CARTO" at bounding box center [733, 373] width 726 height 571
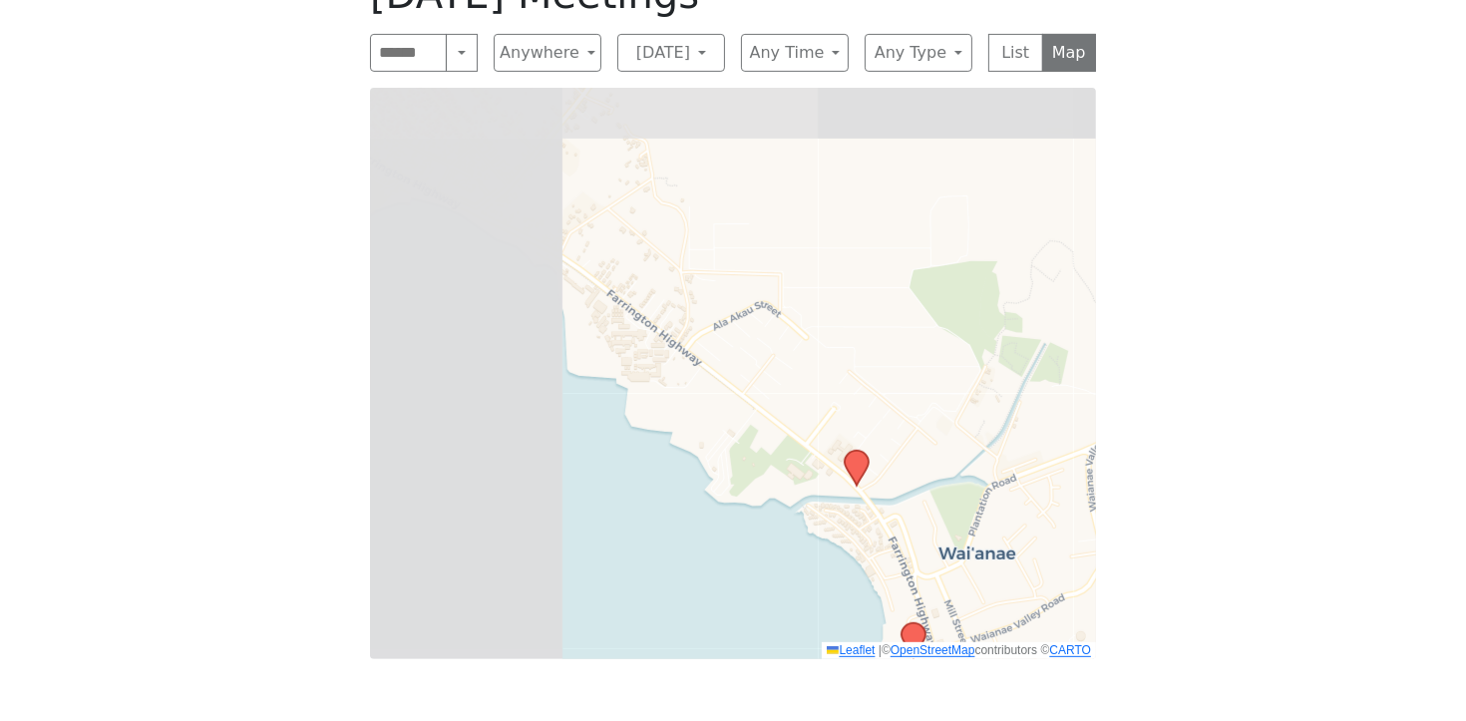
drag, startPoint x: 611, startPoint y: 290, endPoint x: 930, endPoint y: 423, distance: 345.6
click at [930, 428] on div "Leaflet | © OpenStreetMap contributors © CARTO" at bounding box center [733, 373] width 726 height 571
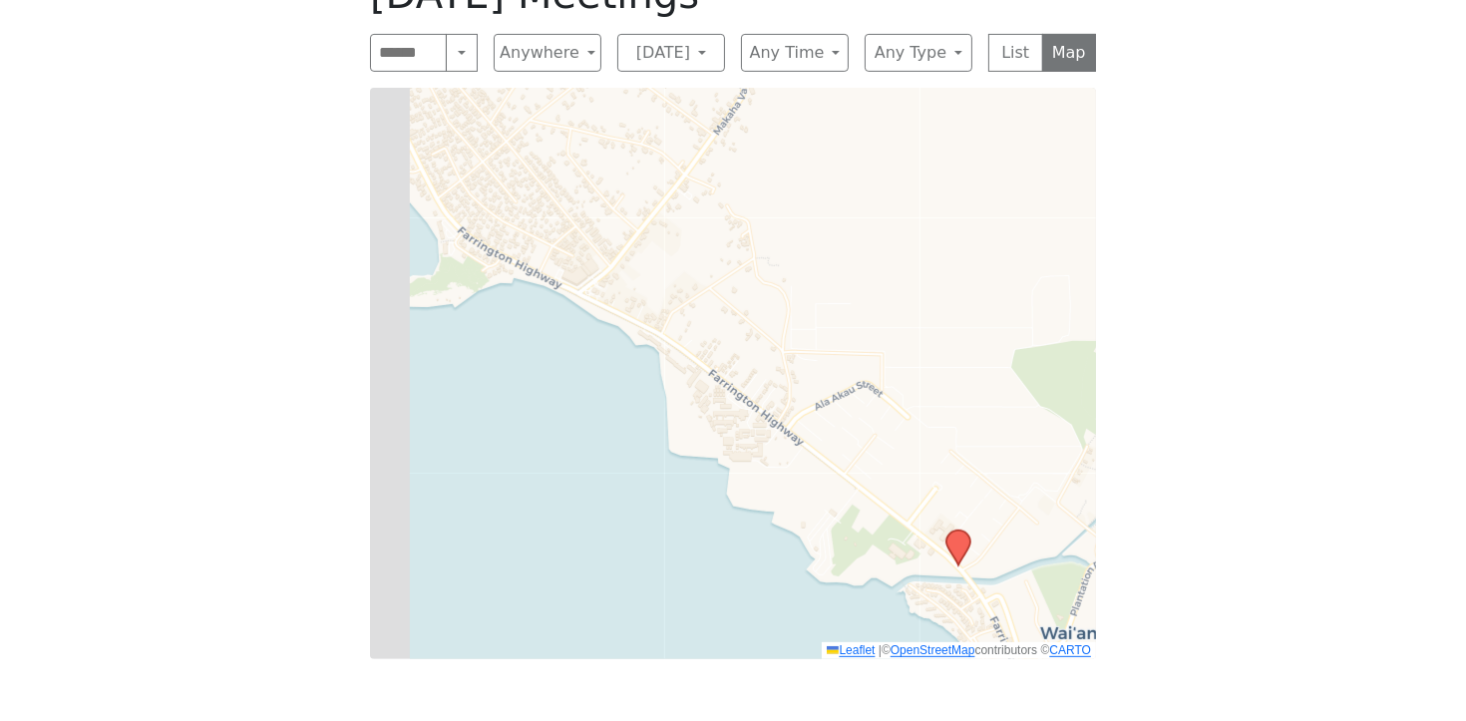
drag, startPoint x: 654, startPoint y: 307, endPoint x: 869, endPoint y: 476, distance: 272.7
click at [867, 476] on div "Leaflet | © OpenStreetMap contributors © CARTO" at bounding box center [733, 373] width 726 height 571
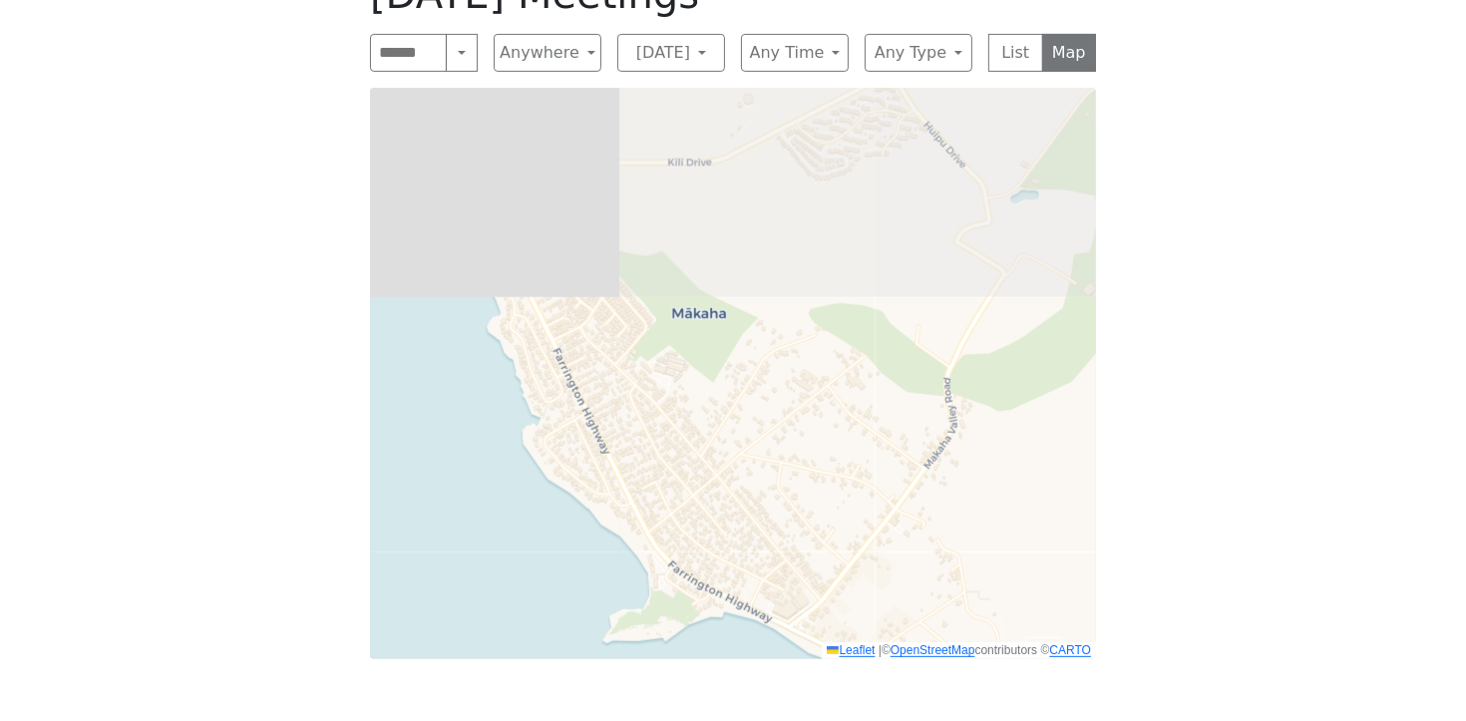
drag, startPoint x: 658, startPoint y: 238, endPoint x: 759, endPoint y: 491, distance: 271.7
click at [759, 491] on div "Leaflet | © OpenStreetMap contributors © CARTO" at bounding box center [733, 373] width 726 height 571
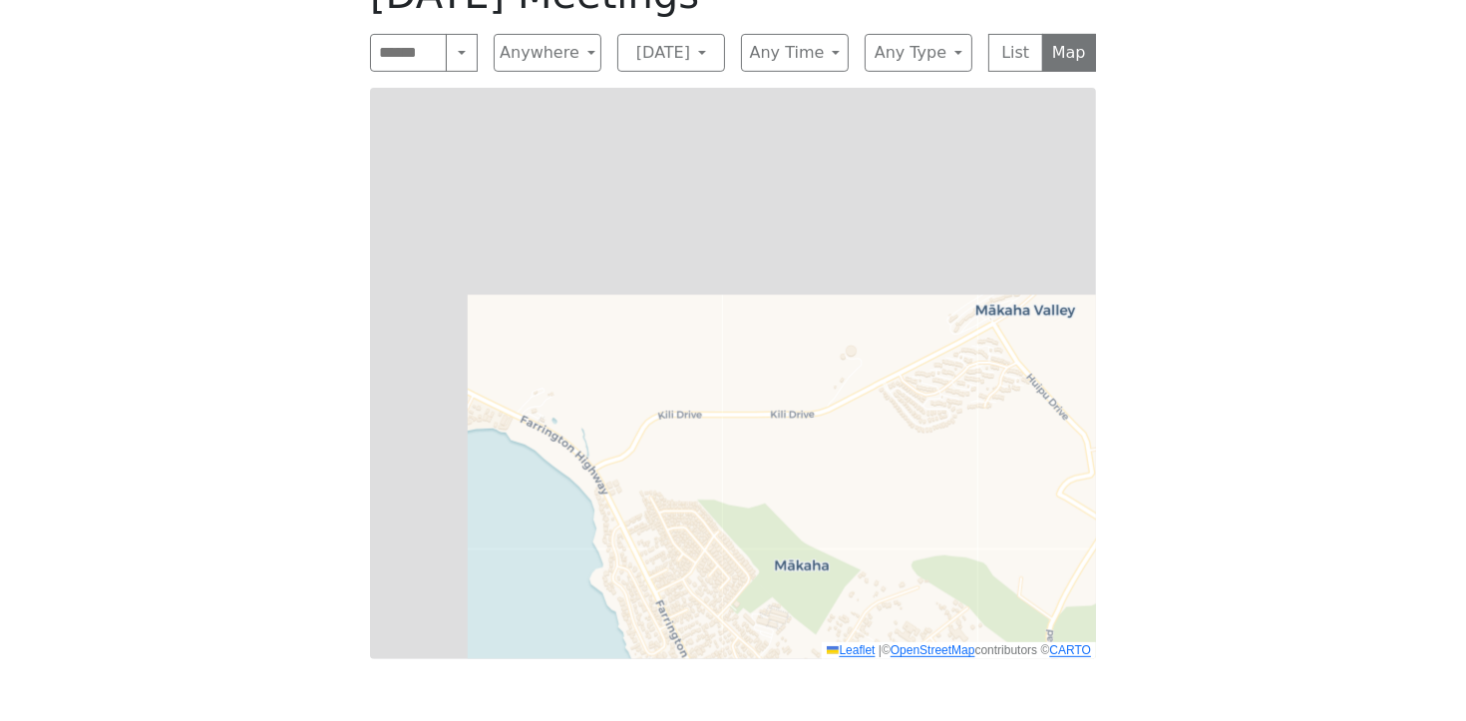
drag, startPoint x: 696, startPoint y: 451, endPoint x: 741, endPoint y: 511, distance: 74.8
click at [741, 511] on div "Leaflet | © OpenStreetMap contributors © CARTO" at bounding box center [733, 373] width 726 height 571
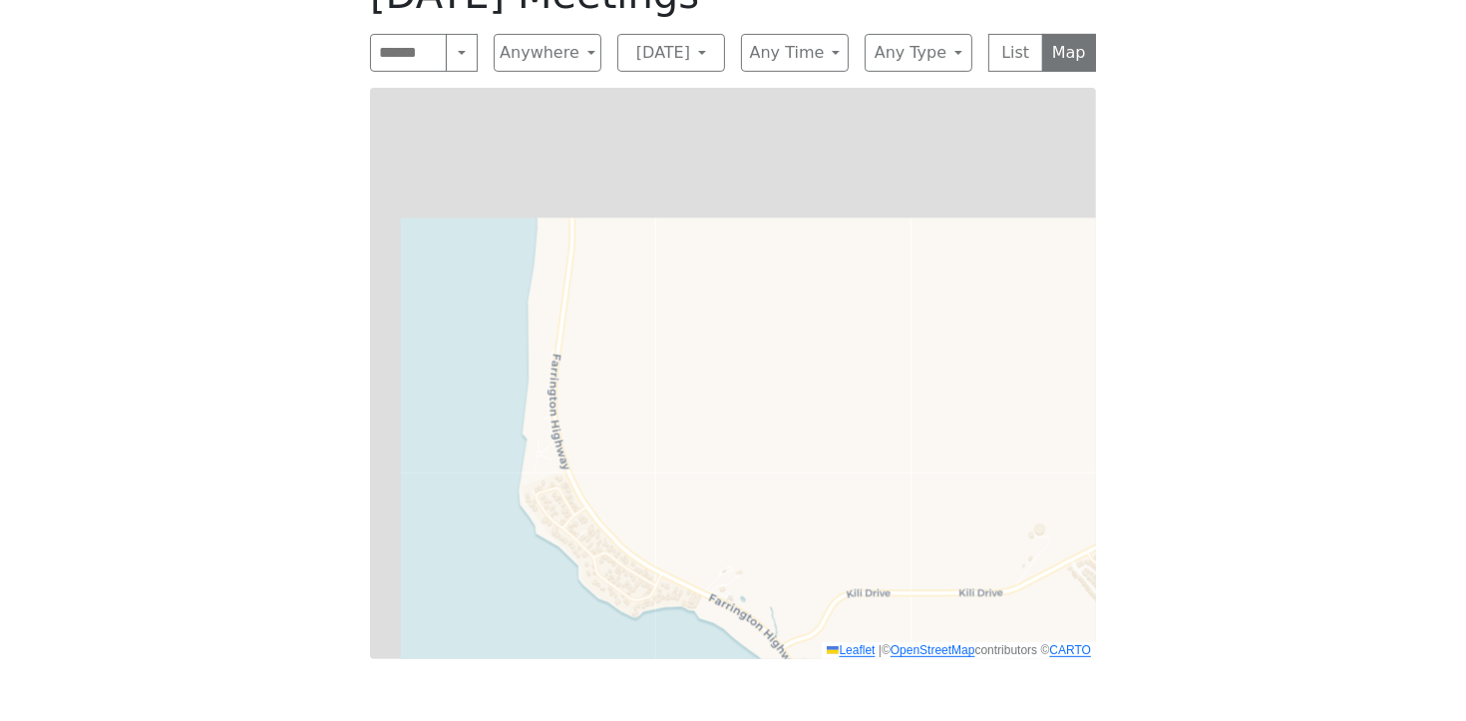
drag, startPoint x: 631, startPoint y: 400, endPoint x: 788, endPoint y: 531, distance: 203.9
click at [799, 546] on div "Leaflet | © OpenStreetMap contributors © CARTO" at bounding box center [733, 373] width 726 height 571
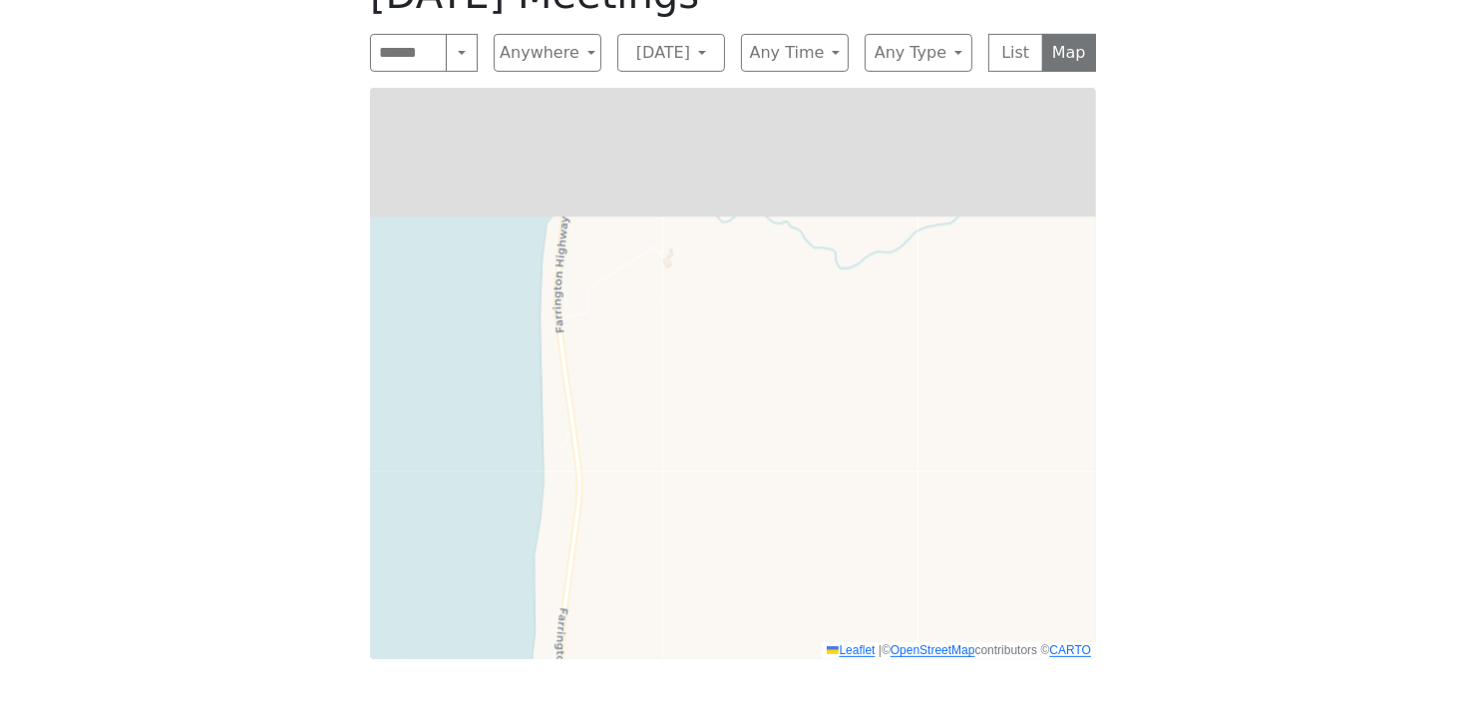
drag, startPoint x: 651, startPoint y: 299, endPoint x: 666, endPoint y: 534, distance: 234.8
click at [658, 551] on div "Leaflet | © OpenStreetMap contributors © CARTO" at bounding box center [733, 373] width 726 height 571
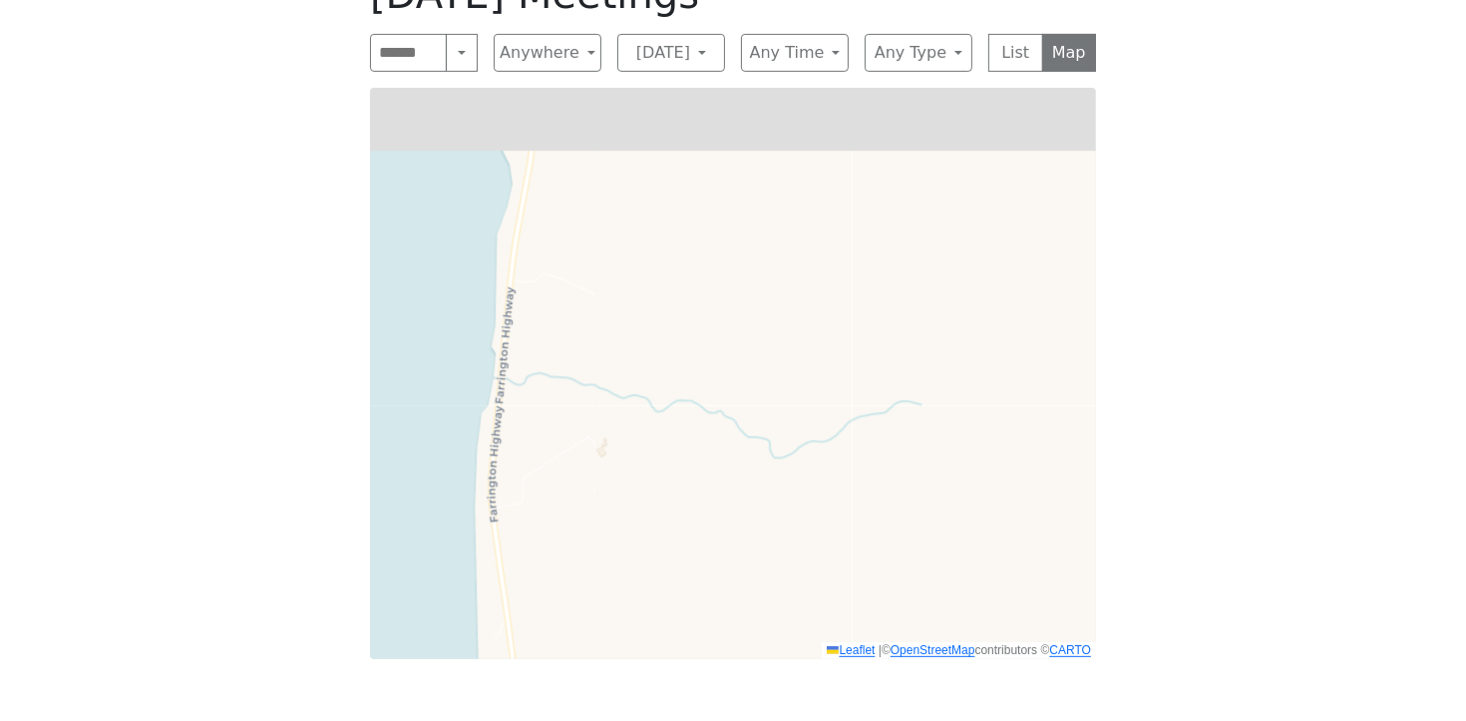
drag, startPoint x: 721, startPoint y: 297, endPoint x: 658, endPoint y: 575, distance: 285.2
click at [655, 578] on div "Leaflet | © OpenStreetMap contributors © CARTO" at bounding box center [733, 373] width 726 height 571
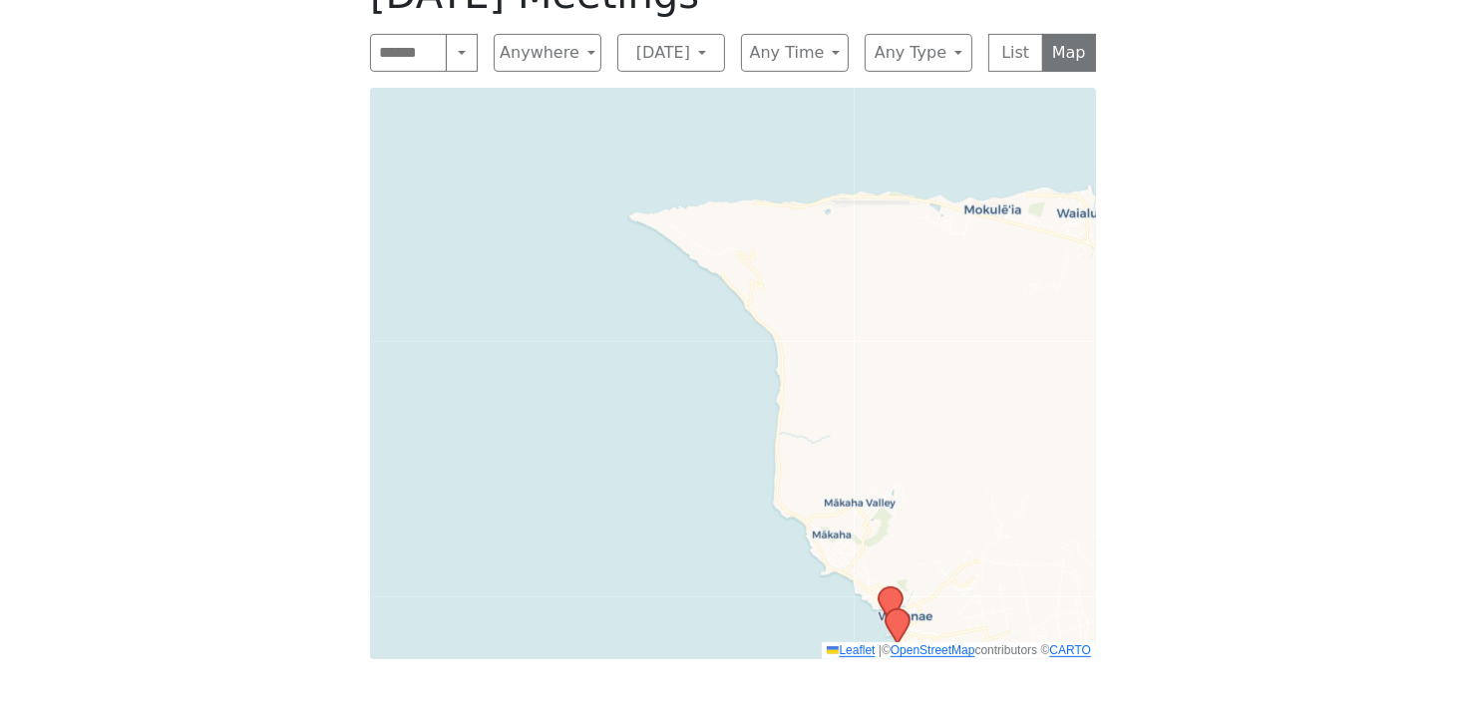
drag, startPoint x: 721, startPoint y: 294, endPoint x: 831, endPoint y: 300, distance: 109.9
click at [831, 300] on div "Leaflet | © OpenStreetMap contributors © CARTO" at bounding box center [733, 373] width 726 height 571
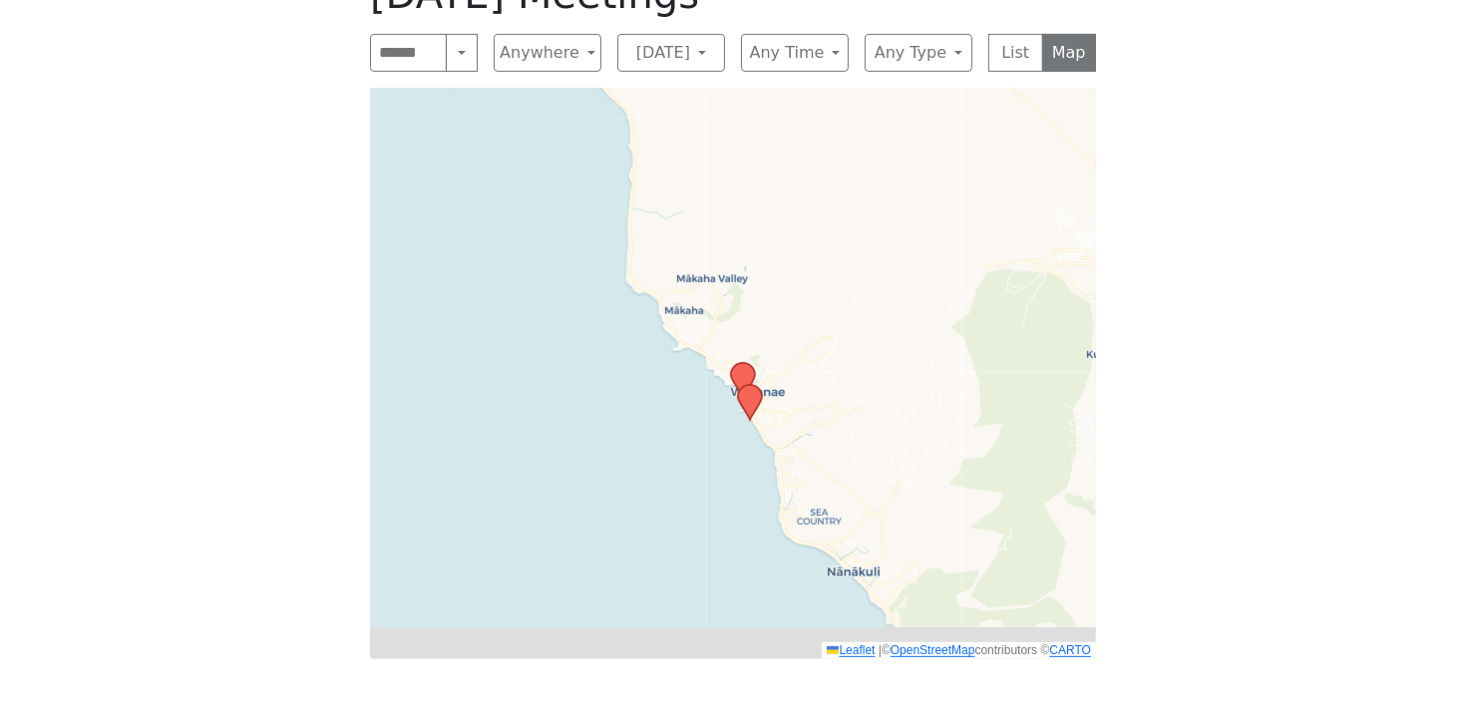
drag, startPoint x: 878, startPoint y: 396, endPoint x: 789, endPoint y: 251, distance: 169.7
click at [797, 256] on div "Leaflet | © OpenStreetMap contributors © CARTO" at bounding box center [733, 373] width 726 height 571
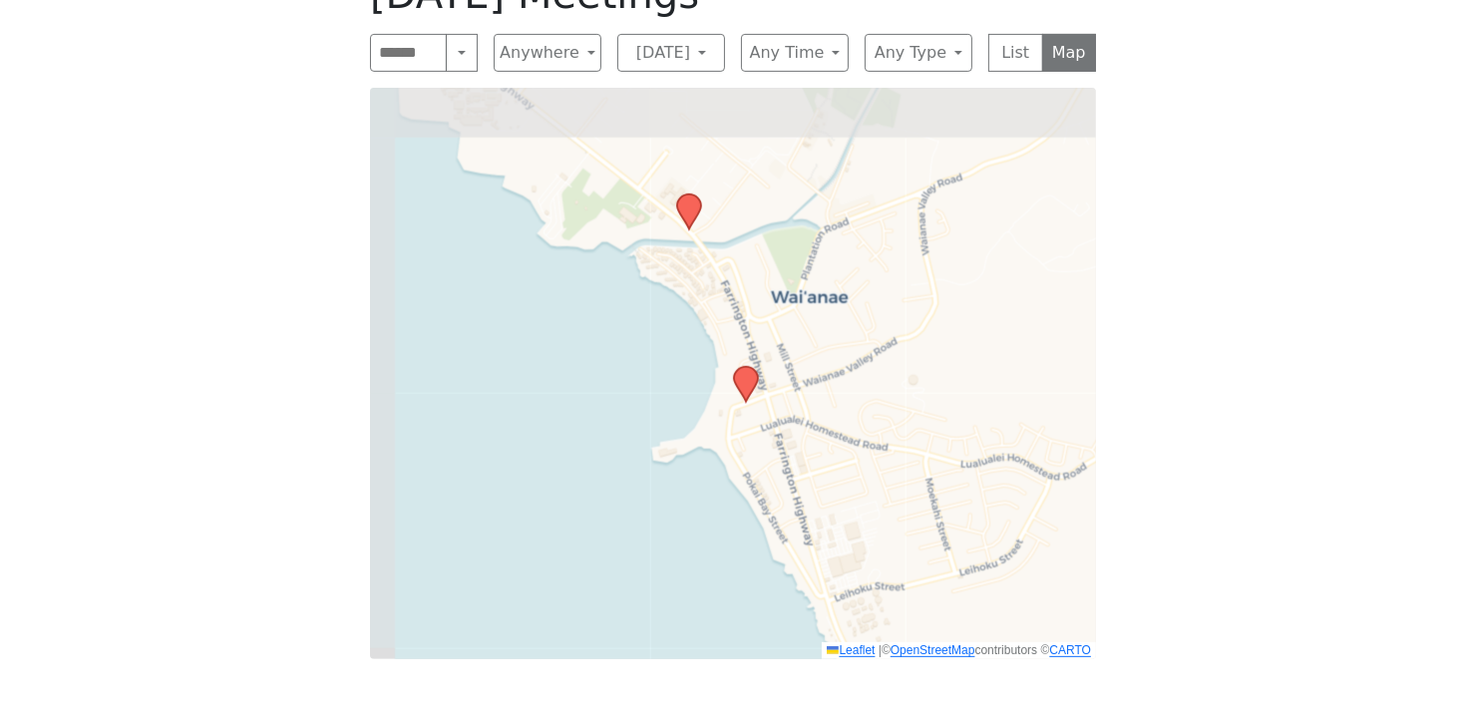
drag, startPoint x: 648, startPoint y: 302, endPoint x: 869, endPoint y: 466, distance: 274.5
click at [869, 466] on div "Leaflet | © OpenStreetMap contributors © CARTO" at bounding box center [733, 373] width 726 height 571
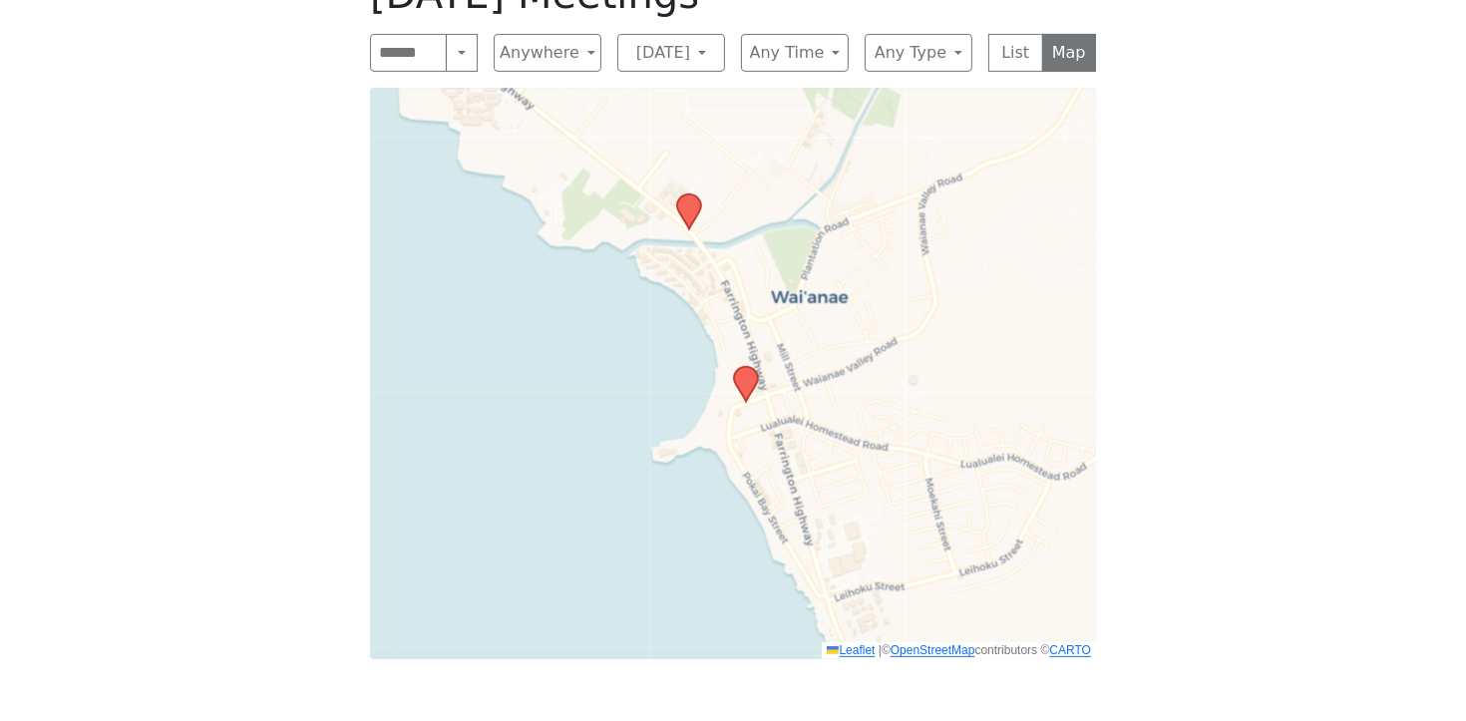
click at [744, 382] on icon at bounding box center [746, 384] width 24 height 35
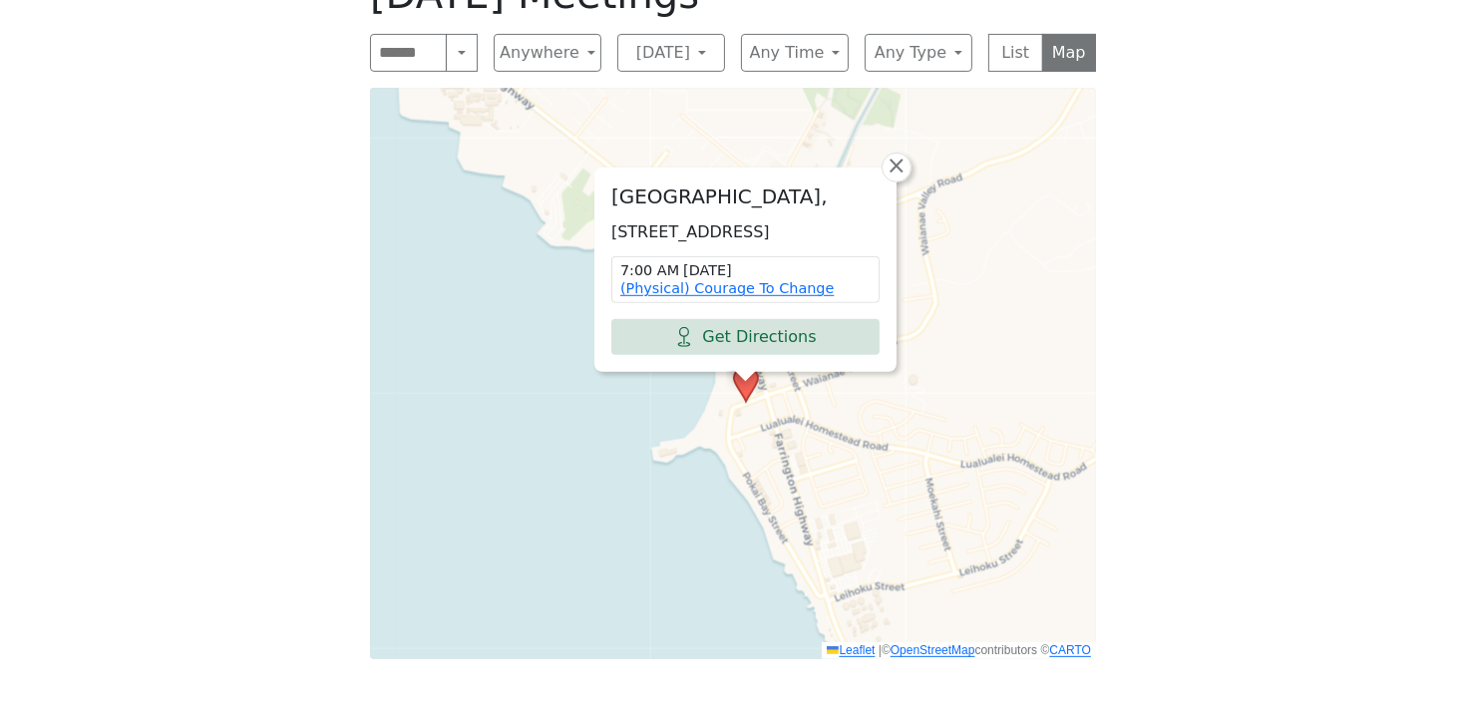
click at [614, 393] on div "[GEOGRAPHIC_DATA], [STREET_ADDRESS] 7:00 AM [DATE] (Physical) Courage To Change…" at bounding box center [733, 373] width 726 height 571
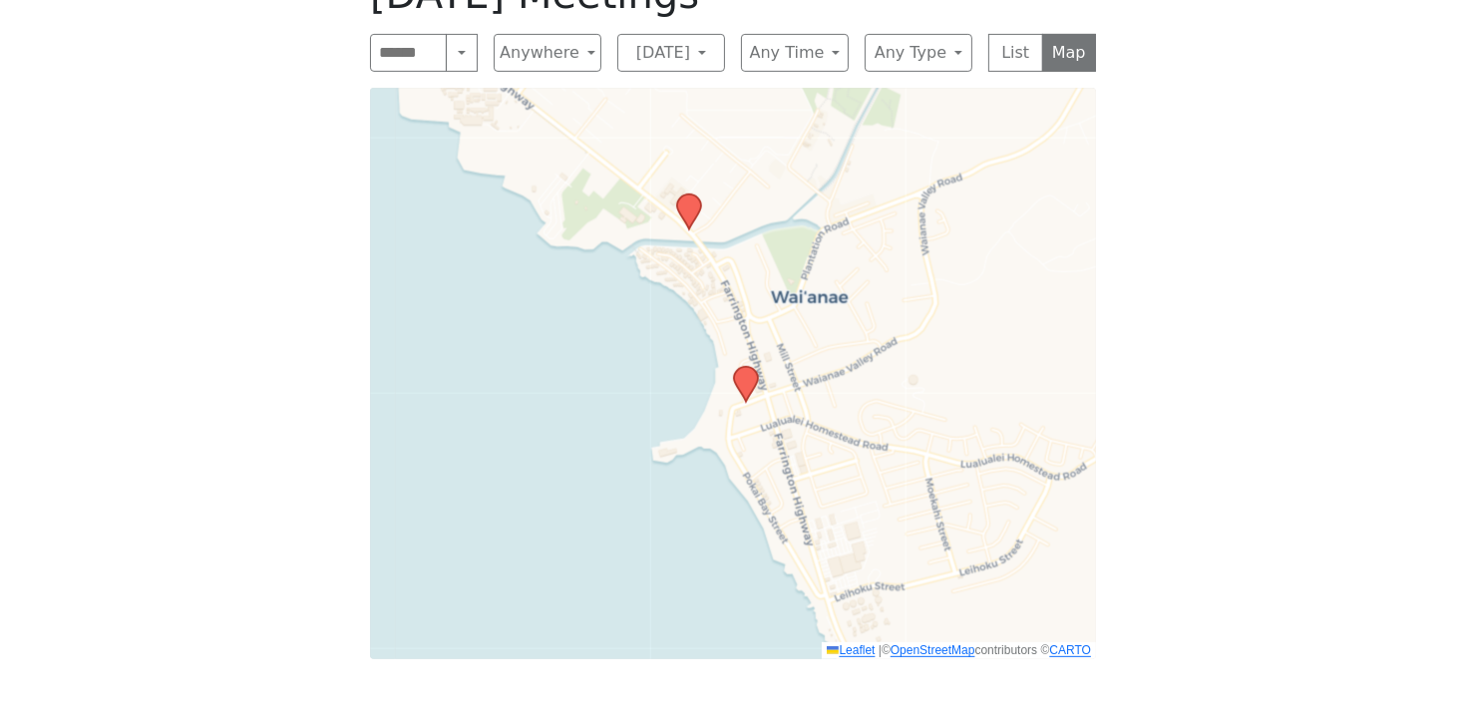
click at [683, 208] on icon at bounding box center [689, 211] width 24 height 35
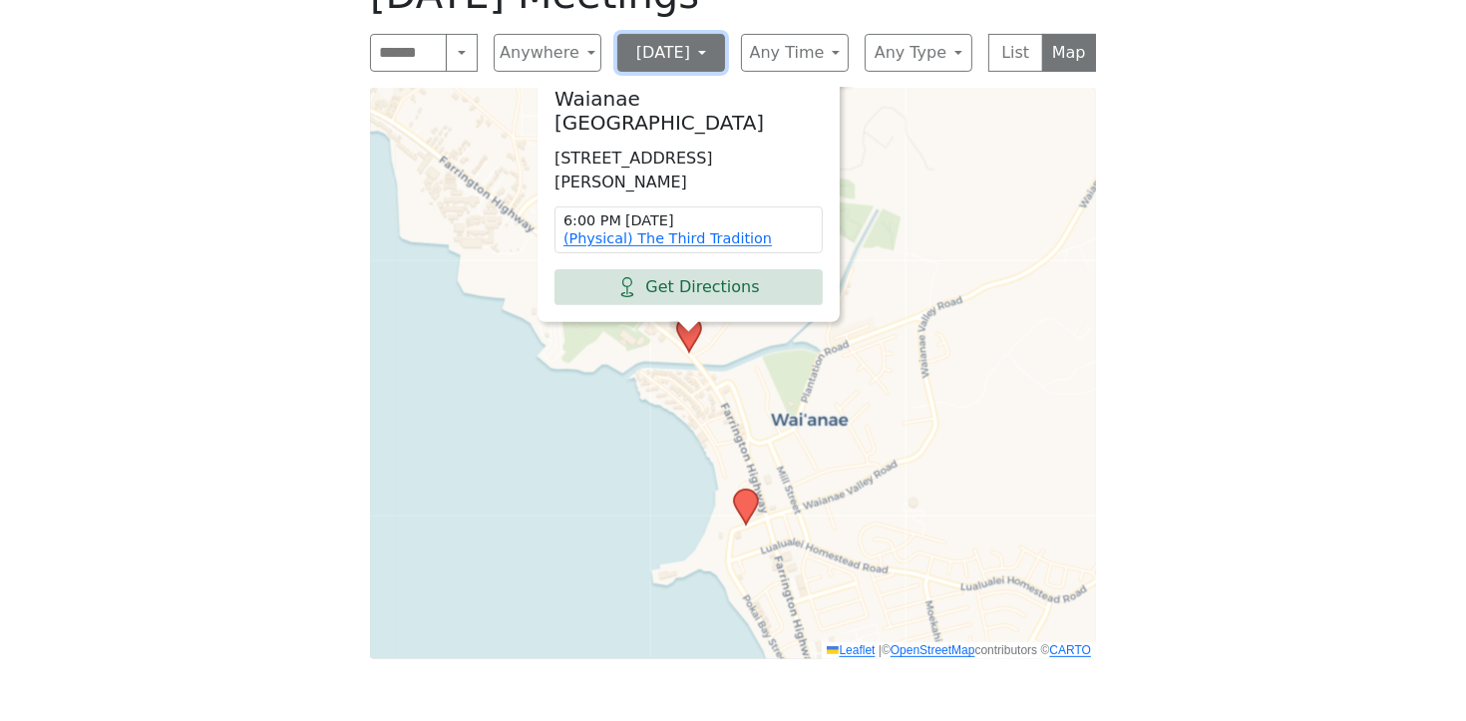
click at [697, 60] on button "[DATE]" at bounding box center [671, 53] width 108 height 38
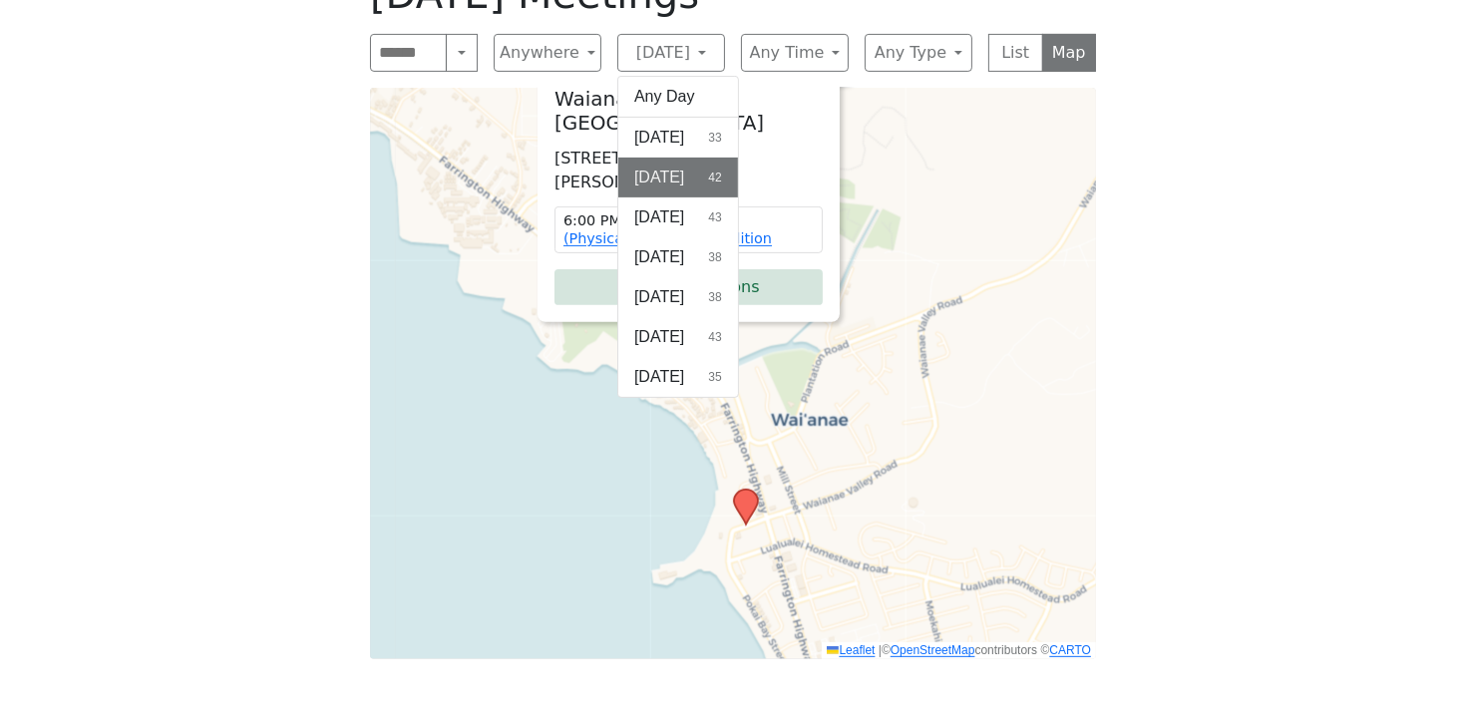
click at [687, 89] on button "Any Day" at bounding box center [678, 97] width 120 height 40
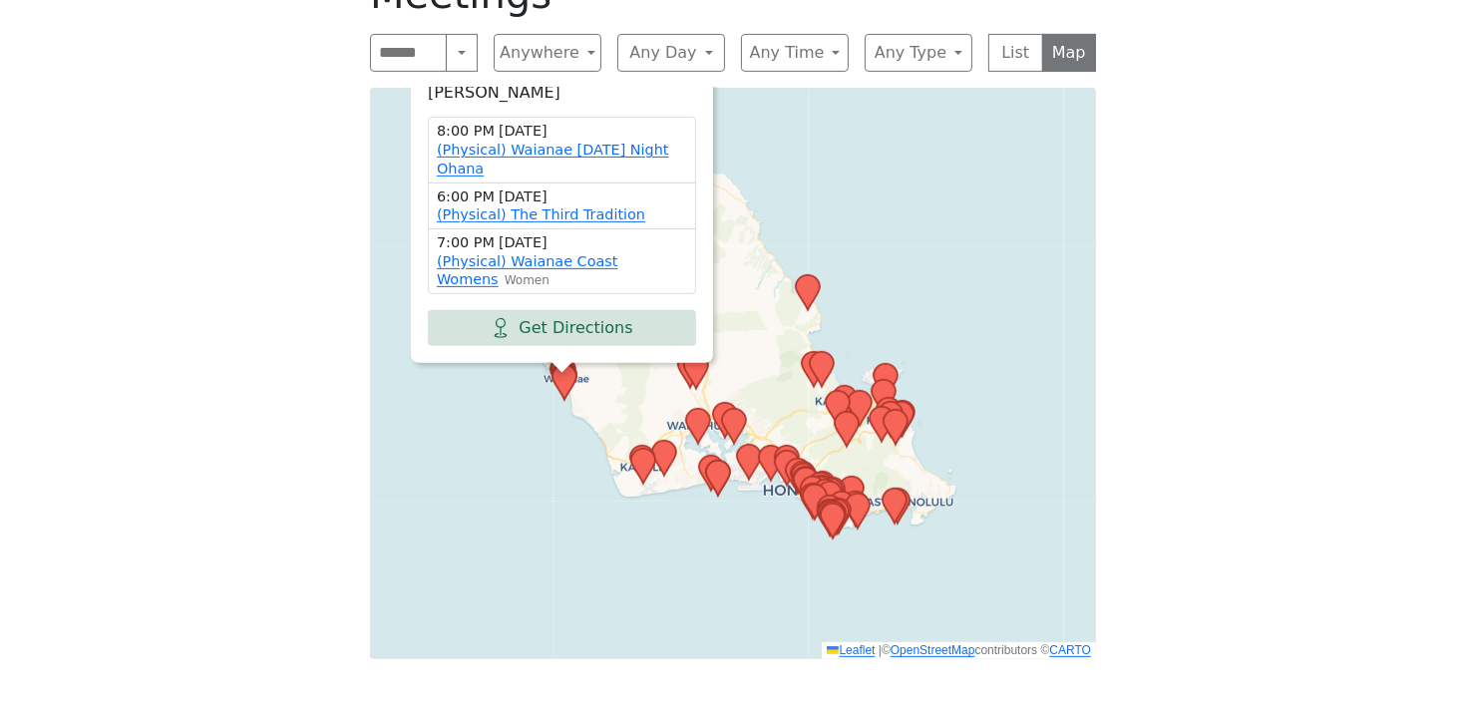
click at [555, 481] on div "Waianae [GEOGRAPHIC_DATA] [STREET_ADDRESS][PERSON_NAME] 8:00 PM [DATE] (Physica…" at bounding box center [733, 373] width 726 height 571
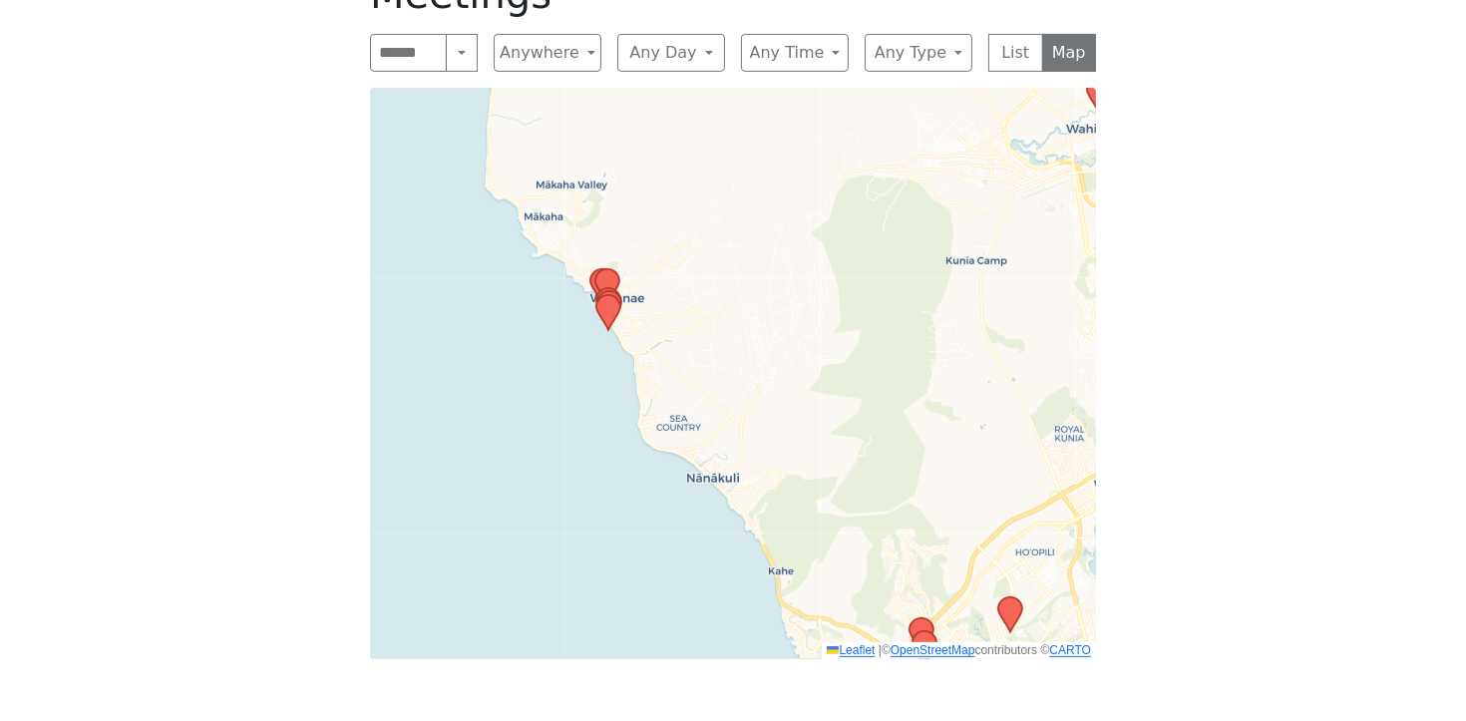
drag, startPoint x: 552, startPoint y: 394, endPoint x: 738, endPoint y: 365, distance: 187.7
click at [738, 365] on div "Leaflet | © OpenStreetMap contributors © CARTO" at bounding box center [733, 373] width 726 height 571
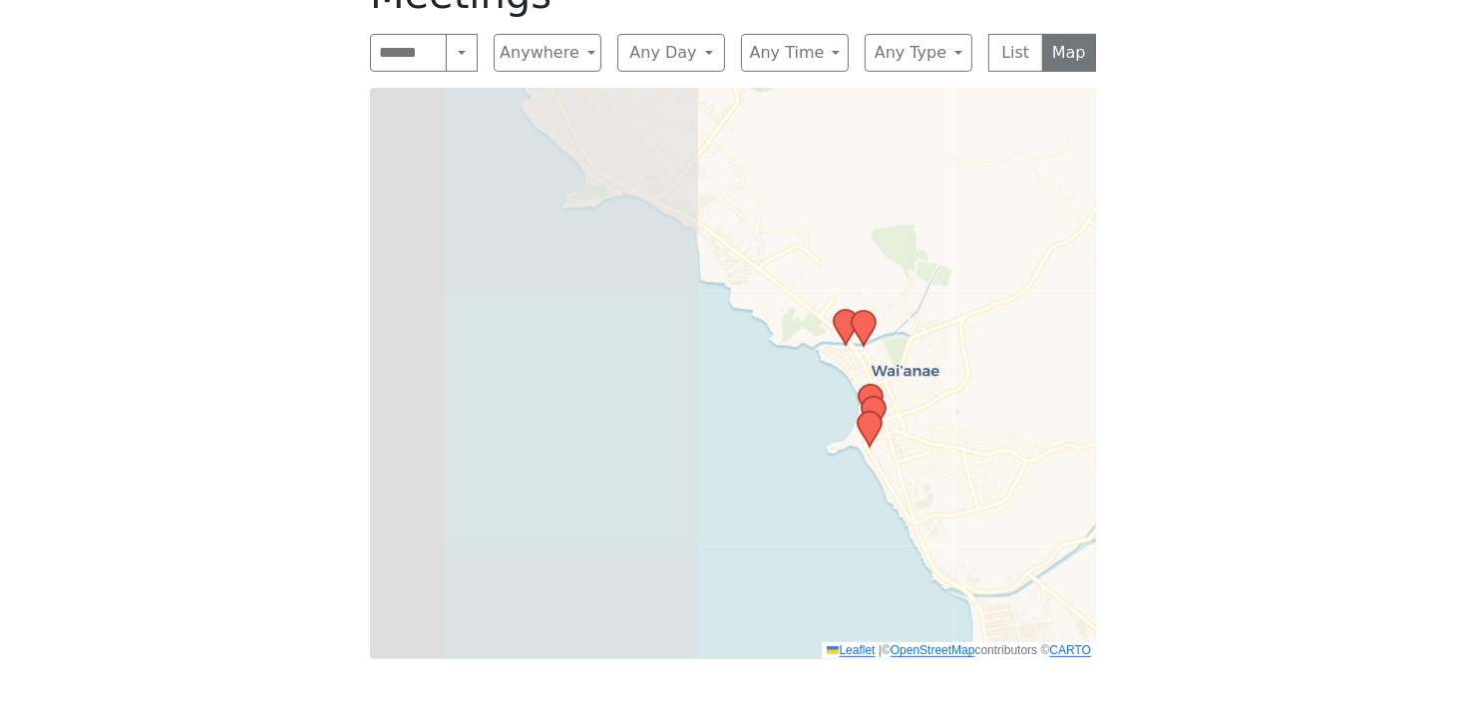
drag, startPoint x: 618, startPoint y: 331, endPoint x: 1155, endPoint y: 478, distance: 556.2
click at [1155, 478] on div "If you know of a meeting listed here that NO LONGER MEETS, please call Central …" at bounding box center [733, 262] width 1319 height 874
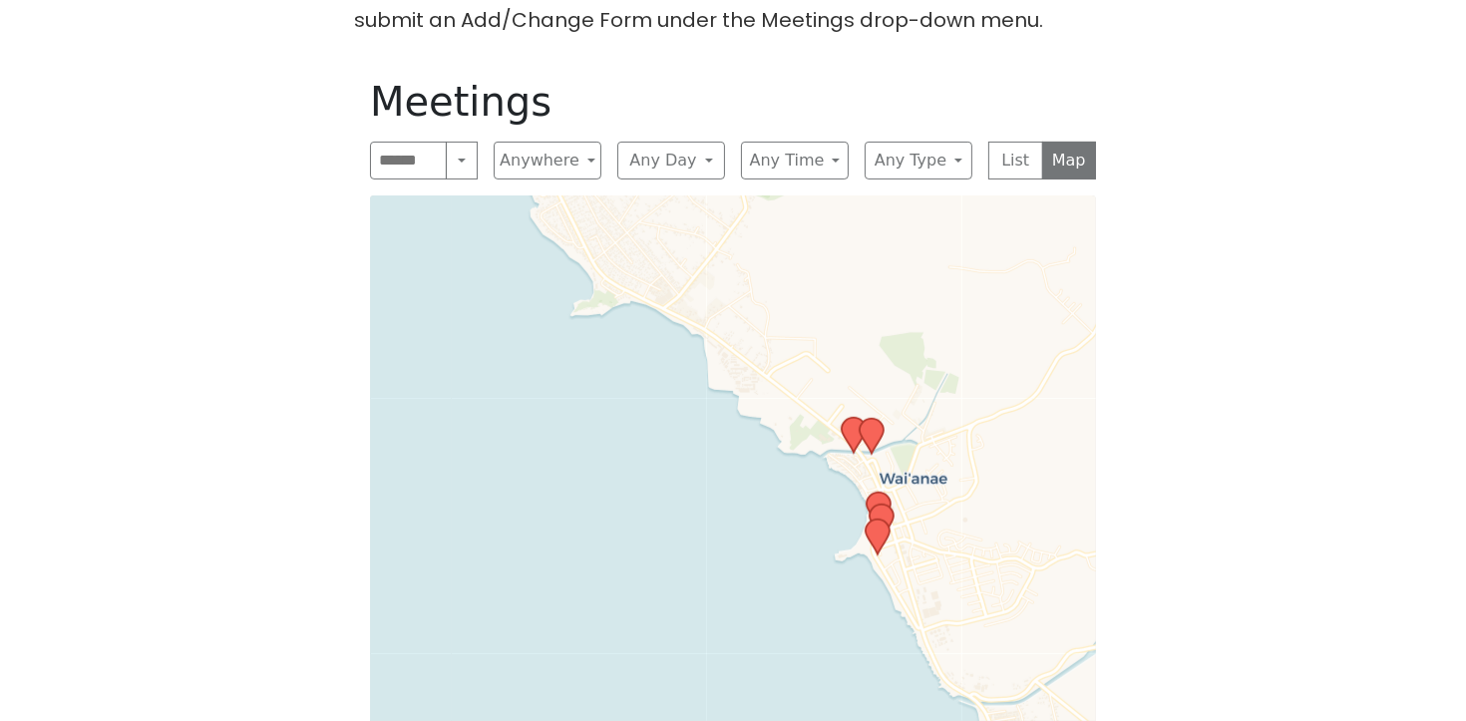
scroll to position [628, 0]
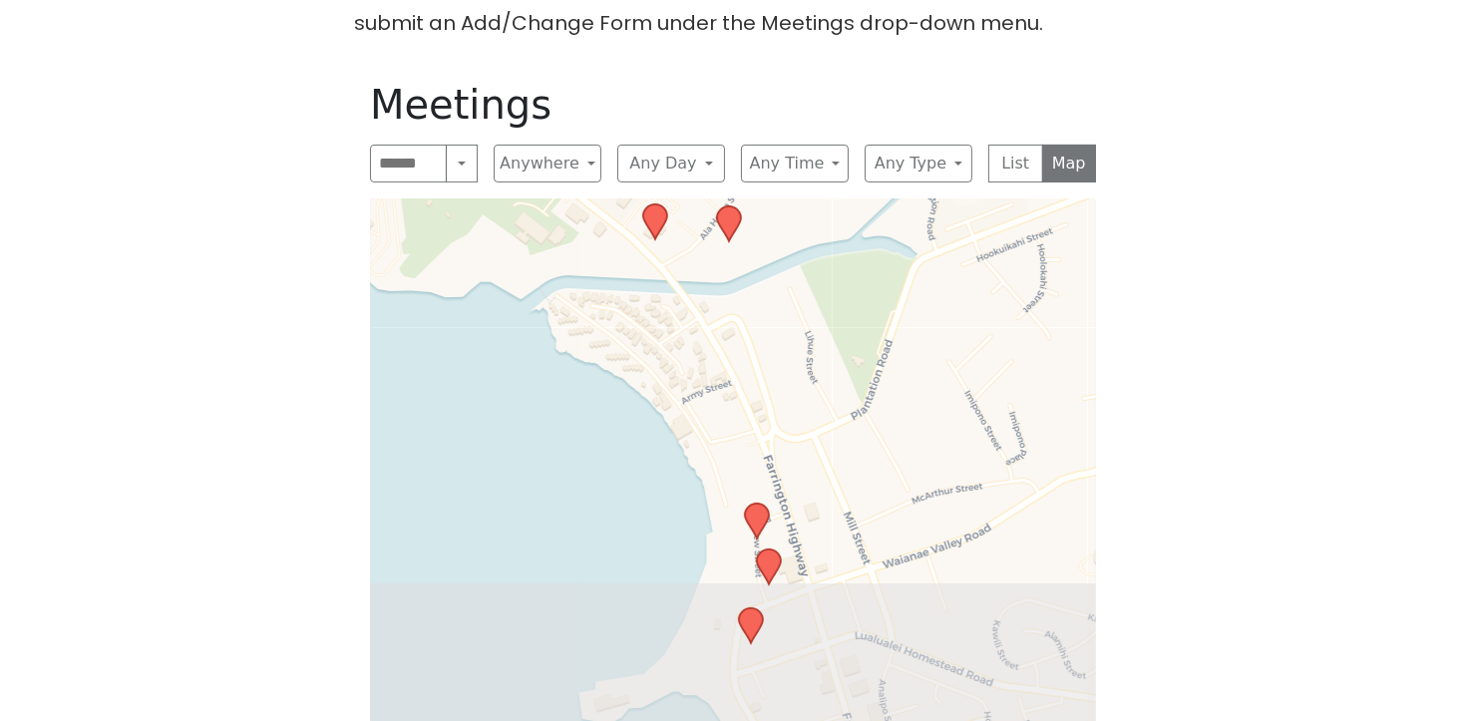
drag, startPoint x: 868, startPoint y: 416, endPoint x: 976, endPoint y: 275, distance: 177.7
click at [1038, 186] on div "Meetings Search Near Location Near Me Anywhere Anywhere Cyberspace 67 District …" at bounding box center [733, 425] width 758 height 721
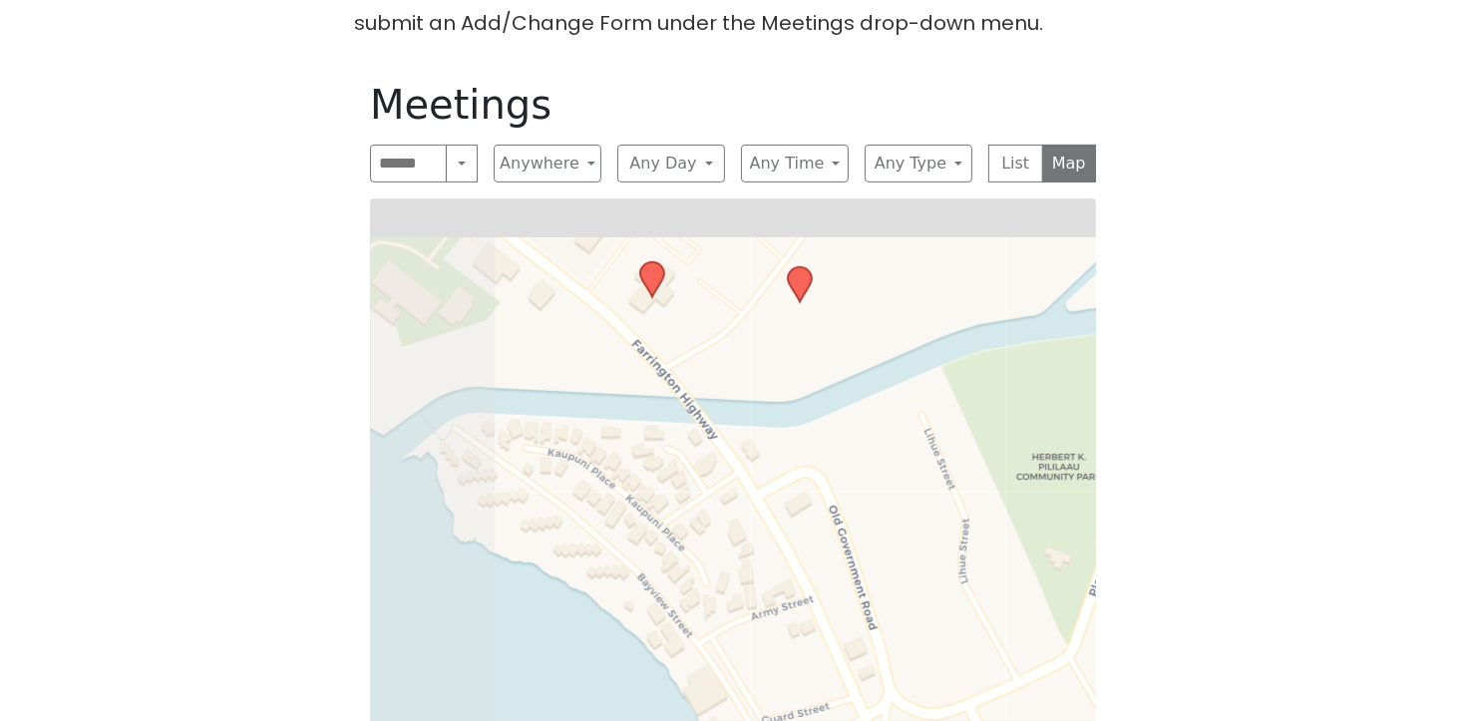
drag, startPoint x: 804, startPoint y: 440, endPoint x: 985, endPoint y: 611, distance: 249.7
click at [987, 618] on div "Leaflet | © OpenStreetMap contributors © CARTO" at bounding box center [733, 483] width 726 height 571
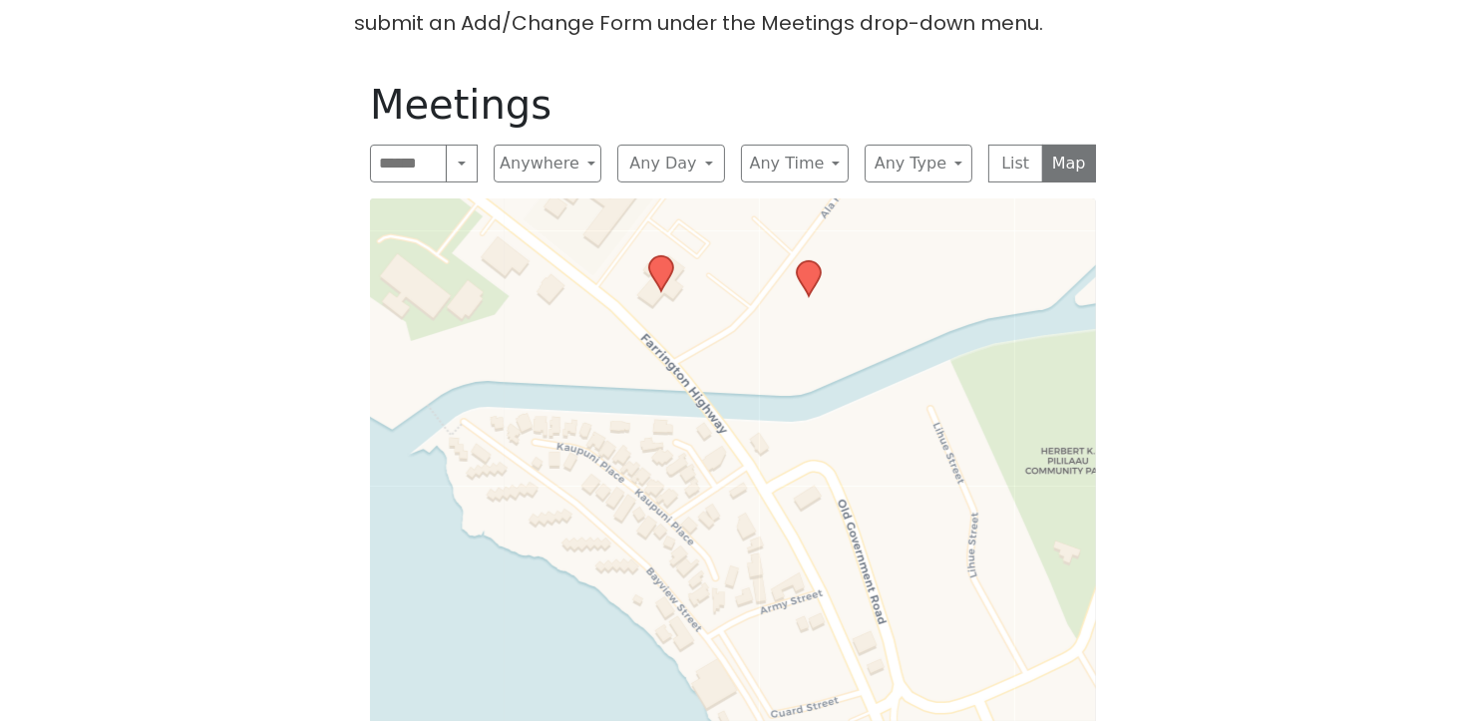
click at [664, 265] on icon at bounding box center [661, 273] width 24 height 35
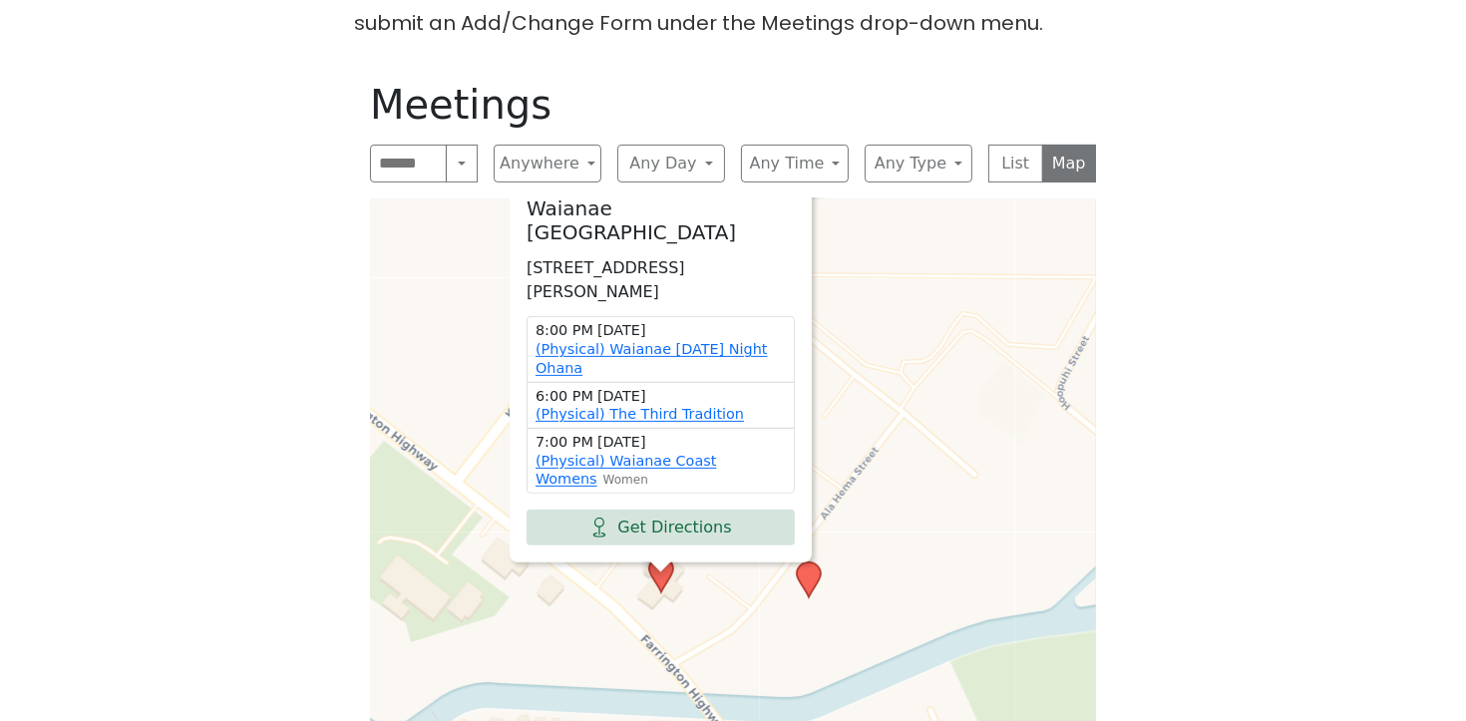
click at [812, 190] on span "×" at bounding box center [812, 179] width 20 height 24
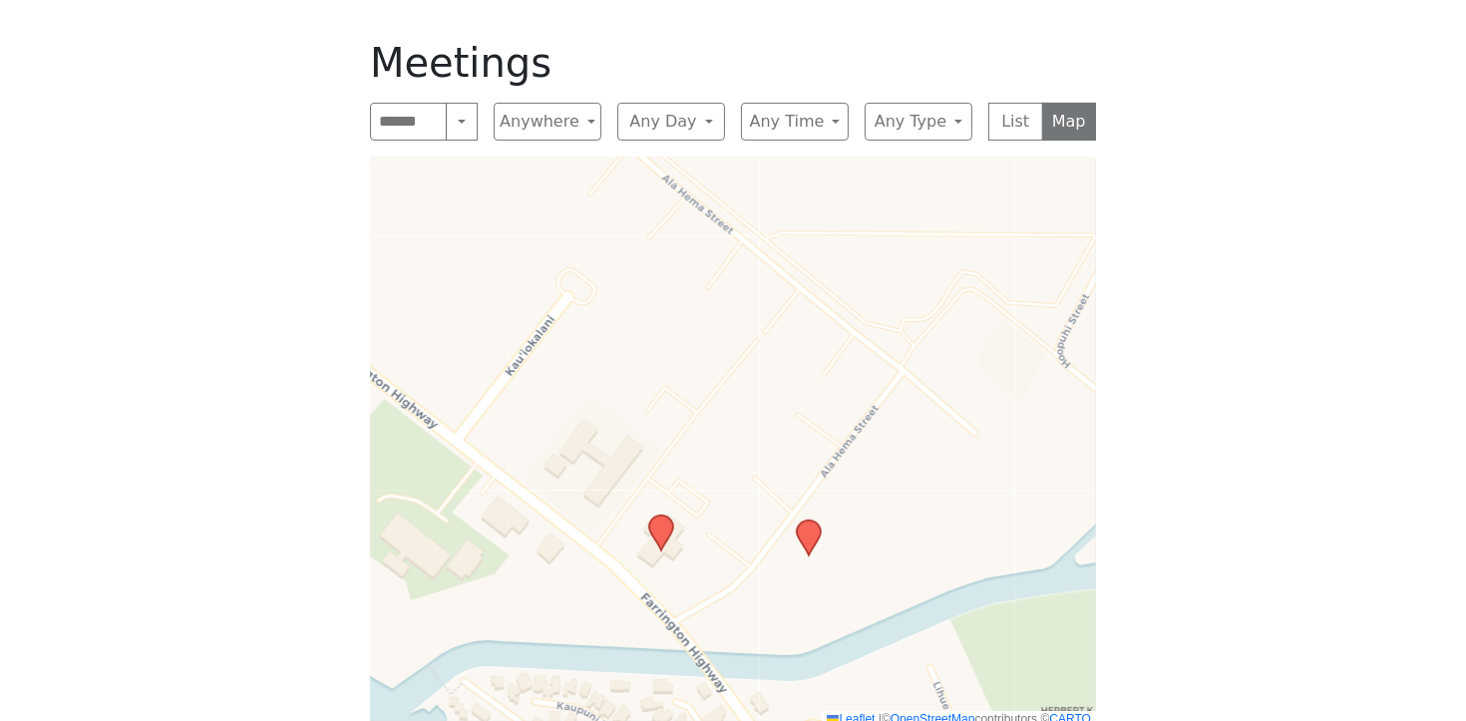
scroll to position [773, 0]
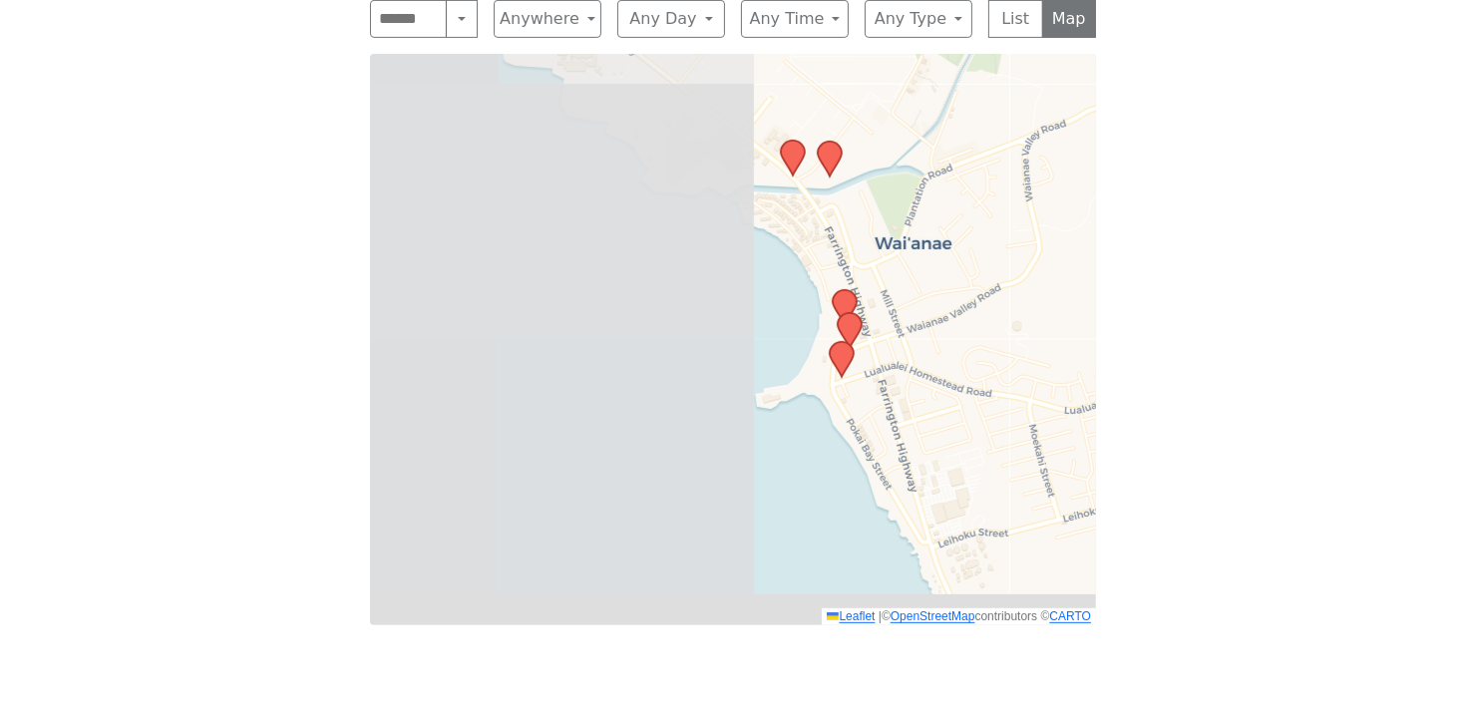
drag, startPoint x: 560, startPoint y: 327, endPoint x: 1051, endPoint y: 294, distance: 491.8
click at [1051, 294] on div "Leaflet | © OpenStreetMap contributors © CARTO" at bounding box center [733, 339] width 726 height 571
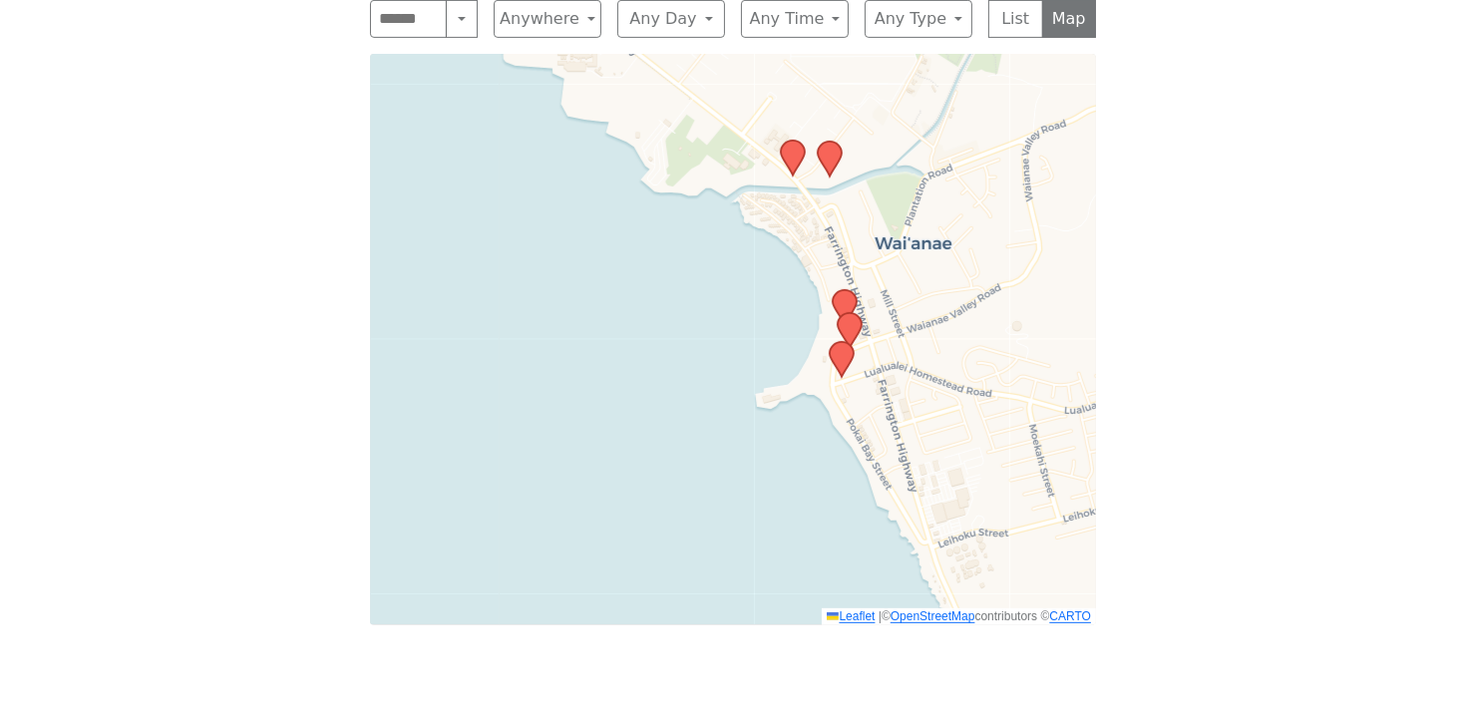
click at [841, 351] on icon at bounding box center [842, 359] width 24 height 35
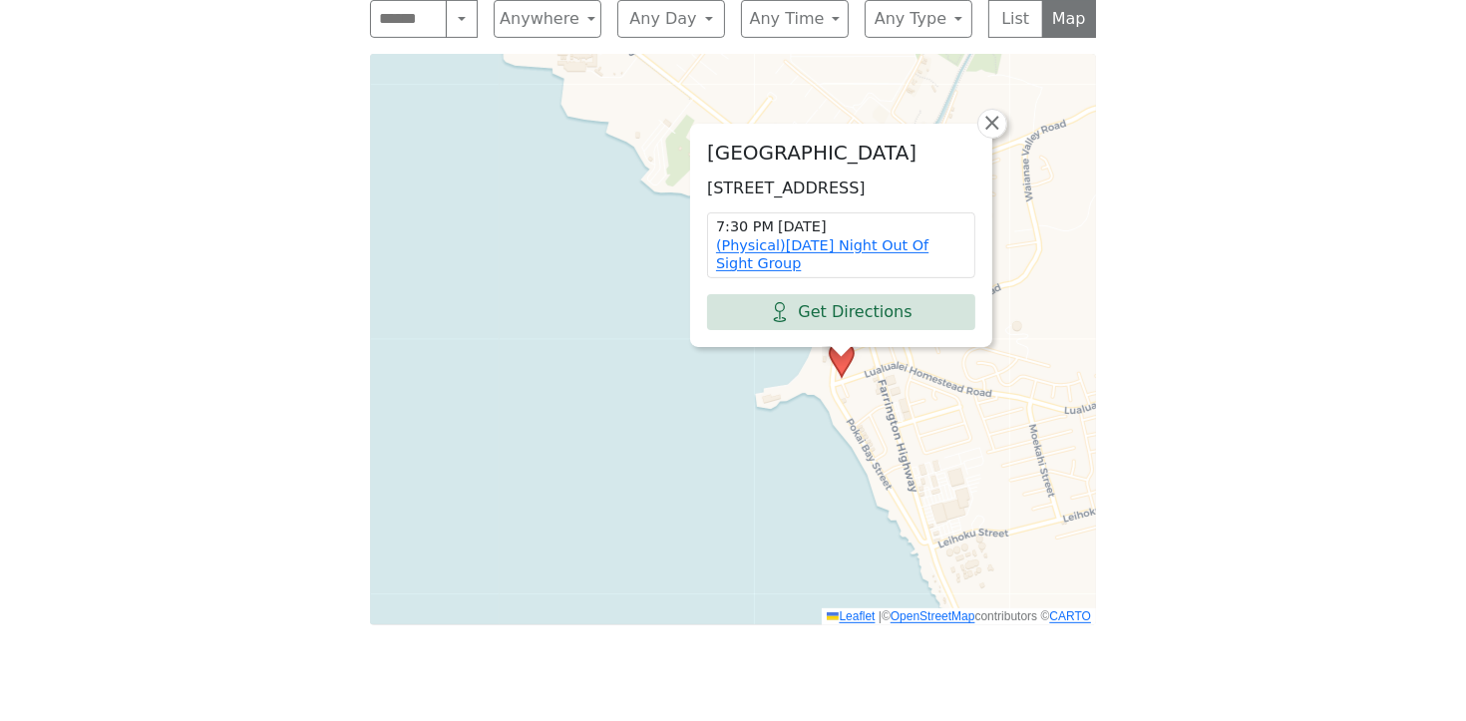
click at [1079, 391] on div "[GEOGRAPHIC_DATA] [STREET_ADDRESS] 7:30 PM [DATE] (Physical)[DATE] Night Out Of…" at bounding box center [733, 339] width 726 height 571
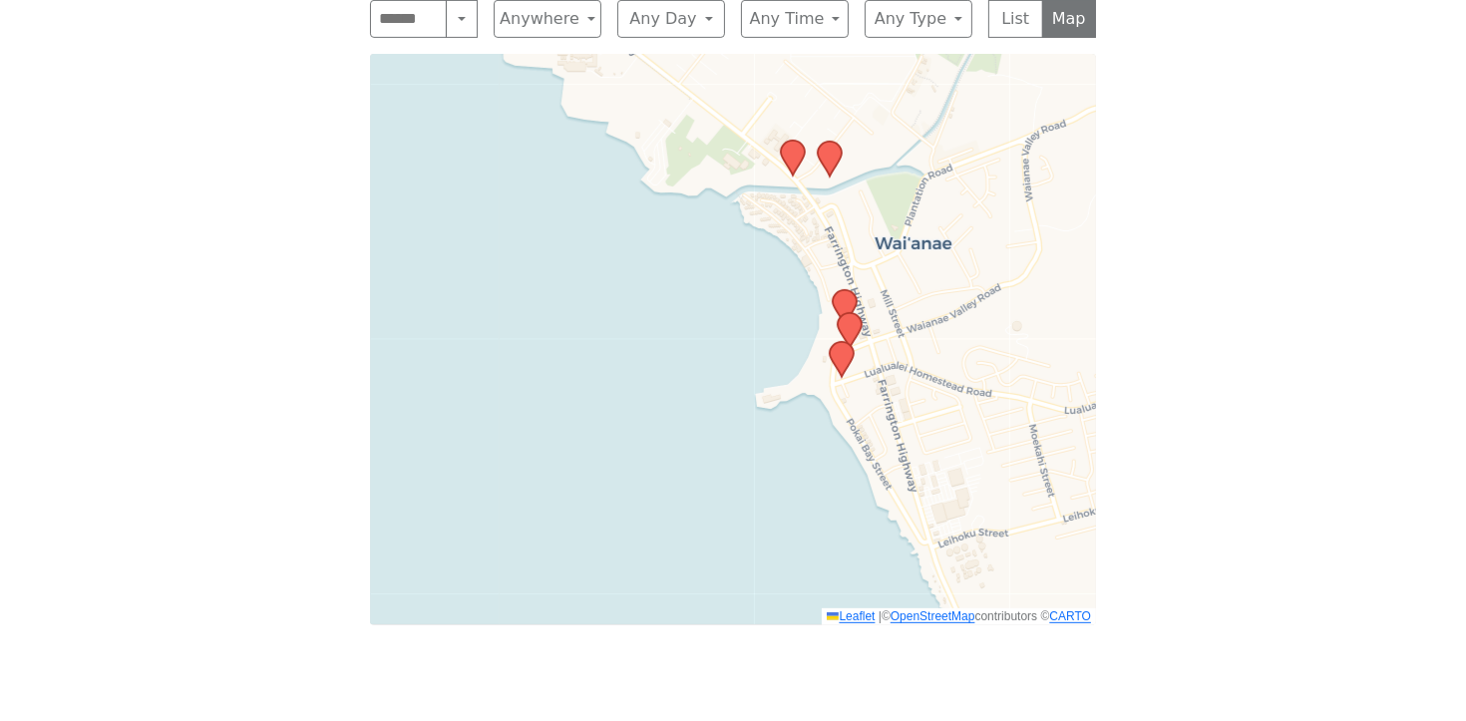
click at [850, 327] on icon at bounding box center [850, 330] width 24 height 35
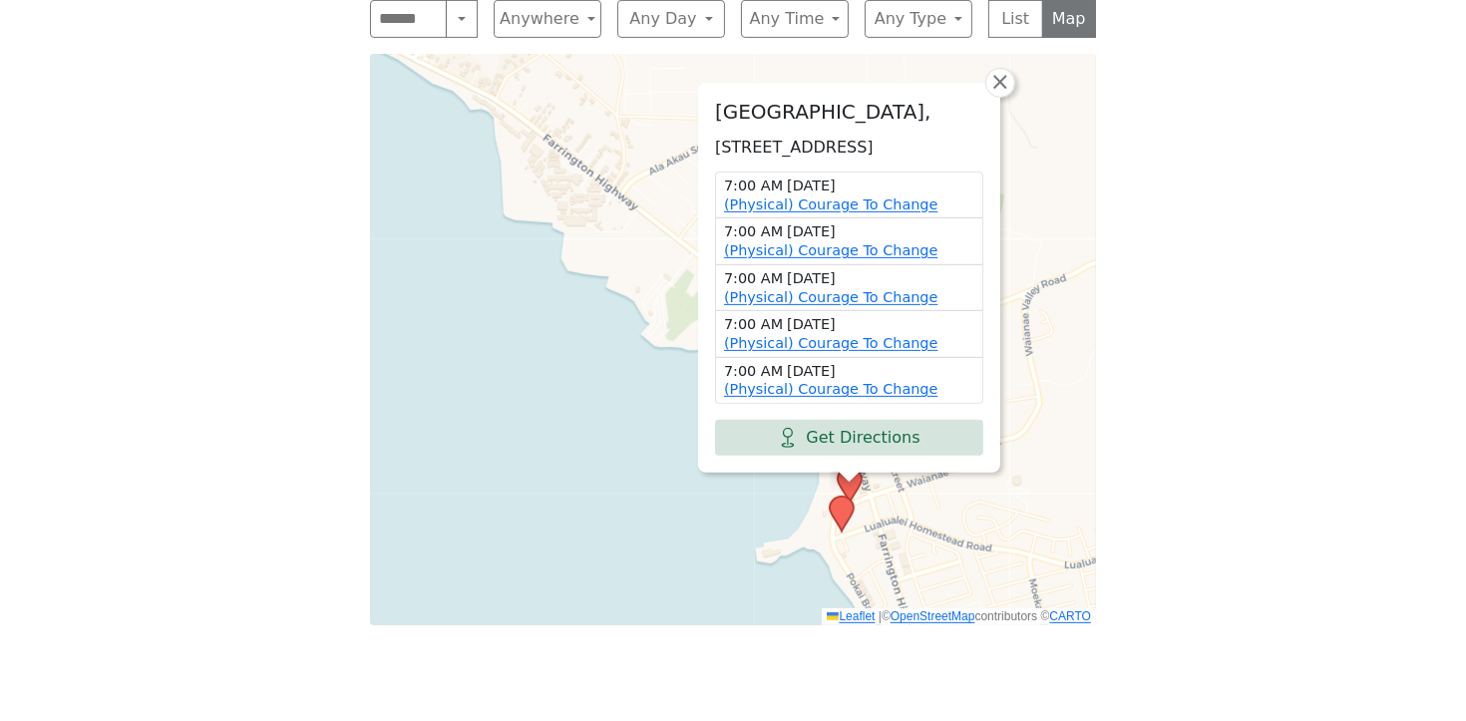
click at [1048, 358] on div "[GEOGRAPHIC_DATA], [STREET_ADDRESS] 7:00 AM [DATE] (Physical) Courage To Change…" at bounding box center [733, 339] width 726 height 571
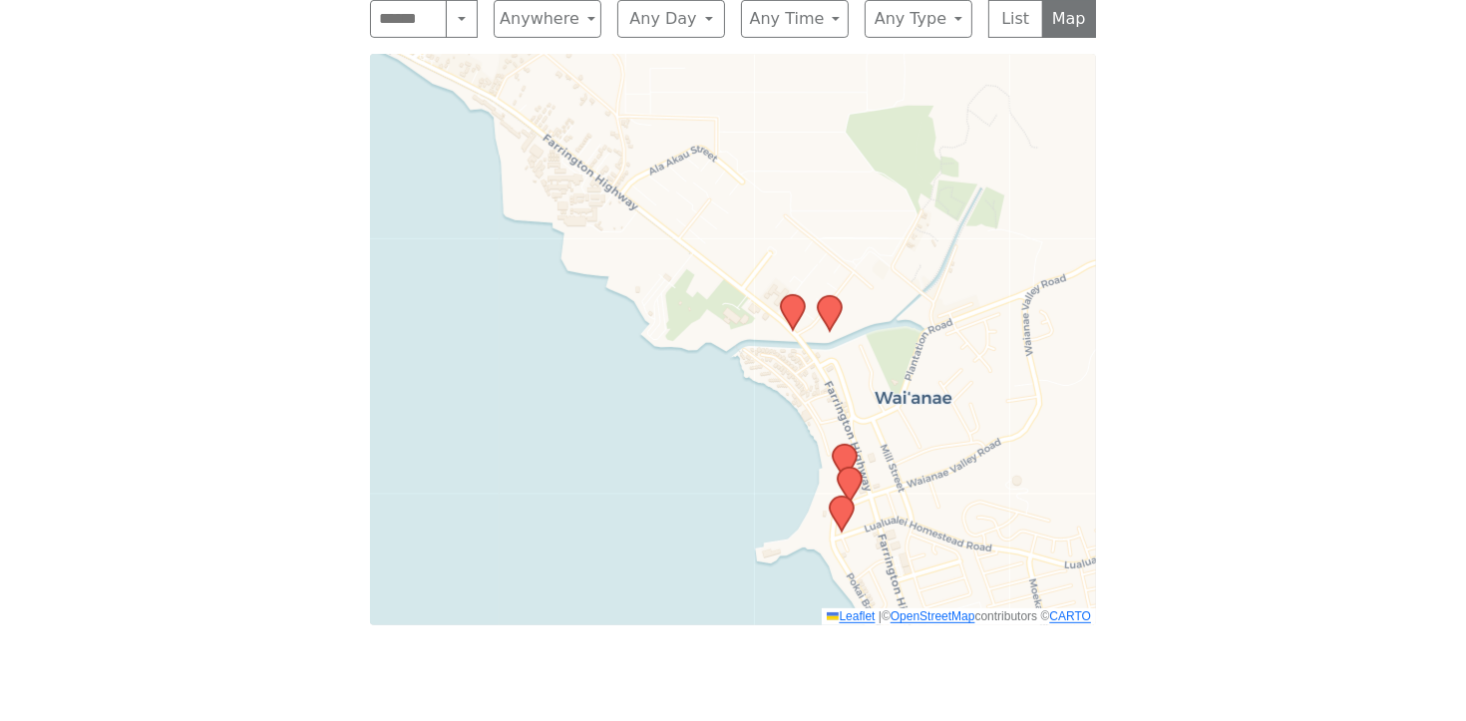
click at [842, 452] on icon at bounding box center [845, 462] width 24 height 35
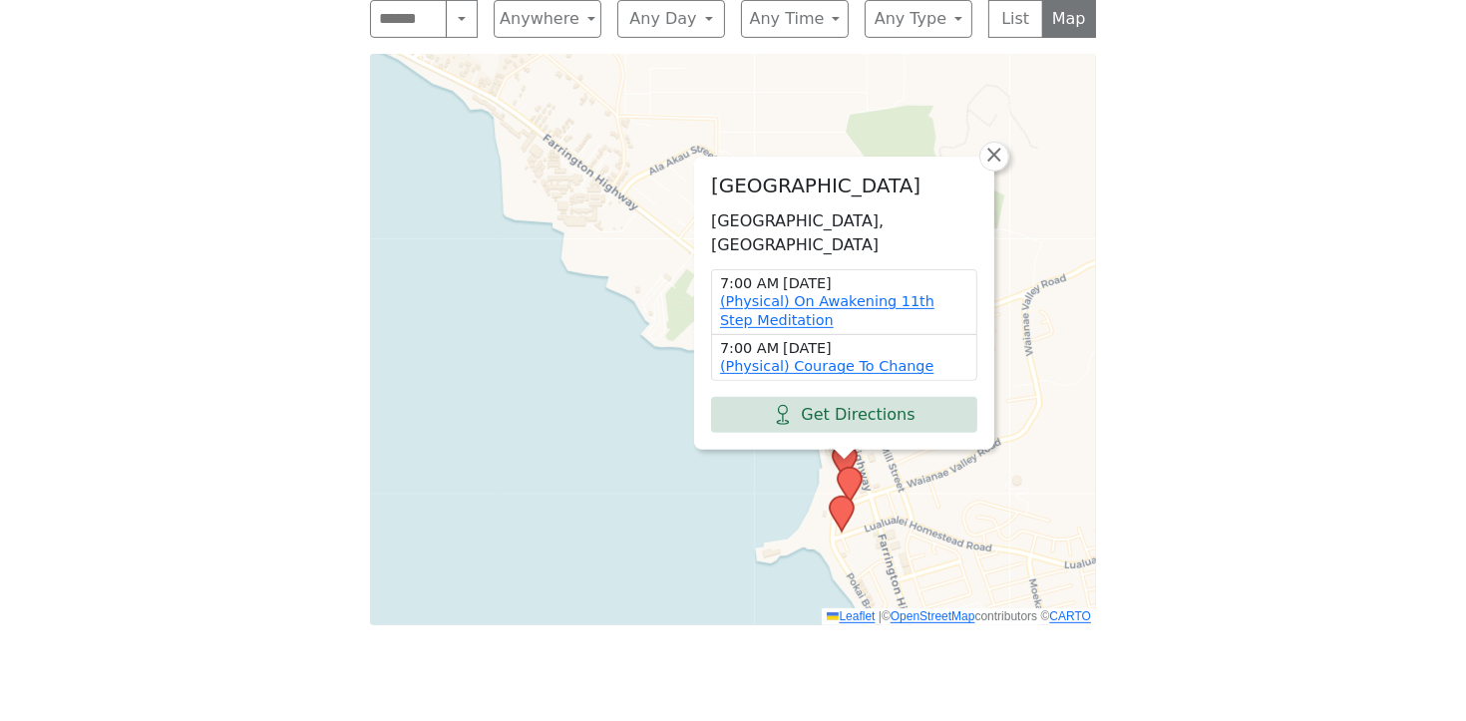
click at [1084, 341] on div "[GEOGRAPHIC_DATA], [GEOGRAPHIC_DATA] 7:00 AM [DATE] (Physical) On Awakening 11t…" at bounding box center [733, 339] width 726 height 571
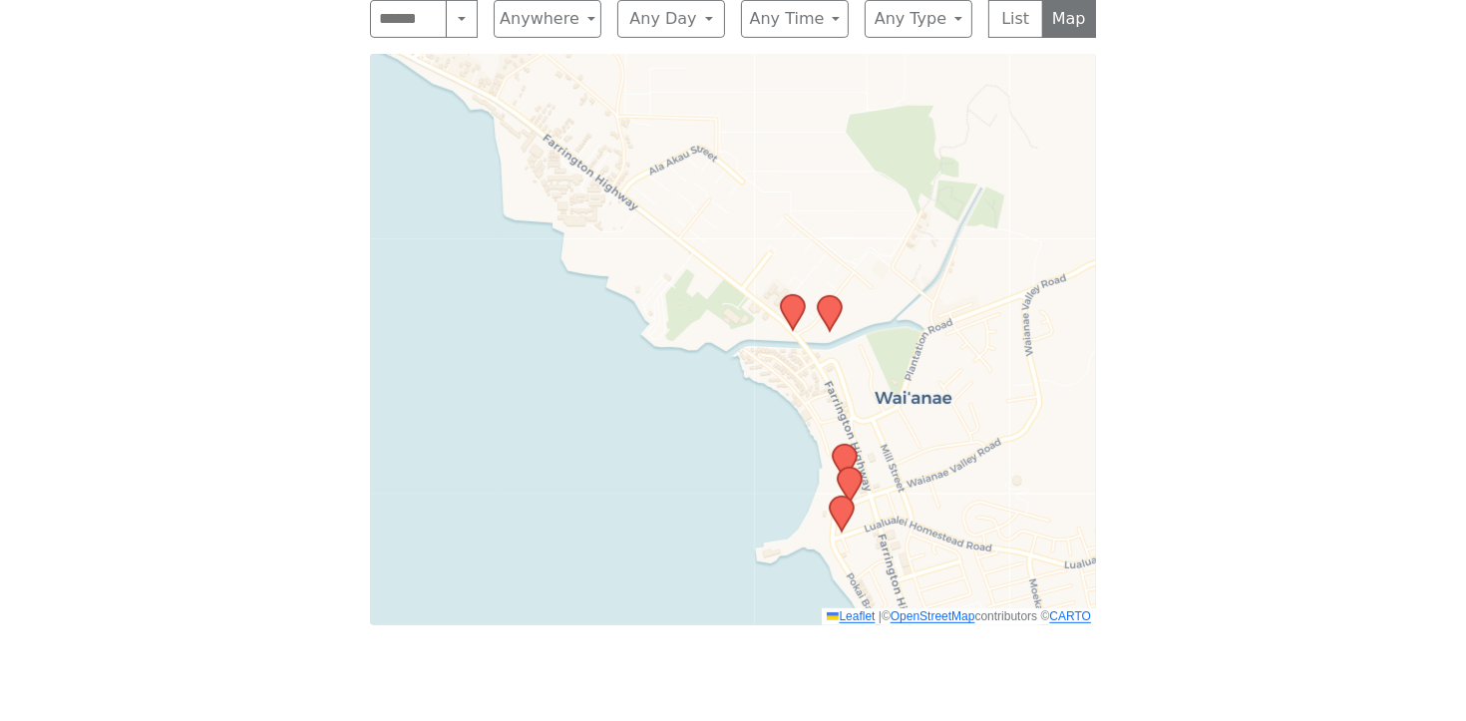
click at [843, 508] on icon at bounding box center [842, 514] width 24 height 35
click at [845, 515] on icon at bounding box center [844, 512] width 24 height 35
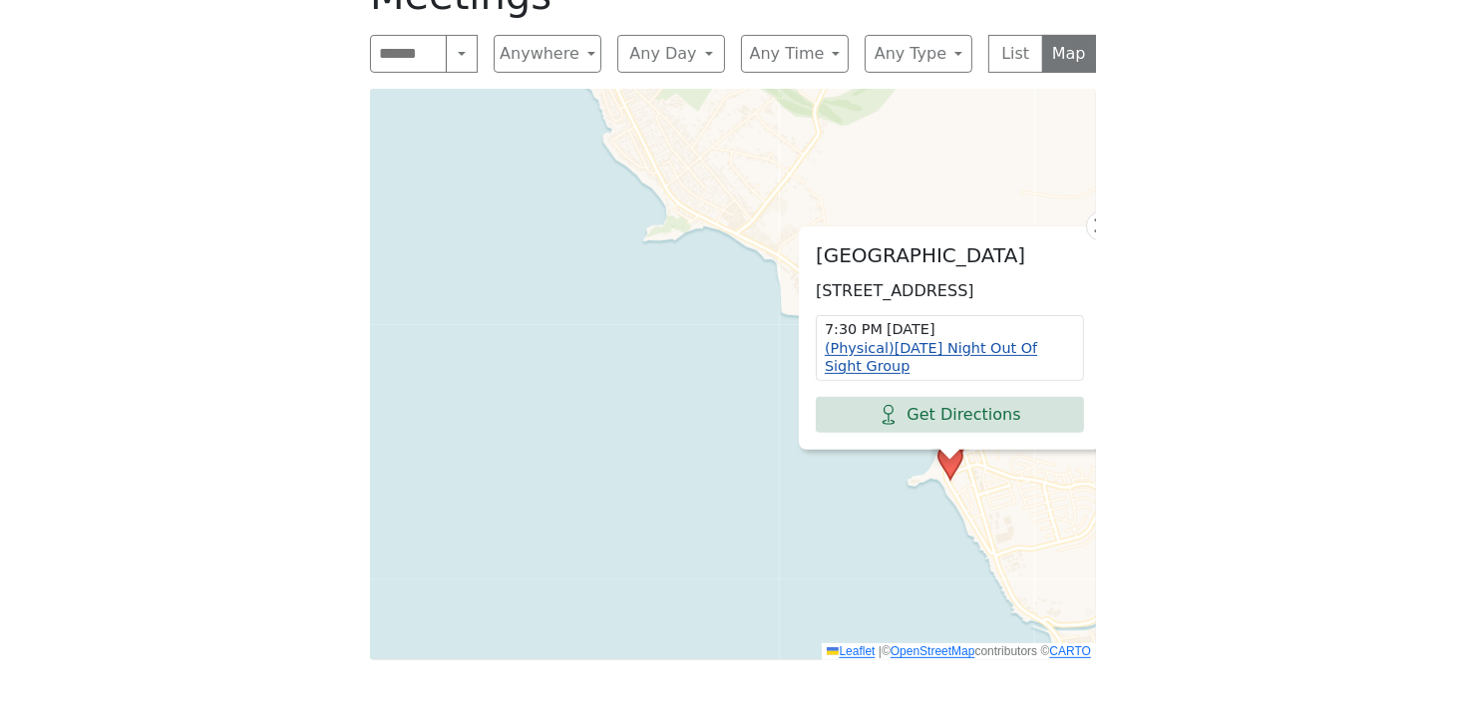
scroll to position [725, 0]
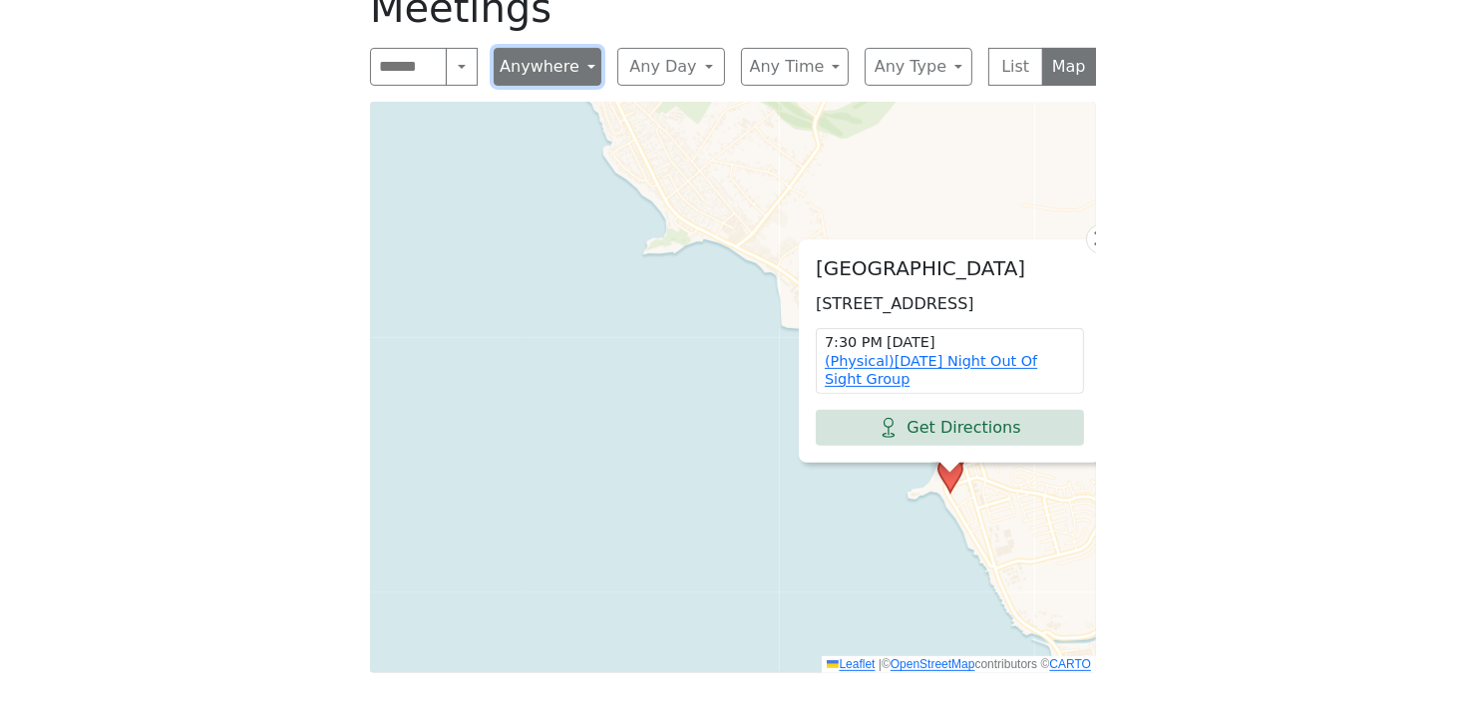
click at [588, 69] on button "Anywhere" at bounding box center [548, 67] width 108 height 38
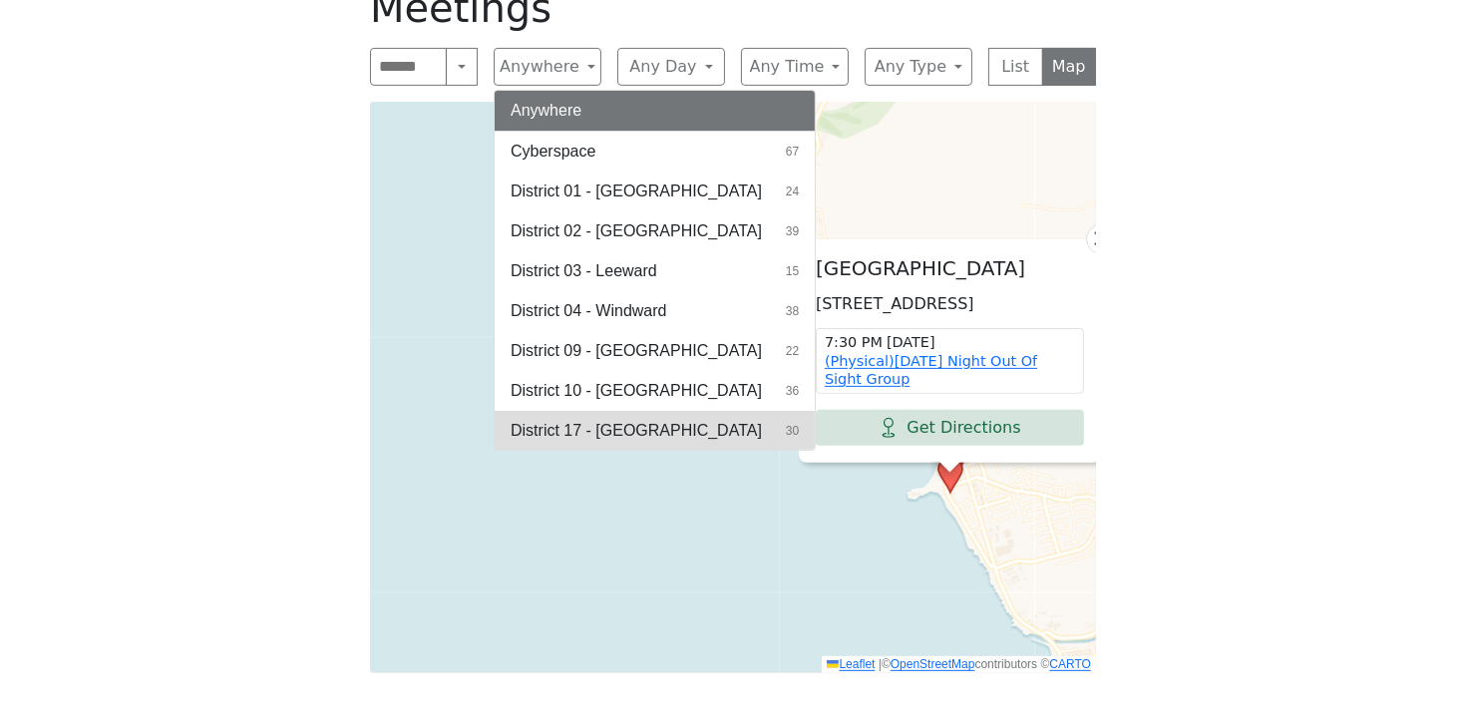
click at [580, 429] on span "District 17 - [GEOGRAPHIC_DATA]" at bounding box center [636, 431] width 251 height 24
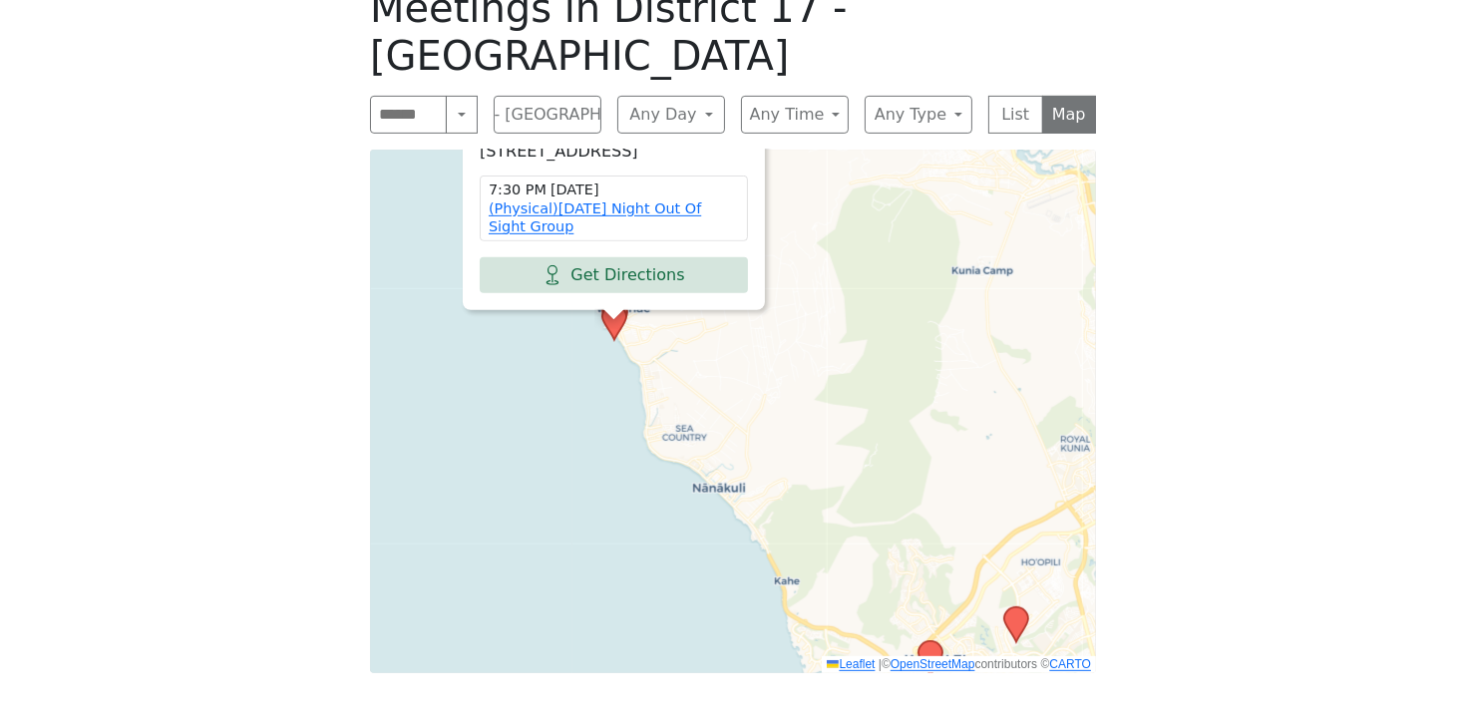
drag, startPoint x: 578, startPoint y: 394, endPoint x: 765, endPoint y: 462, distance: 198.4
click at [765, 462] on div "[GEOGRAPHIC_DATA] [STREET_ADDRESS] 7:30 PM [DATE] (Physical)[DATE] Night Out Of…" at bounding box center [733, 412] width 726 height 524
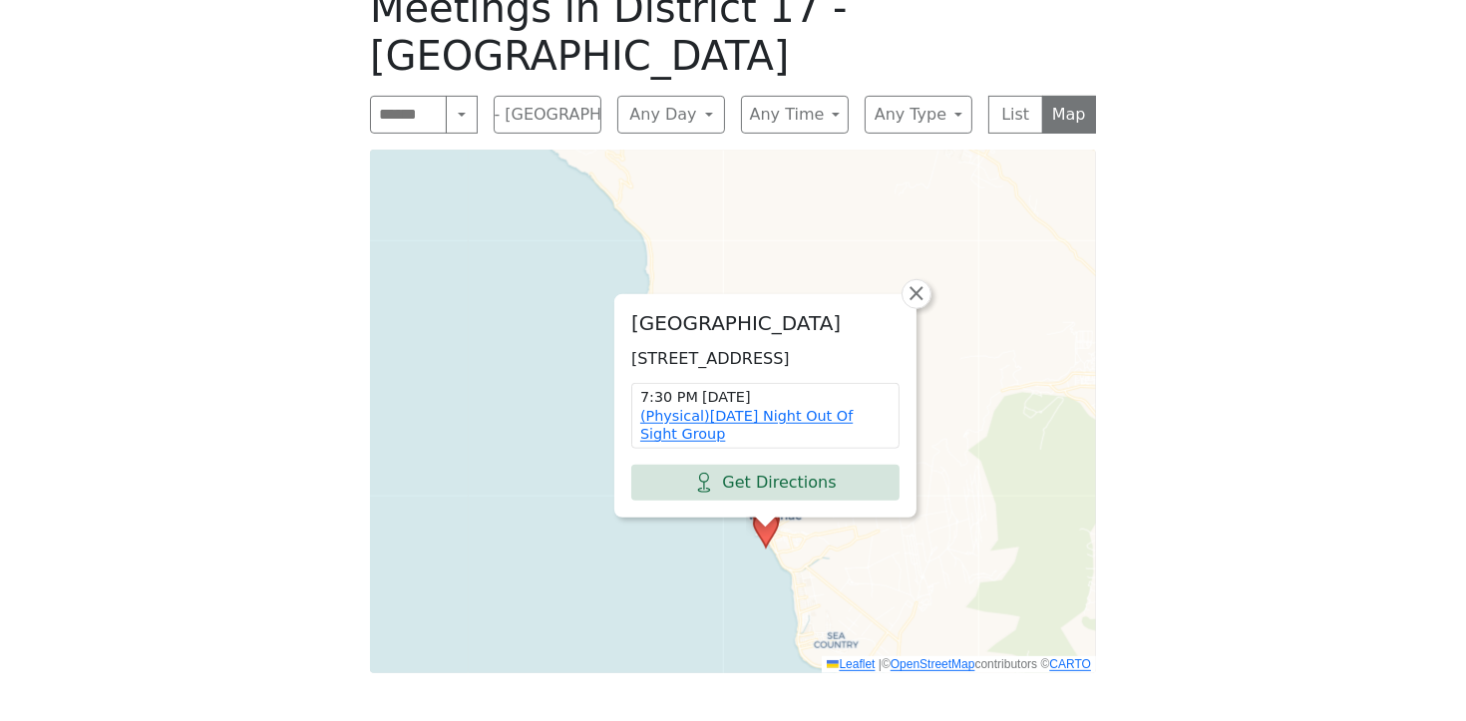
drag, startPoint x: 695, startPoint y: 310, endPoint x: 849, endPoint y: 518, distance: 258.1
click at [848, 519] on div "[GEOGRAPHIC_DATA] [STREET_ADDRESS] 7:30 PM [DATE] (Physical)[DATE] Night Out Of…" at bounding box center [733, 412] width 726 height 524
click at [930, 280] on link "×" at bounding box center [918, 295] width 30 height 30
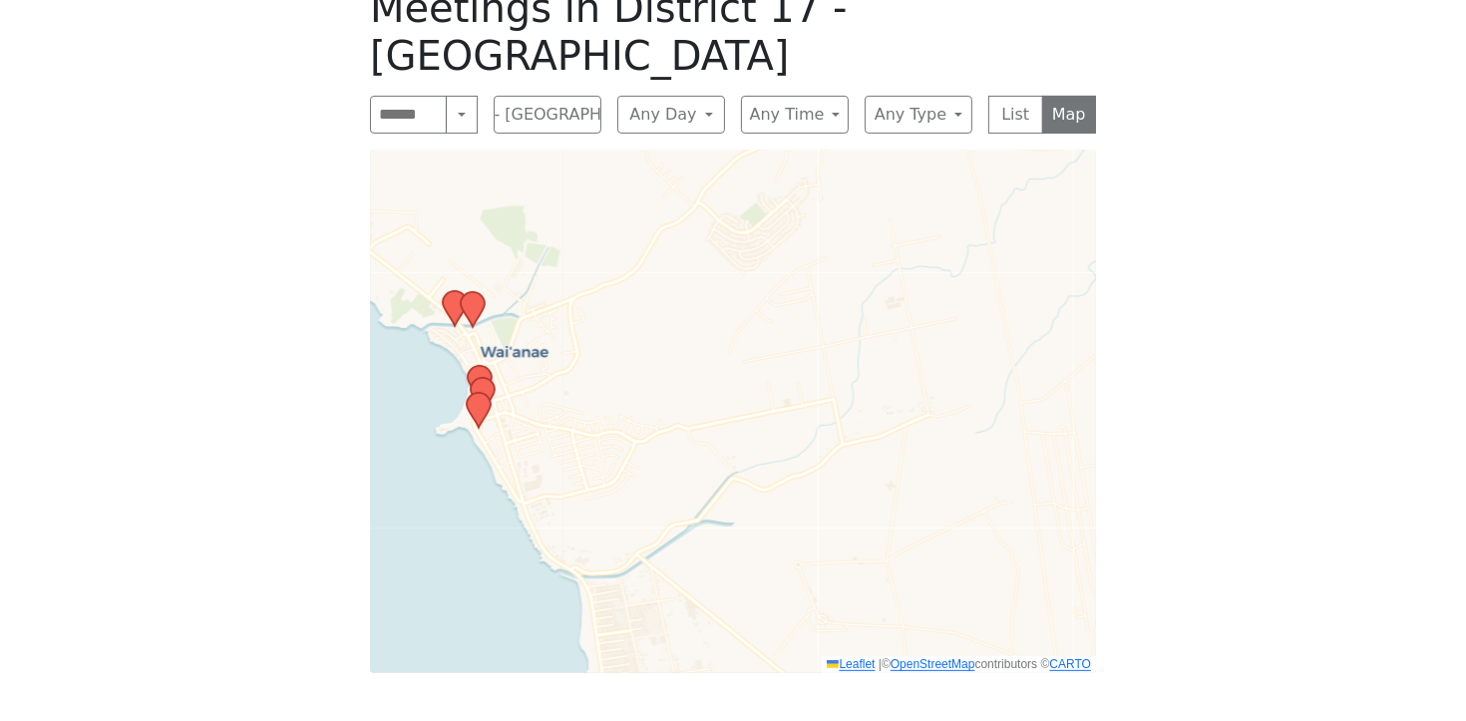
drag, startPoint x: 787, startPoint y: 444, endPoint x: 1141, endPoint y: 105, distance: 490.2
click at [1135, 98] on div "If you know of a meeting listed here that NO LONGER MEETS, please call Central …" at bounding box center [733, 276] width 1319 height 874
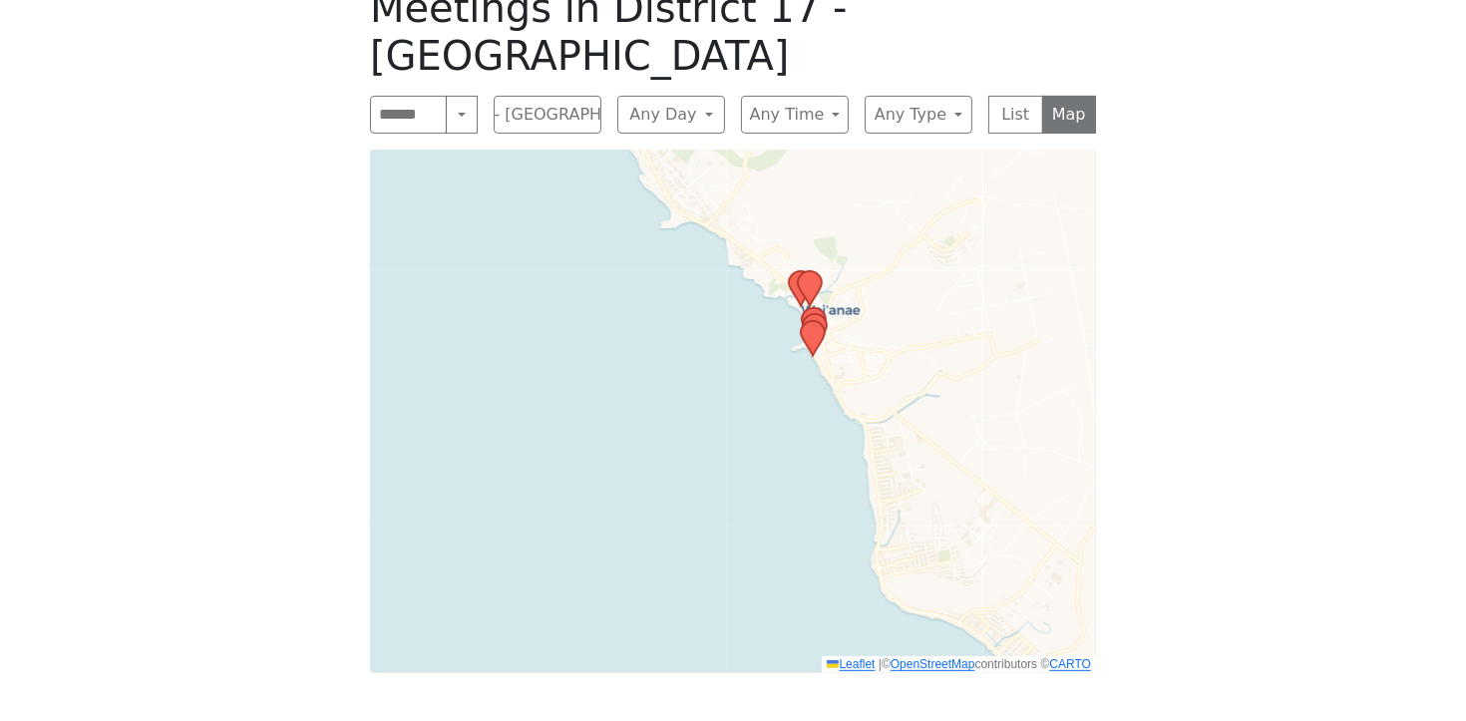
drag, startPoint x: 1002, startPoint y: 292, endPoint x: 1013, endPoint y: 246, distance: 47.2
click at [1013, 246] on div "Leaflet | © OpenStreetMap contributors © CARTO" at bounding box center [733, 412] width 726 height 524
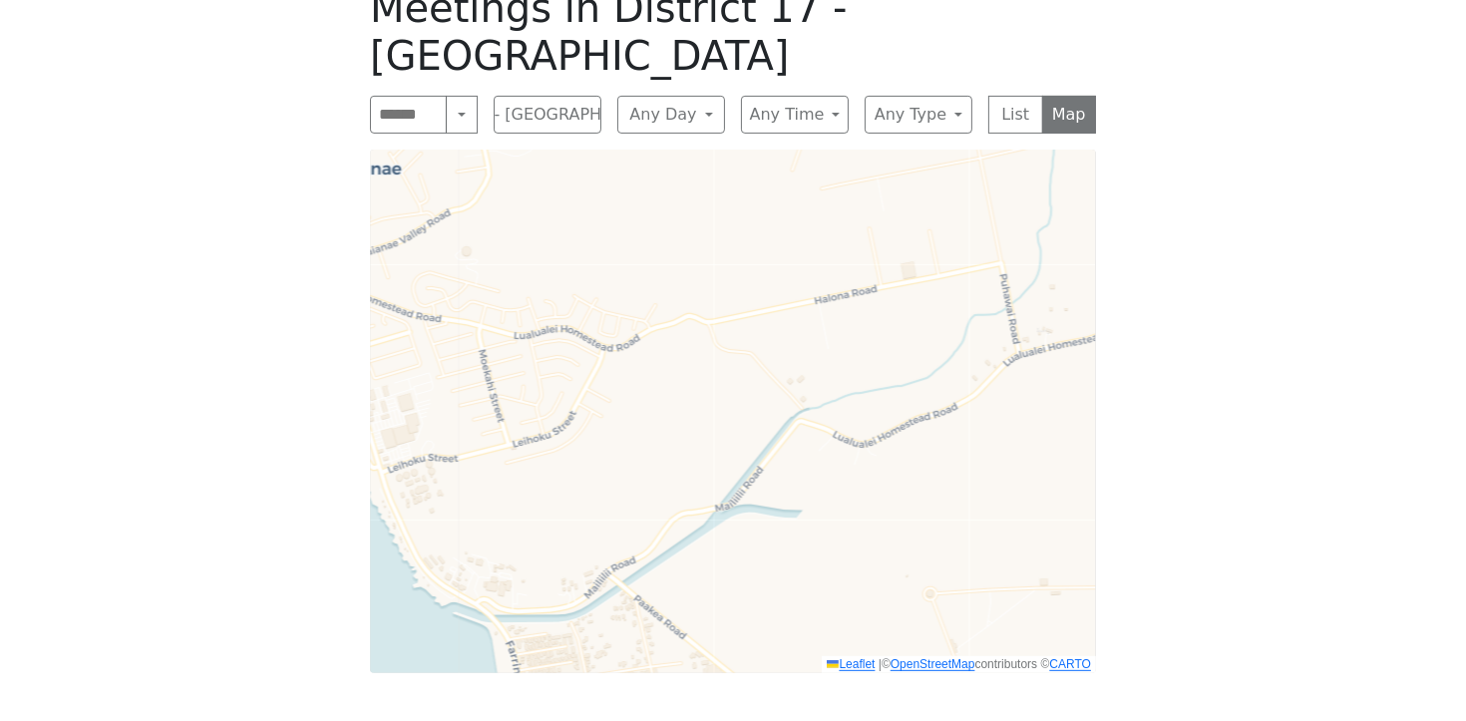
drag, startPoint x: 885, startPoint y: 462, endPoint x: 1057, endPoint y: 28, distance: 466.9
click at [1055, 31] on div "Meetings in [GEOGRAPHIC_DATA] 17 - [GEOGRAPHIC_DATA] Search Near Location Near …" at bounding box center [733, 328] width 758 height 721
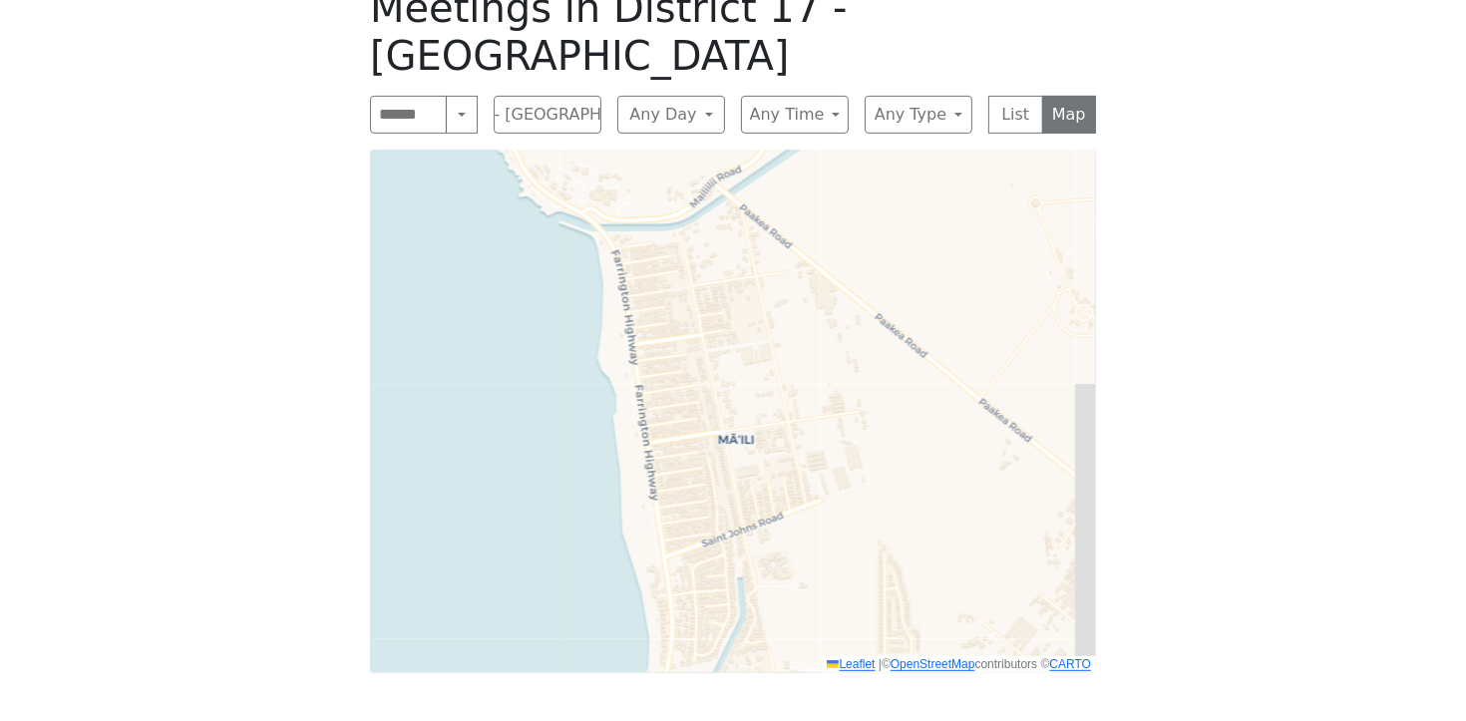
drag, startPoint x: 1061, startPoint y: 442, endPoint x: 1092, endPoint y: 117, distance: 326.6
click at [1088, 150] on div "Leaflet | © OpenStreetMap contributors © CARTO" at bounding box center [733, 412] width 726 height 524
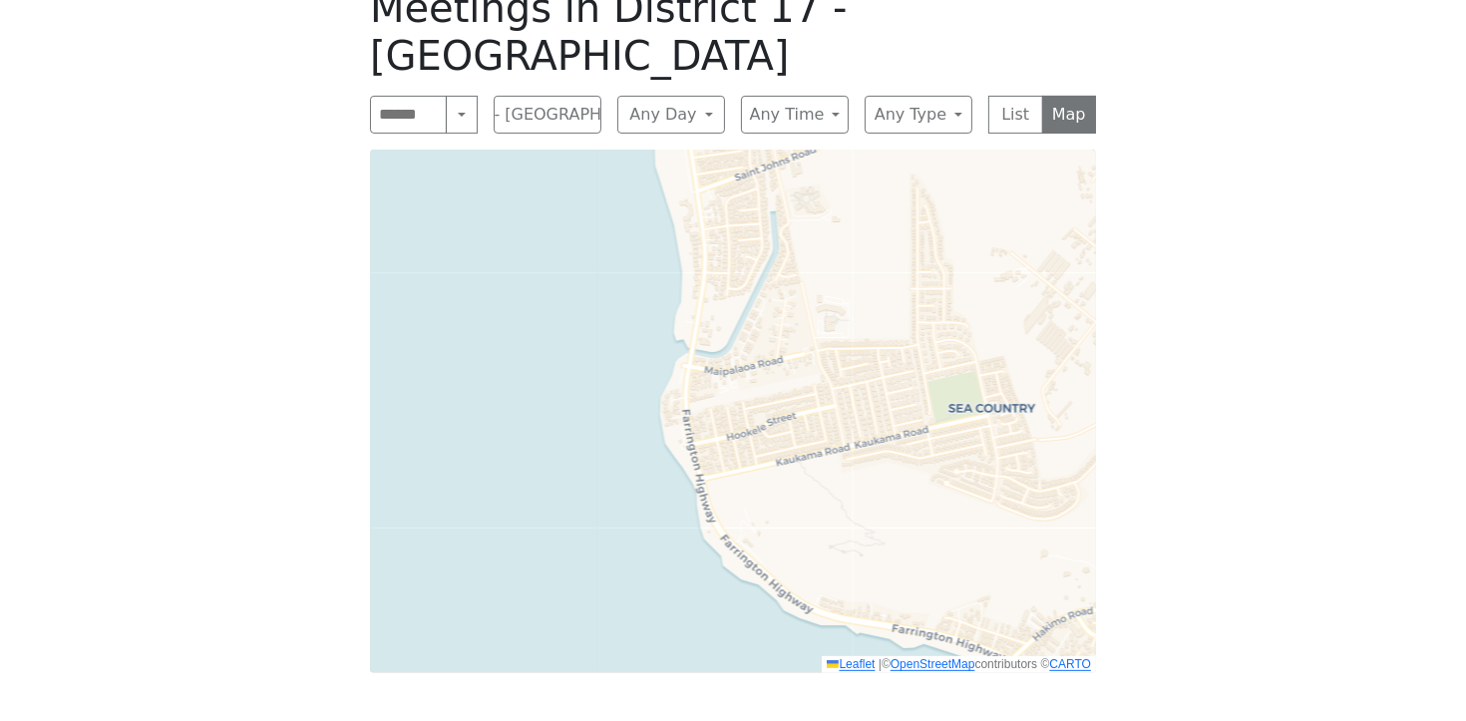
drag, startPoint x: 1026, startPoint y: 336, endPoint x: 1023, endPoint y: 231, distance: 104.8
click at [1020, 232] on div "Leaflet | © OpenStreetMap contributors © CARTO" at bounding box center [733, 412] width 726 height 524
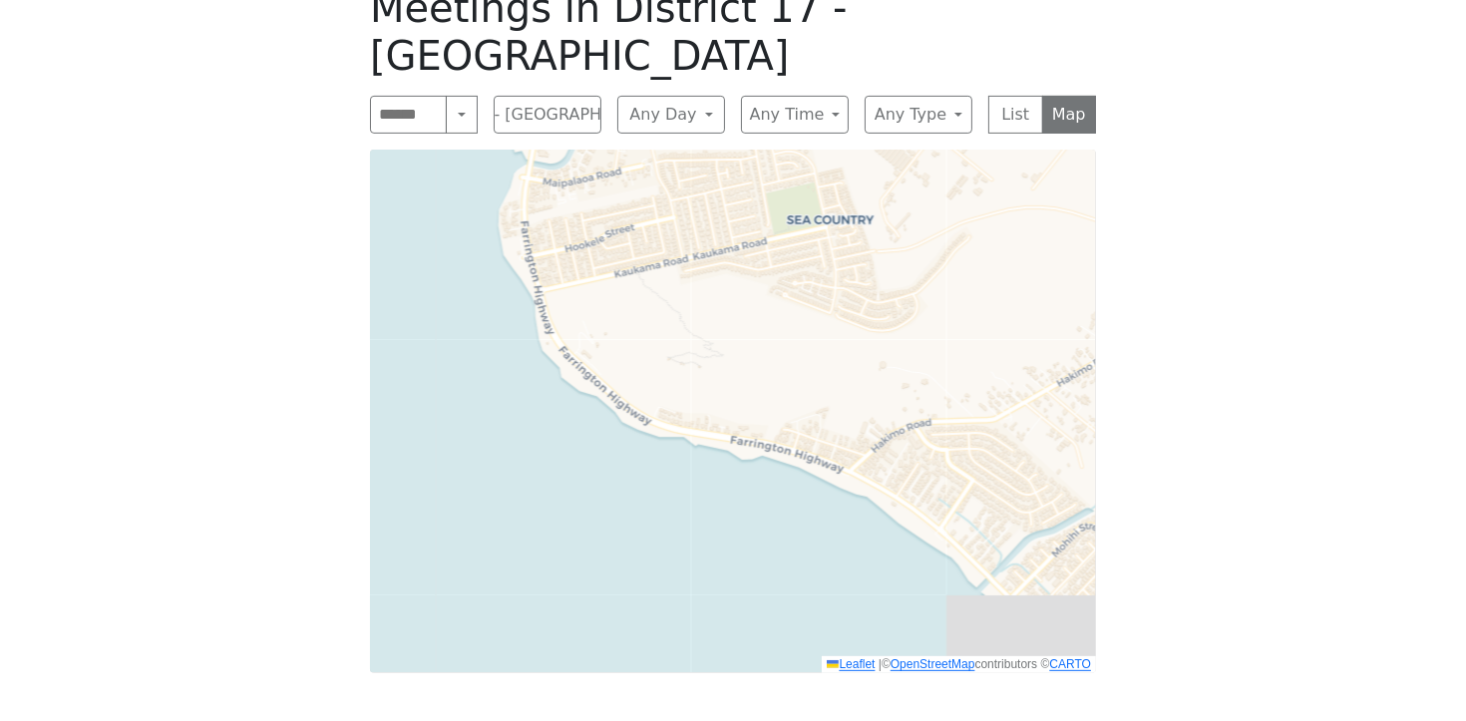
drag, startPoint x: 936, startPoint y: 402, endPoint x: 738, endPoint y: 283, distance: 231.2
click at [741, 295] on div "Leaflet | © OpenStreetMap contributors © CARTO" at bounding box center [733, 412] width 726 height 524
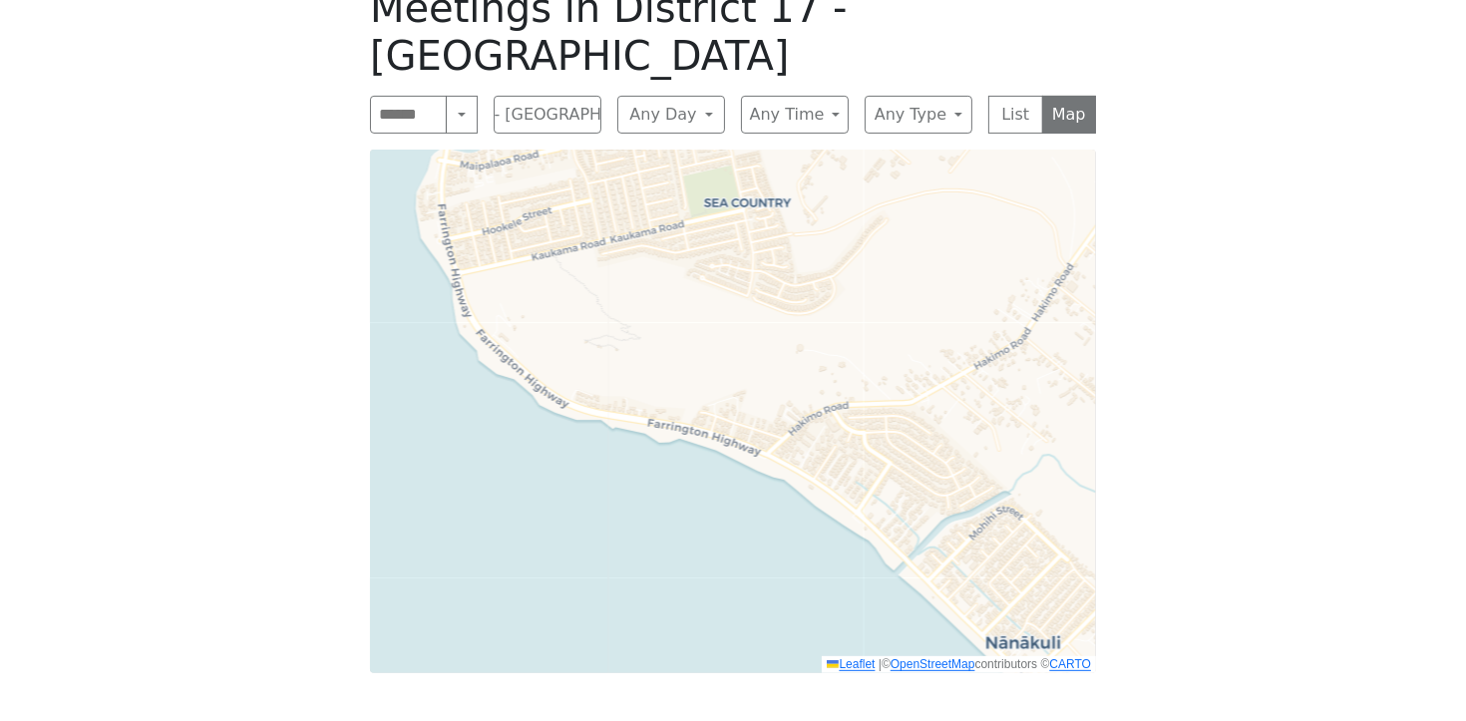
drag, startPoint x: 910, startPoint y: 395, endPoint x: 843, endPoint y: 375, distance: 69.7
click at [843, 375] on div "Leaflet | © OpenStreetMap contributors © CARTO" at bounding box center [733, 412] width 726 height 524
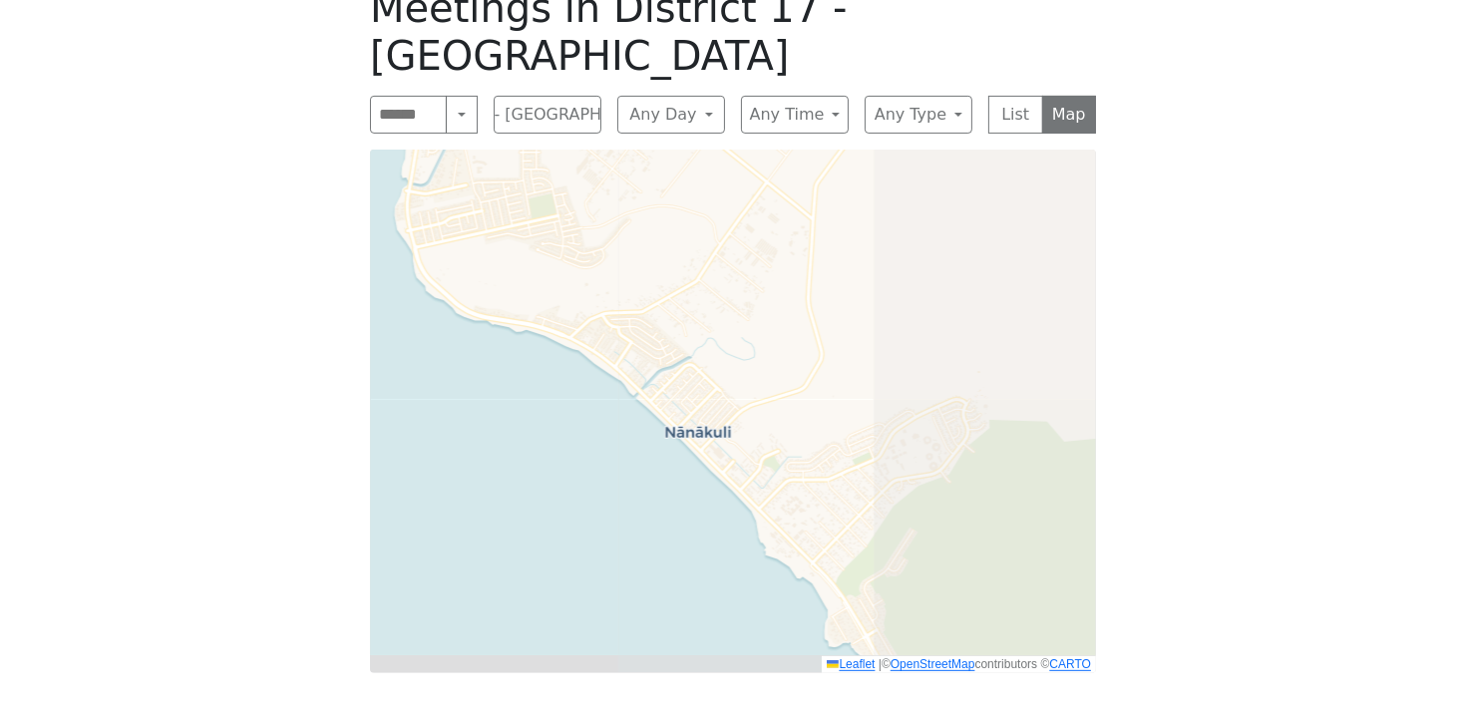
drag, startPoint x: 1015, startPoint y: 454, endPoint x: 767, endPoint y: 356, distance: 266.9
click at [767, 356] on div "Leaflet | © OpenStreetMap contributors © CARTO" at bounding box center [733, 412] width 726 height 524
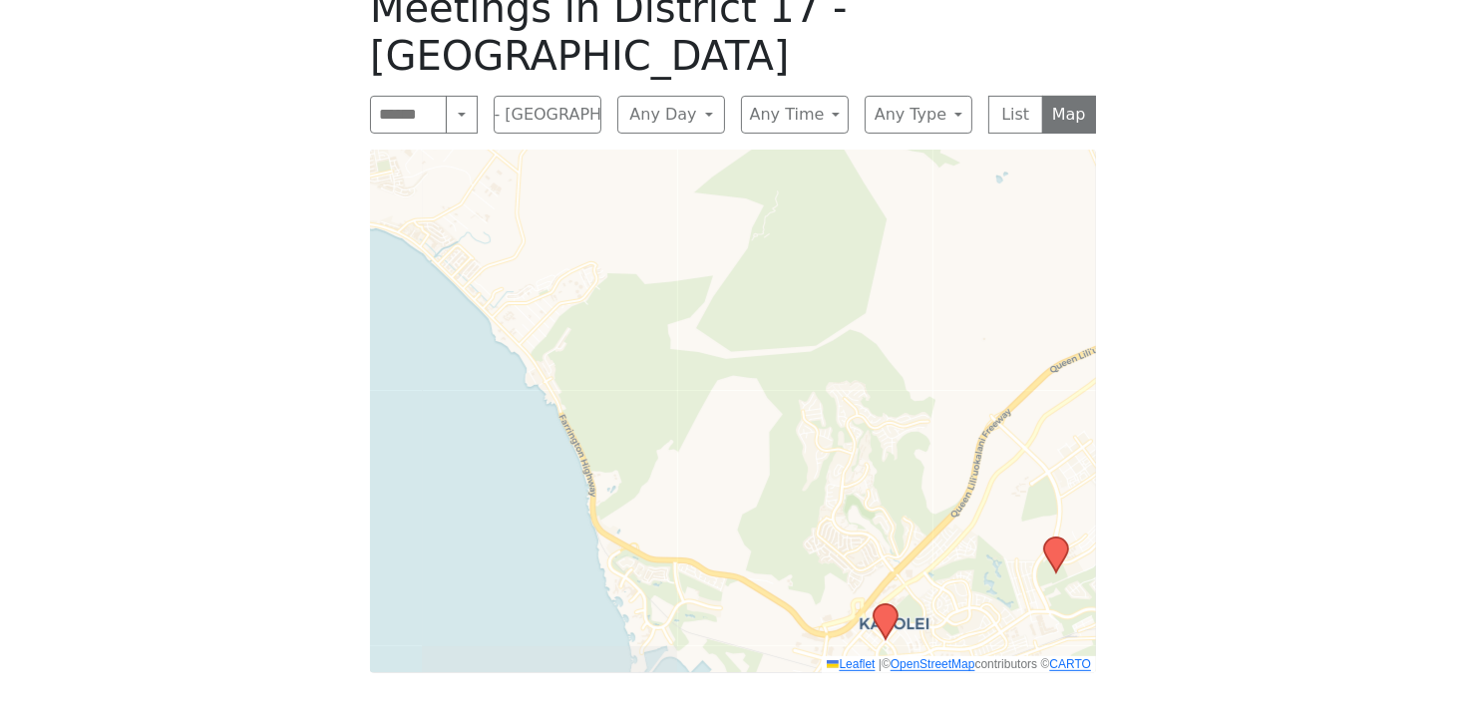
drag, startPoint x: 976, startPoint y: 486, endPoint x: 703, endPoint y: 330, distance: 314.4
click at [703, 331] on div "Leaflet | © OpenStreetMap contributors © CARTO" at bounding box center [733, 412] width 726 height 524
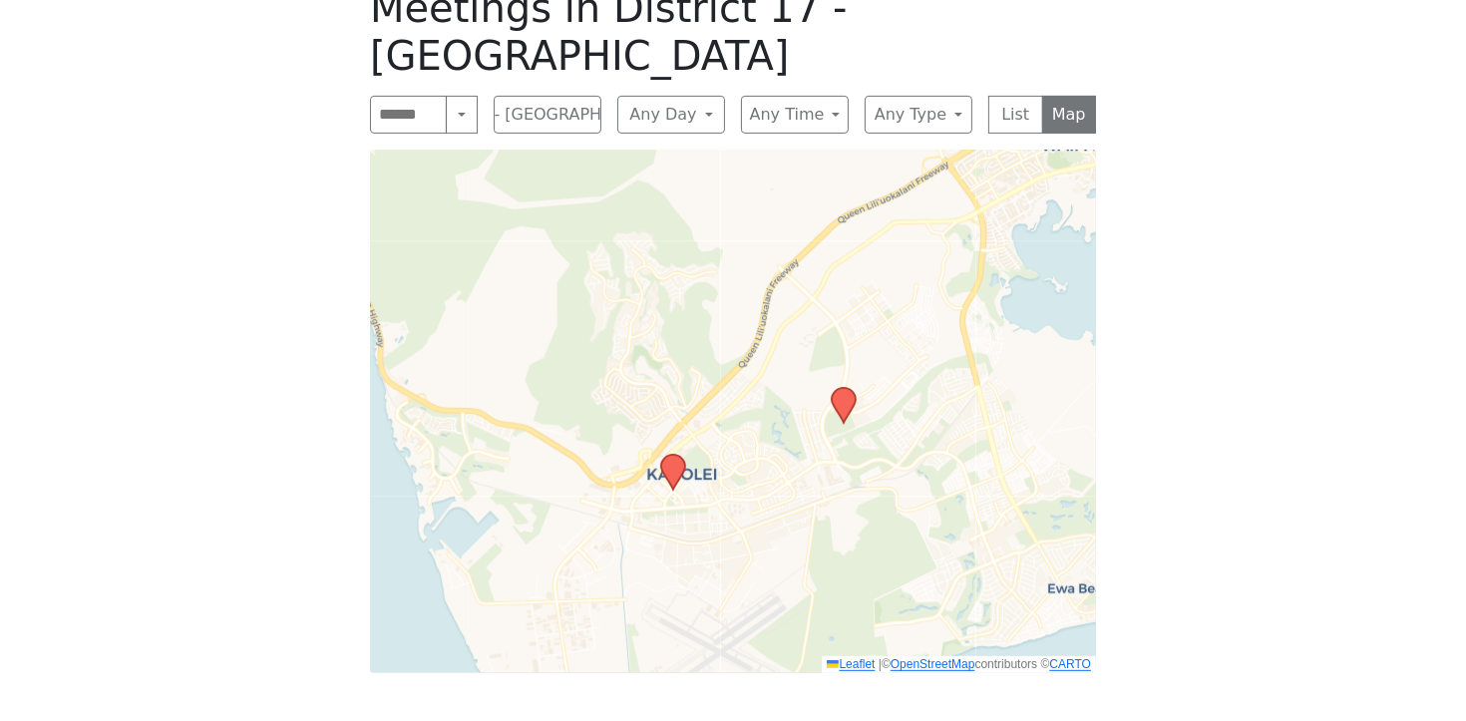
drag, startPoint x: 884, startPoint y: 504, endPoint x: 639, endPoint y: 281, distance: 330.4
click at [650, 301] on div "Leaflet | © OpenStreetMap contributors © CARTO" at bounding box center [733, 412] width 726 height 524
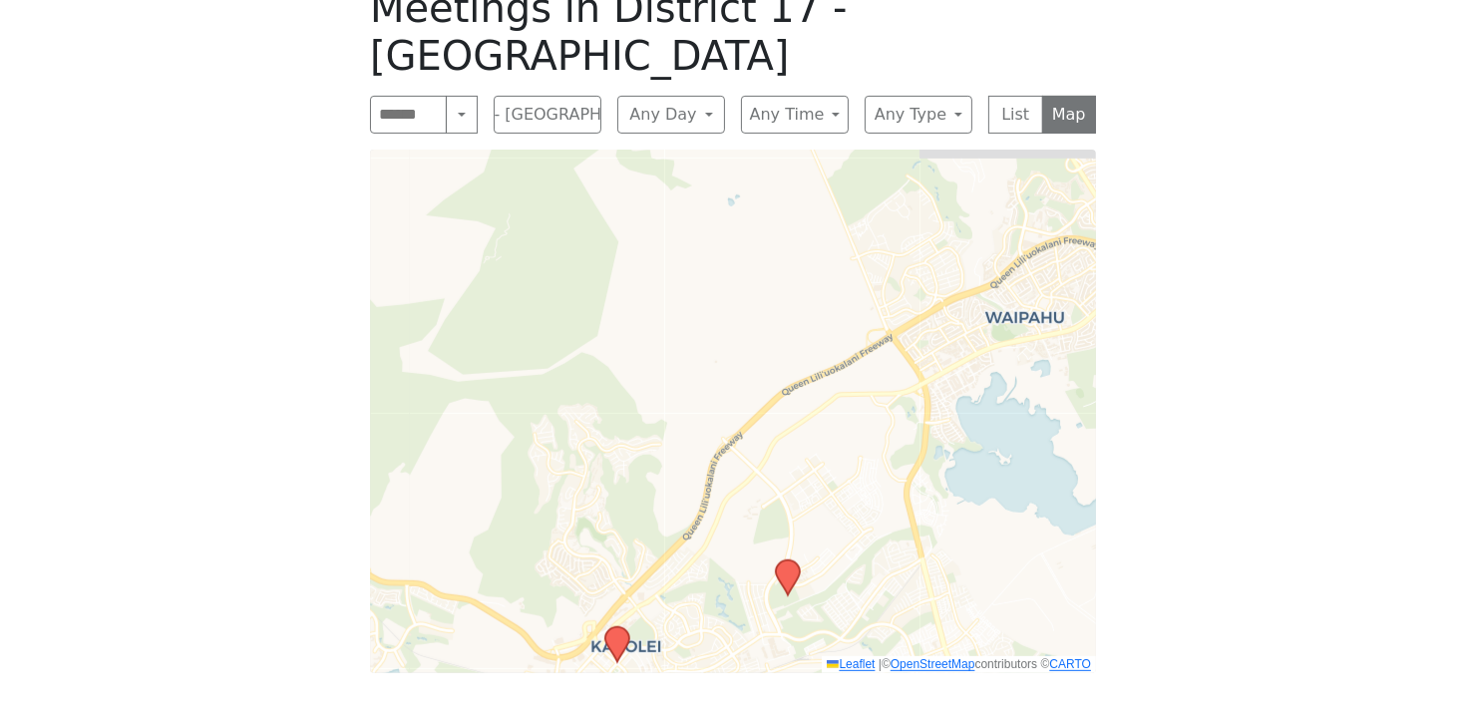
drag, startPoint x: 824, startPoint y: 374, endPoint x: 870, endPoint y: 681, distance: 310.6
click at [870, 681] on div "Meetings in [GEOGRAPHIC_DATA] 17 - [GEOGRAPHIC_DATA] Search Near Location Near …" at bounding box center [733, 328] width 758 height 721
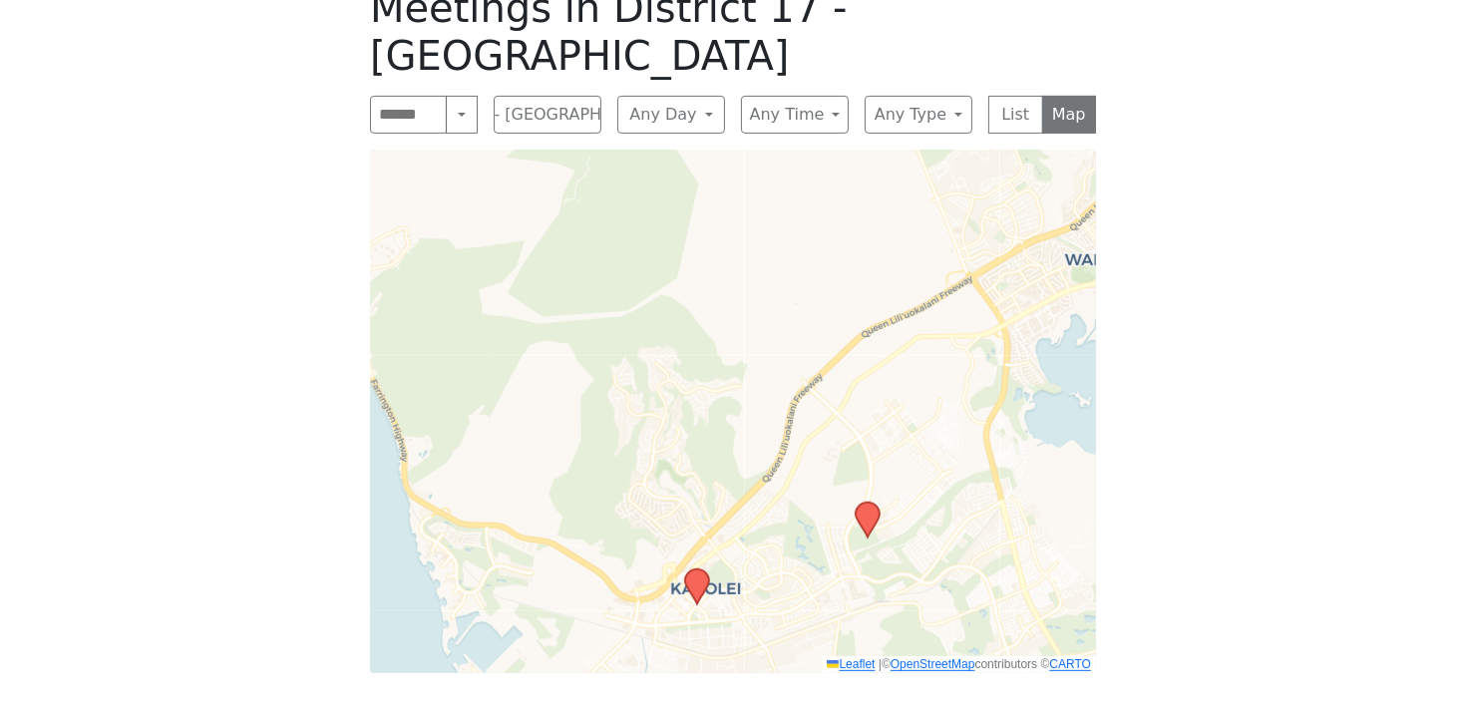
drag, startPoint x: 956, startPoint y: 570, endPoint x: 1008, endPoint y: 457, distance: 125.0
click at [1008, 457] on div "Leaflet | © OpenStreetMap contributors © CARTO" at bounding box center [733, 412] width 726 height 524
